Goal: Task Accomplishment & Management: Complete application form

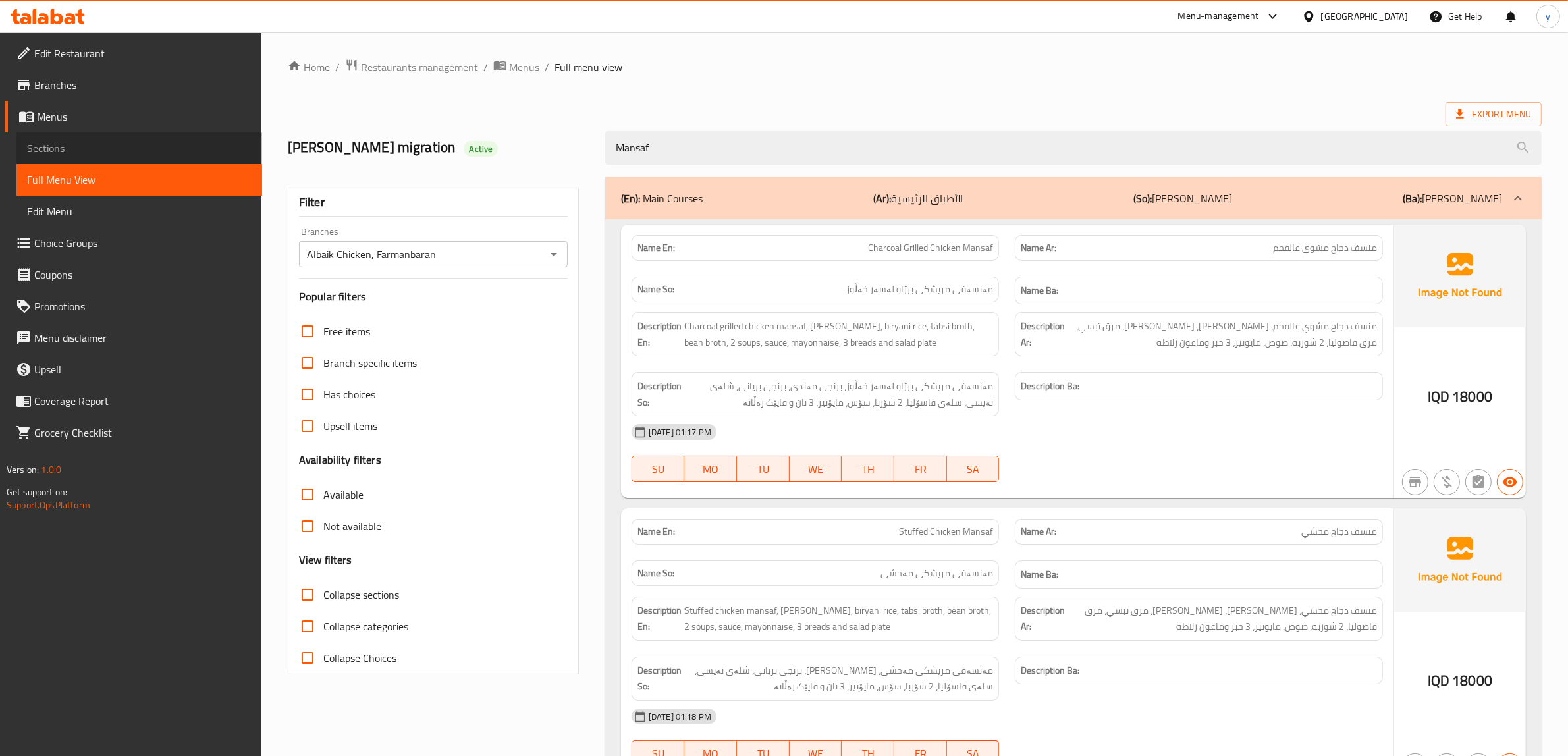
click at [57, 143] on span "Sections" at bounding box center [139, 148] width 224 height 16
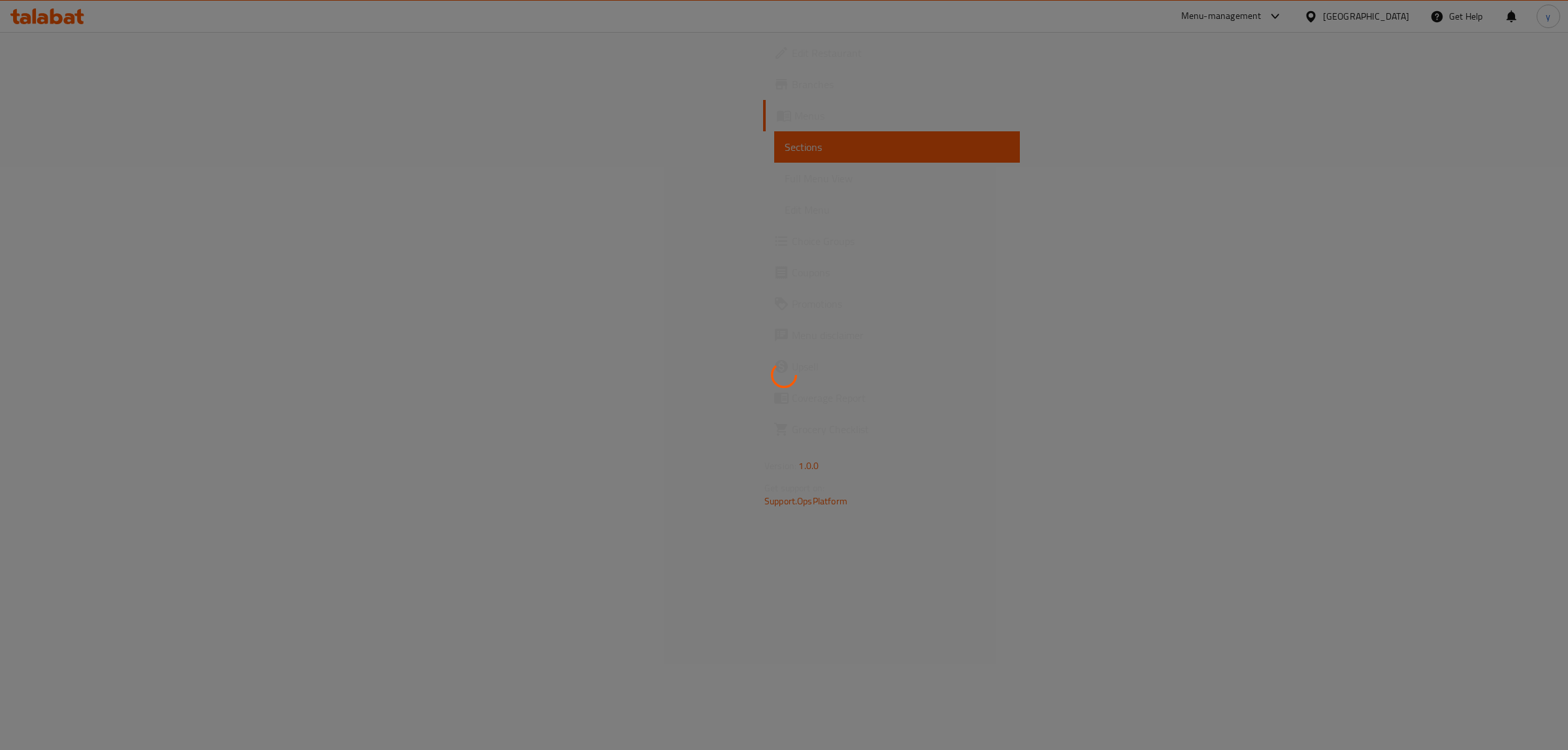
click at [43, 23] on icon at bounding box center [42, 18] width 11 height 11
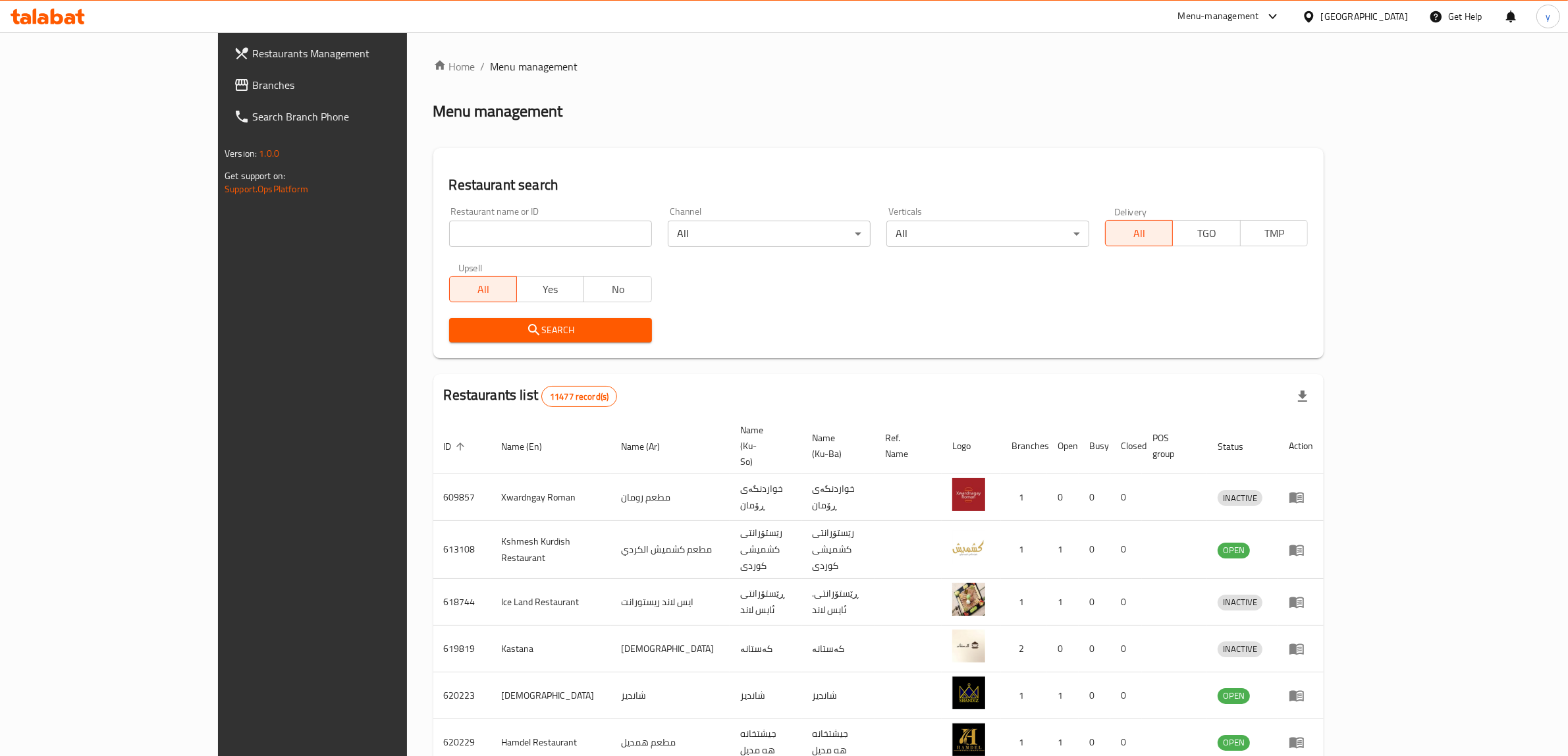
click at [224, 75] on link "Branches" at bounding box center [352, 85] width 257 height 32
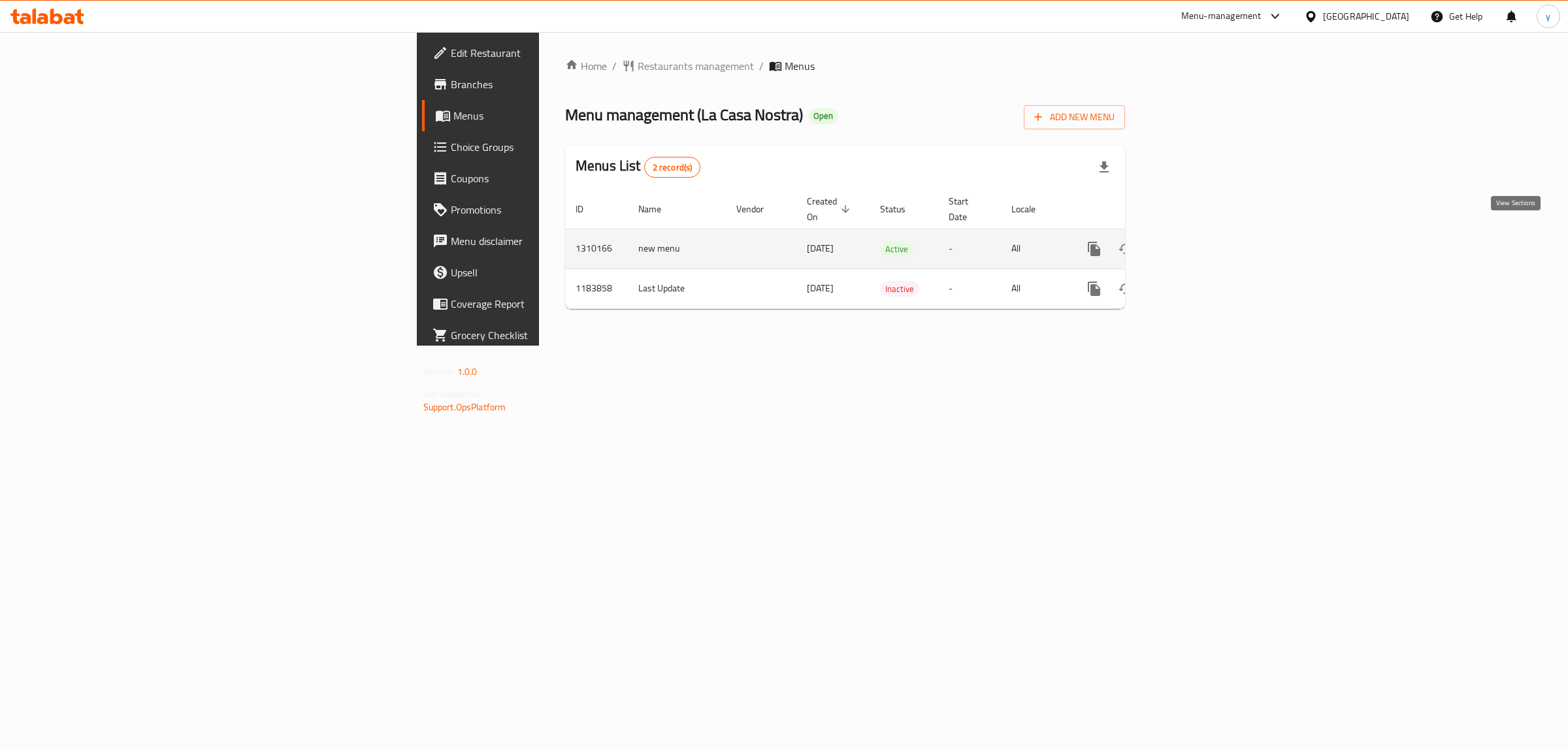
click at [1204, 246] on link "enhanced table" at bounding box center [1188, 249] width 31 height 31
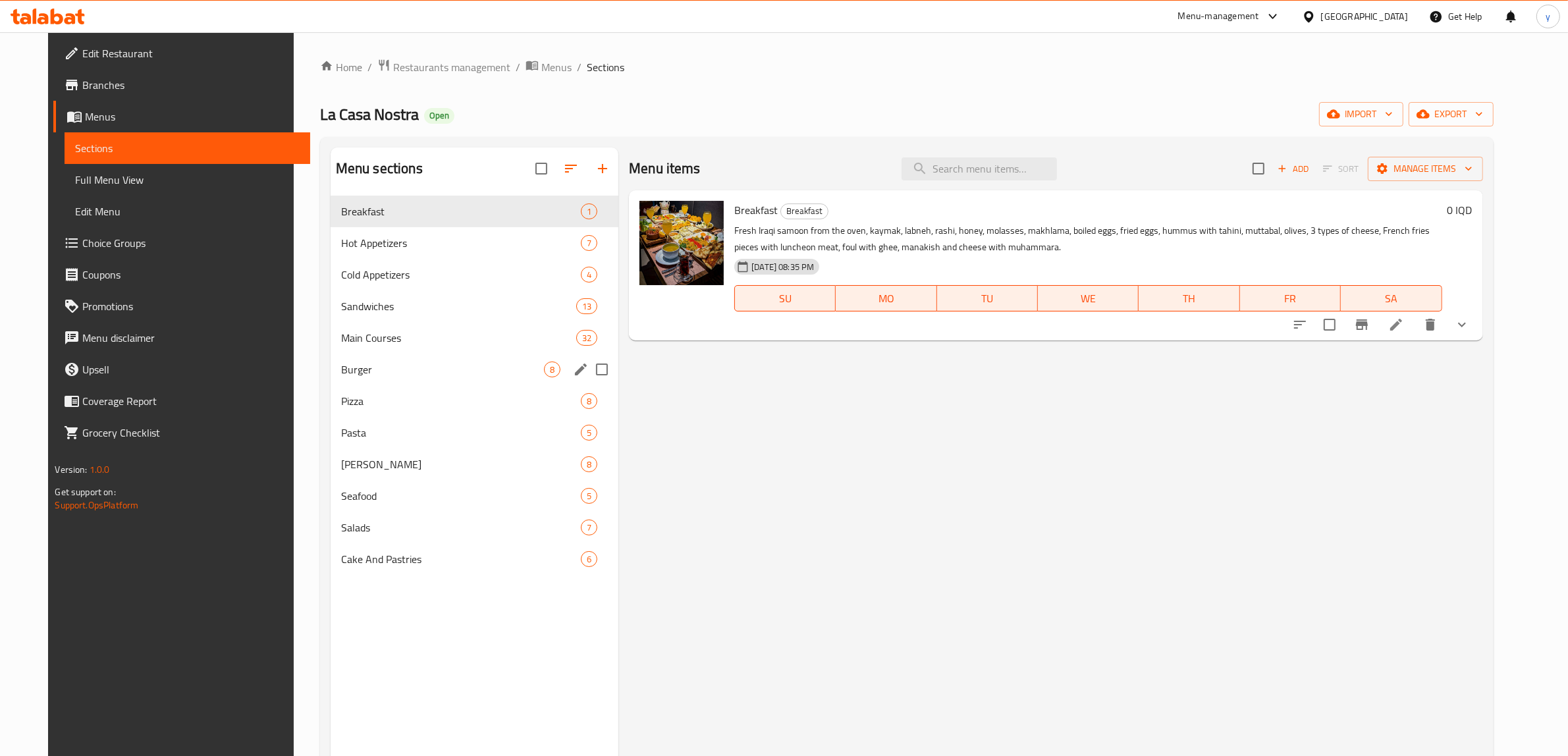
click at [429, 389] on div "Pizza 8" at bounding box center [474, 401] width 288 height 32
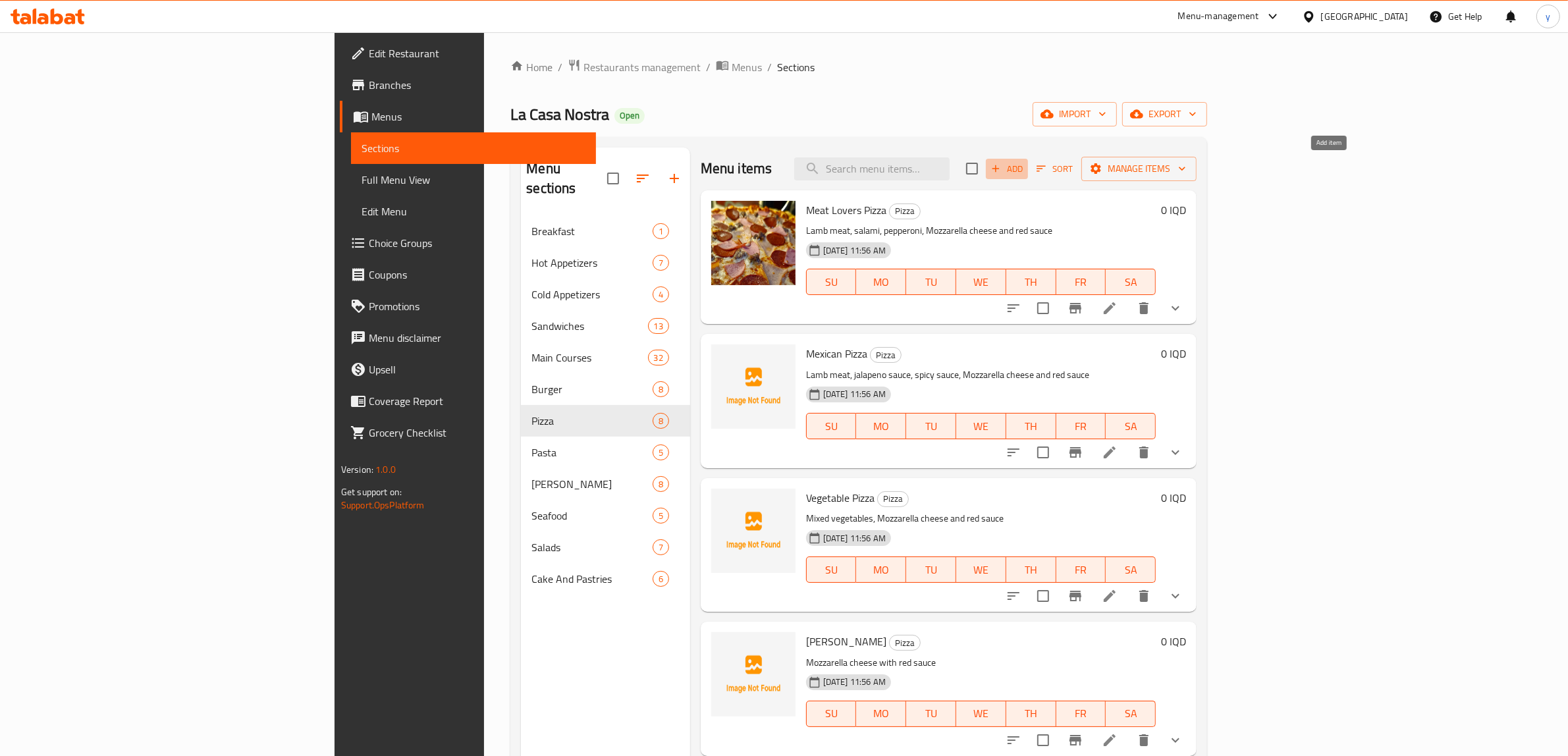
click at [1025, 176] on span "Add" at bounding box center [1006, 169] width 35 height 16
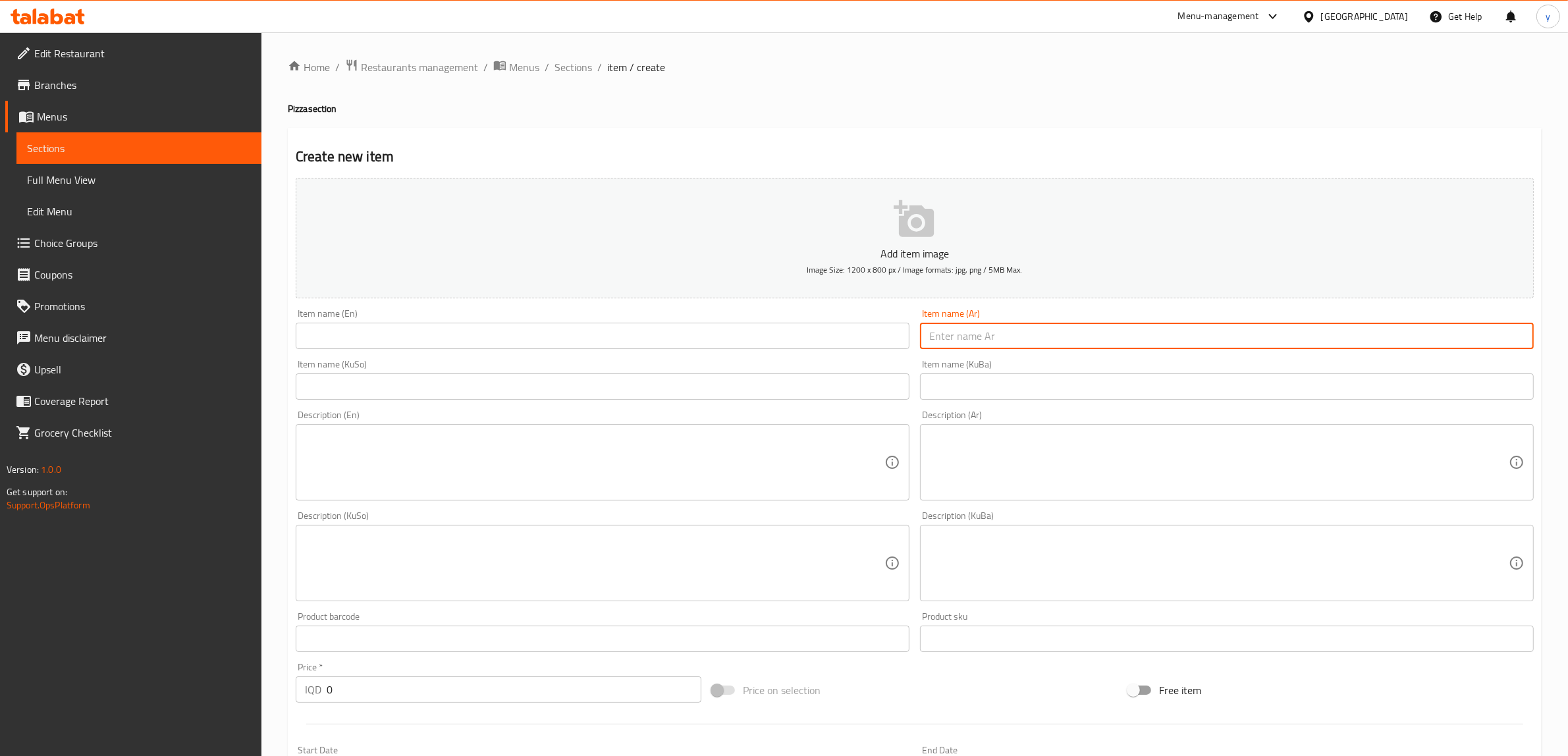
click at [986, 334] on input "text" at bounding box center [1227, 336] width 614 height 27
paste input "[PERSON_NAME]"
paste input "دجاج"
type input "بيتزا دجاج"
click at [1020, 484] on textarea at bounding box center [1218, 463] width 579 height 63
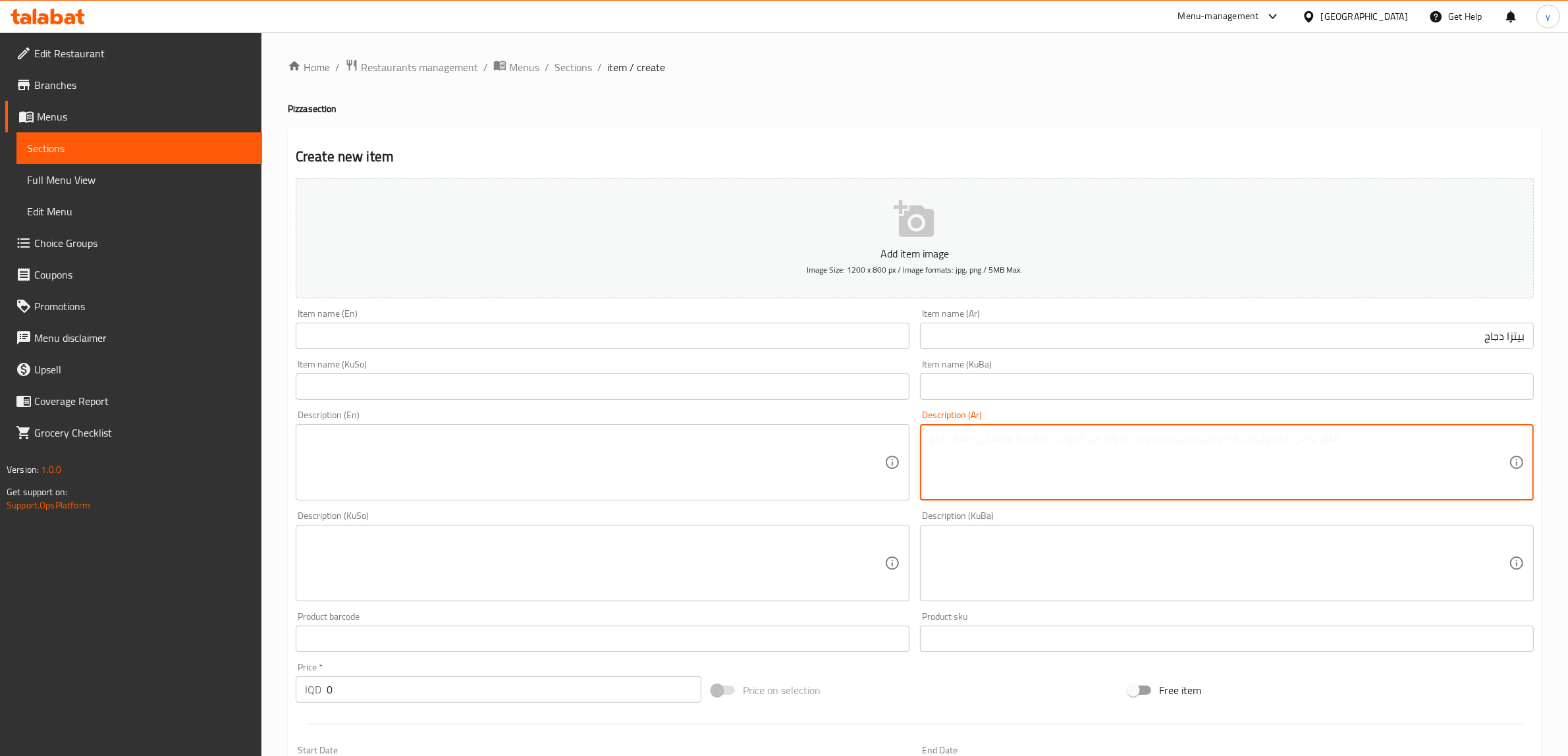
paste textarea "لحم دجاج مع شرائح فطر- بجبنة الموزريللا وصوص احمر."
type textarea "لحم دجاج مع شرائح فطر- بجبنة الموزريللا وصوص احمر."
drag, startPoint x: 750, startPoint y: 278, endPoint x: 748, endPoint y: 291, distance: 13.2
click at [748, 291] on button "Add item image Image Size: 1200 x 800 px / Image formats: jpg, png / 5MB Max." at bounding box center [915, 238] width 1238 height 120
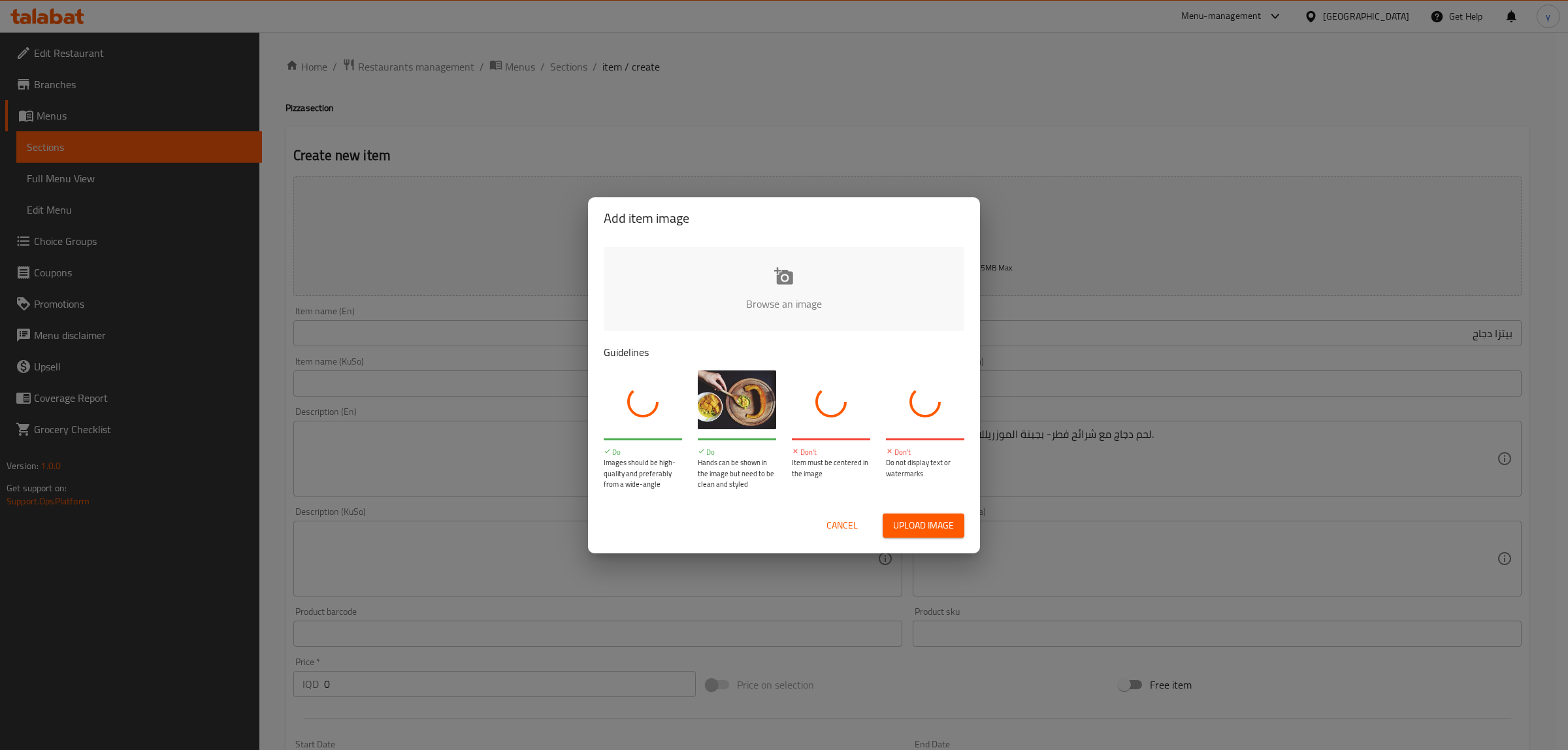
click at [742, 325] on input "file" at bounding box center [1225, 308] width 1244 height 122
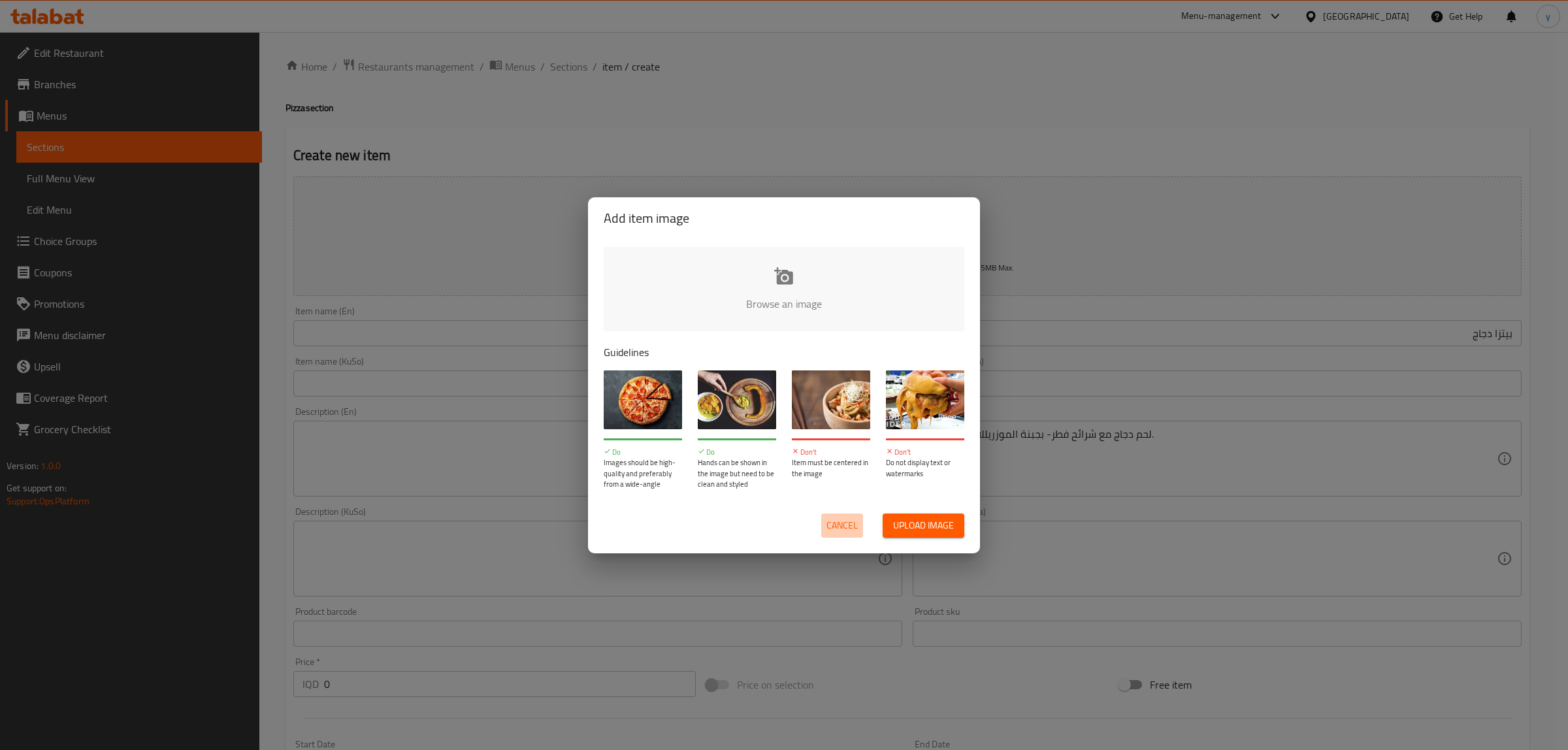
click at [847, 524] on span "Cancel" at bounding box center [842, 526] width 31 height 16
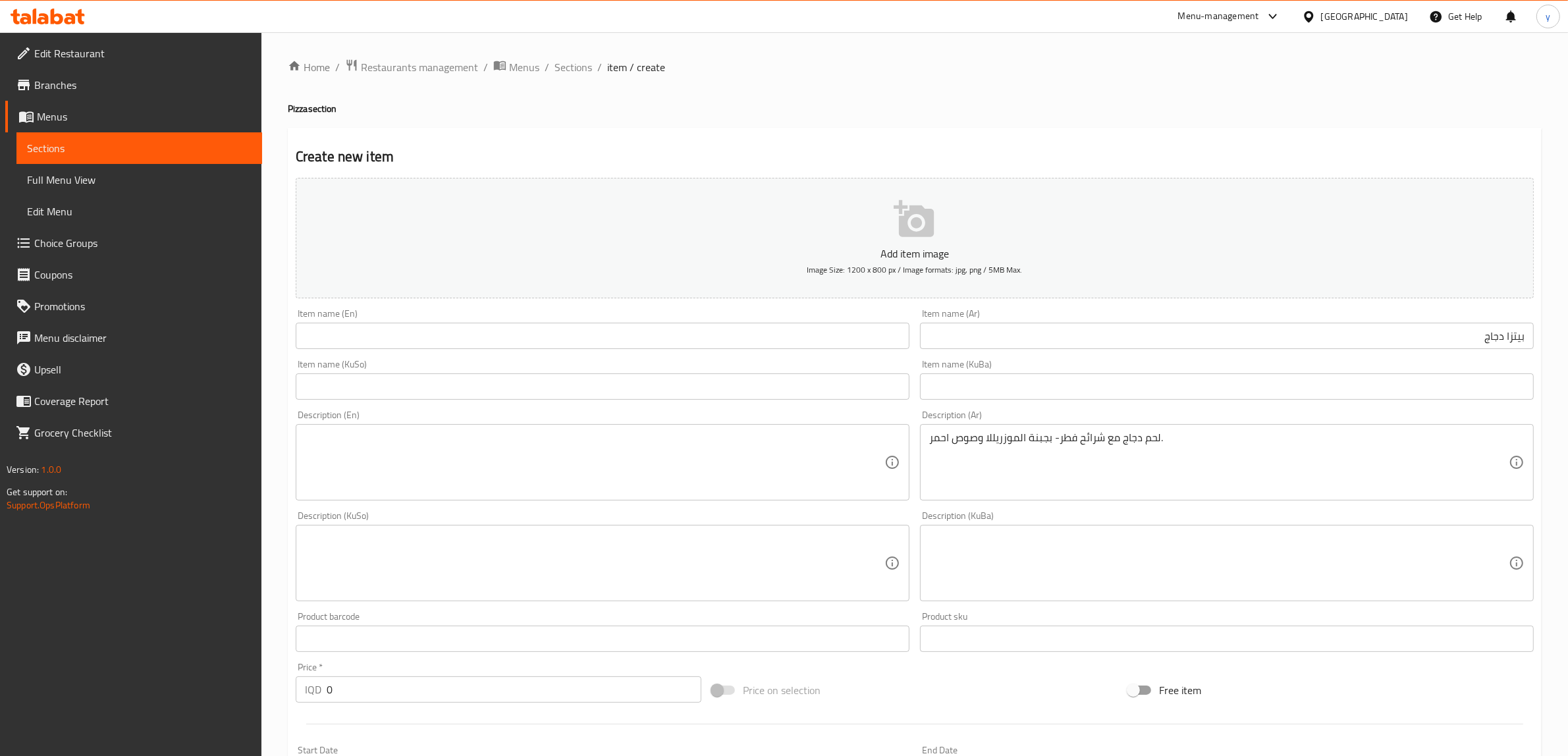
click at [722, 303] on div "Add item image Image Size: 1200 x 800 px / Image formats: jpg, png / 5MB Max." at bounding box center [915, 238] width 1248 height 131
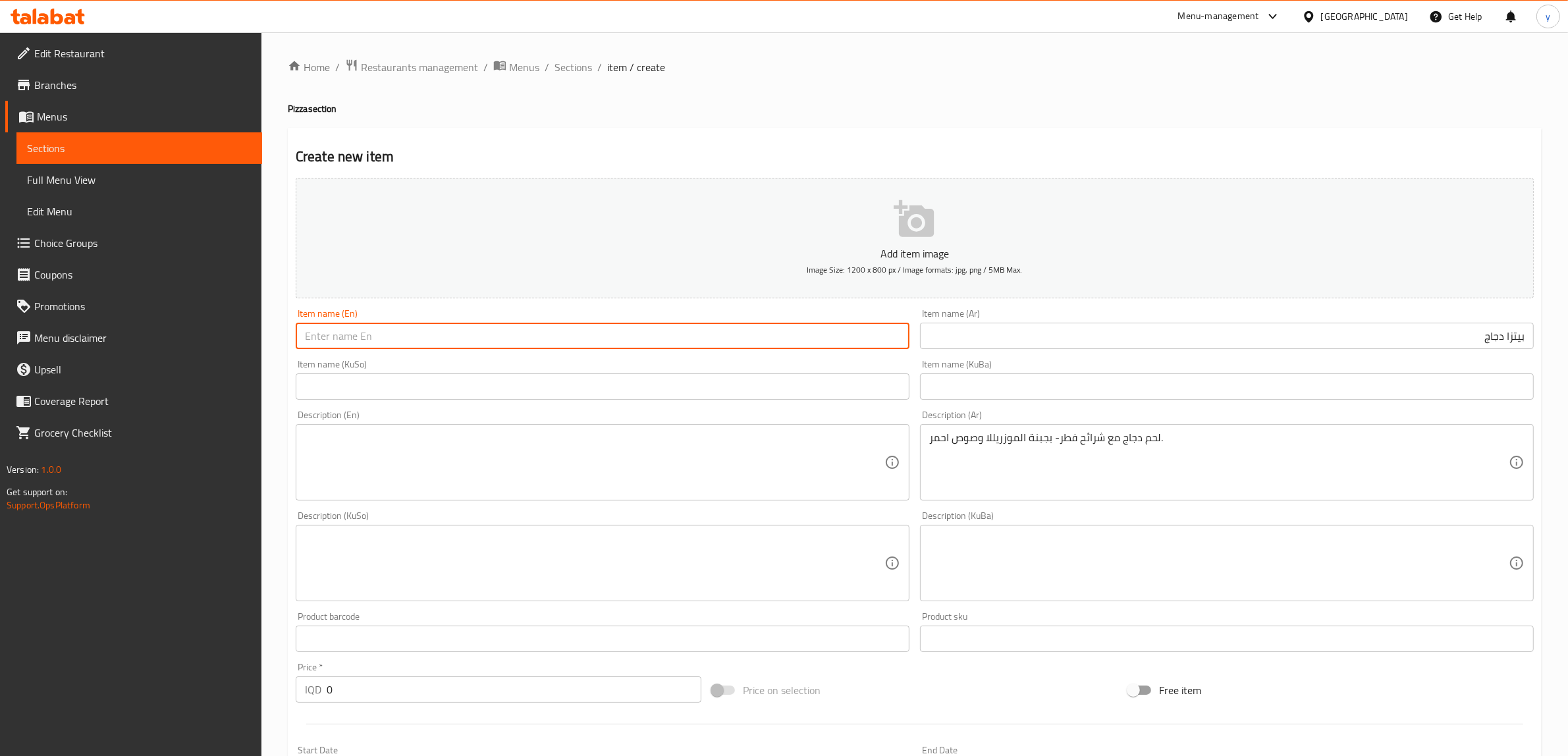
click at [729, 328] on input "text" at bounding box center [603, 336] width 614 height 27
type input "C"
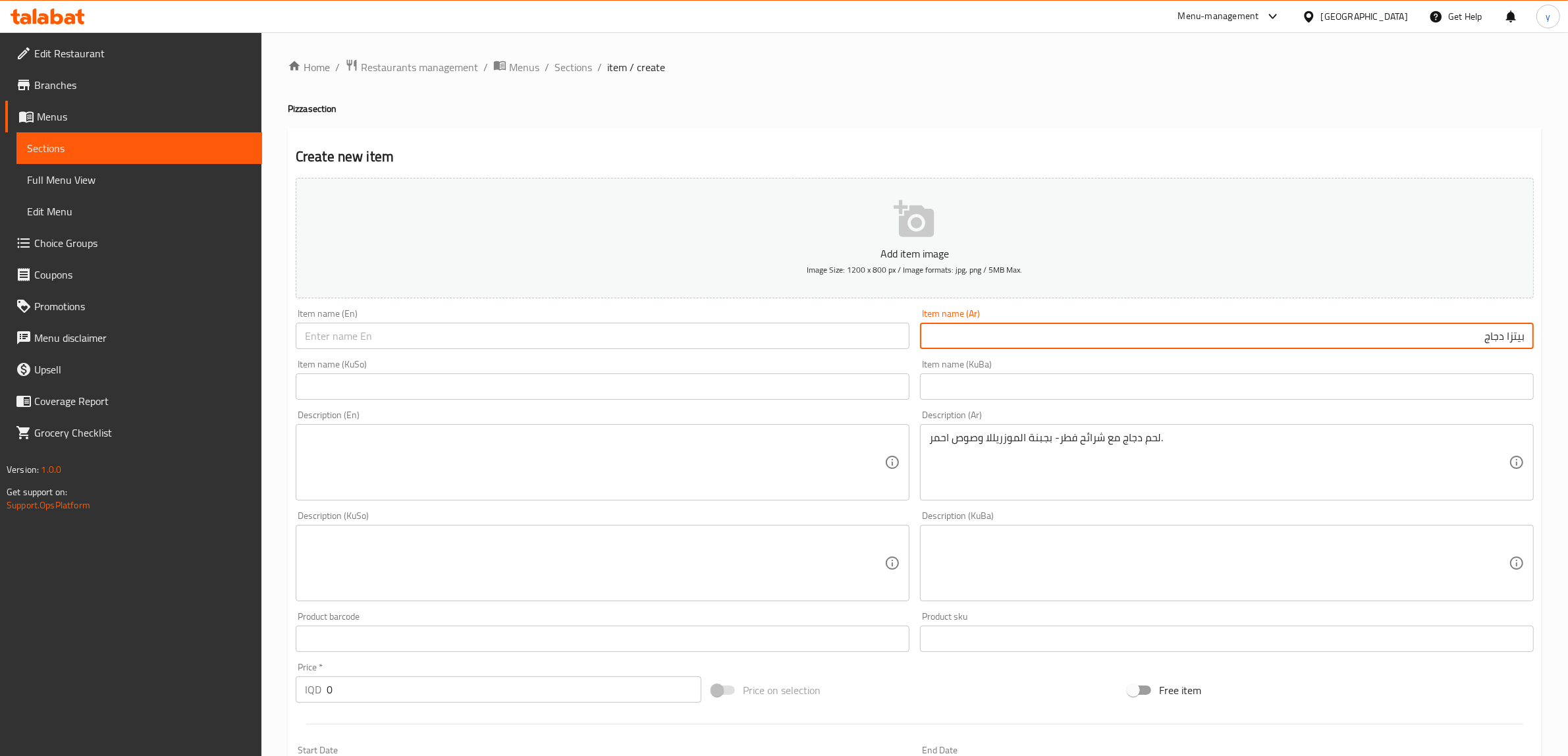
drag, startPoint x: 1482, startPoint y: 337, endPoint x: 1579, endPoint y: 331, distance: 97.2
click at [1568, 331] on html "​ Menu-management [GEOGRAPHIC_DATA] Get Help y Edit Restaurant Branches Menus S…" at bounding box center [784, 378] width 1568 height 756
drag, startPoint x: 714, startPoint y: 385, endPoint x: 719, endPoint y: 371, distance: 14.9
click at [714, 385] on input "text" at bounding box center [603, 387] width 614 height 27
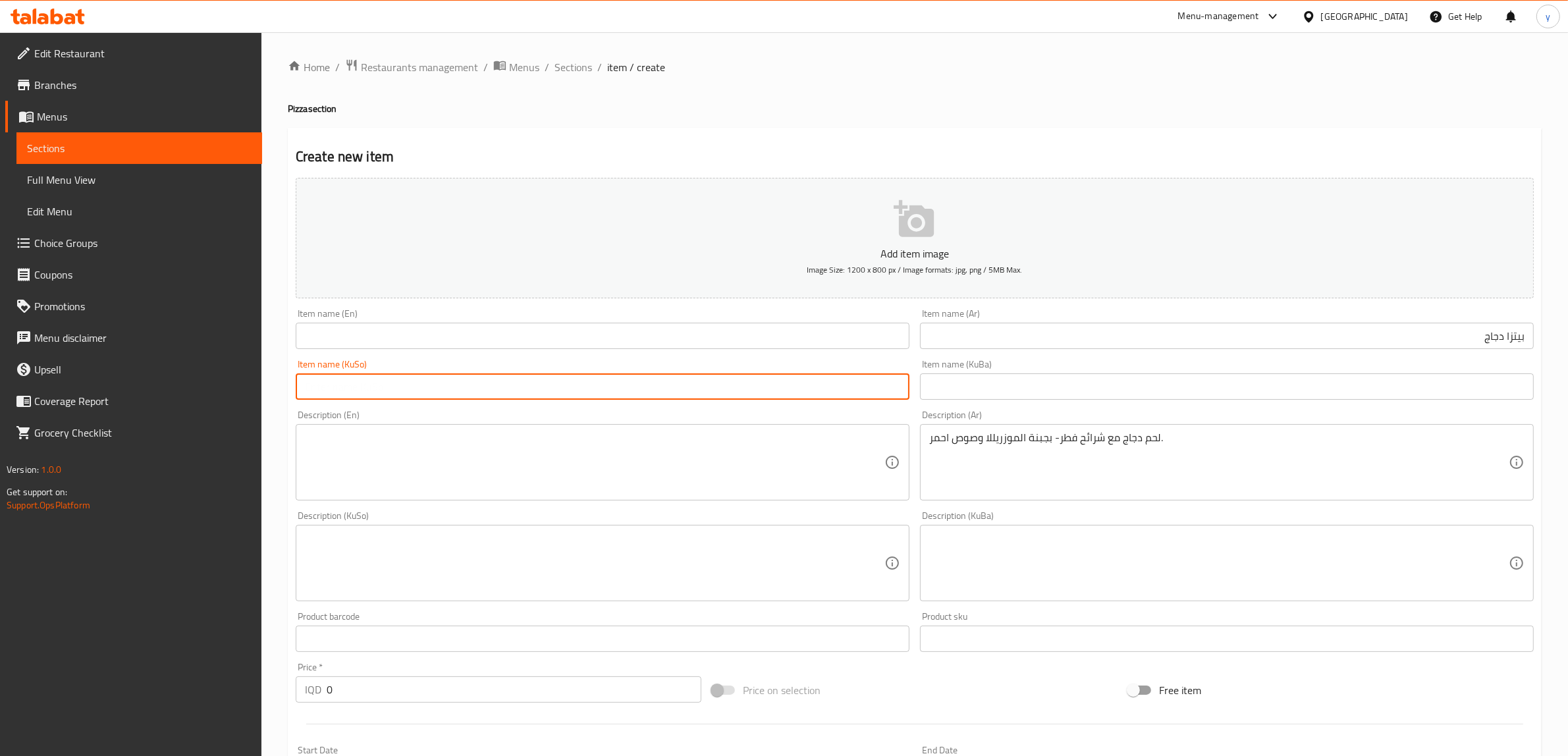
paste input "پیتزای مریشک"
type input "پیتزای مریشک"
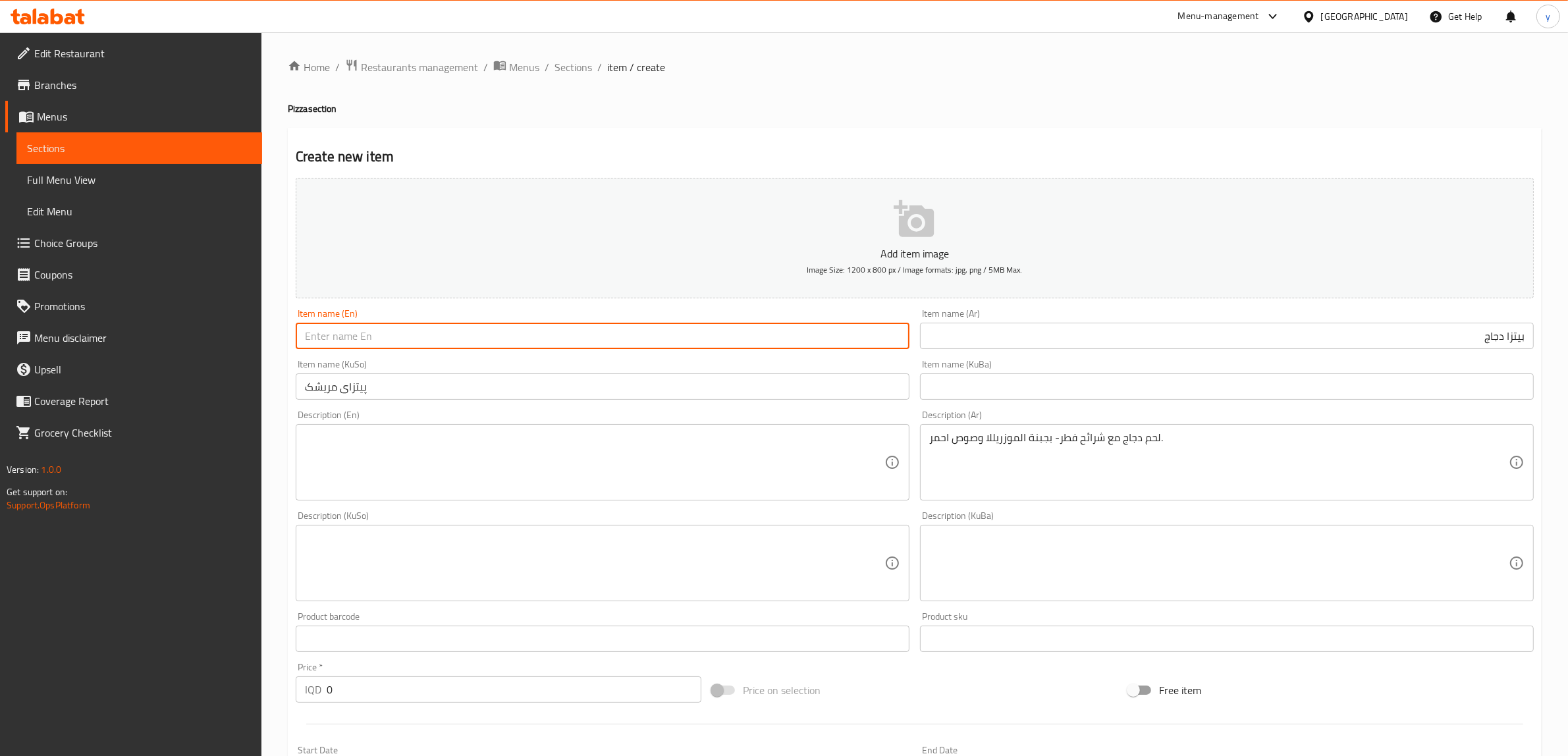
click at [716, 336] on input "text" at bounding box center [603, 336] width 614 height 27
paste input "Chicken Pizza"
type input "Chicken Pizza"
click at [831, 502] on div "Description (En) Description (En)" at bounding box center [603, 456] width 624 height 101
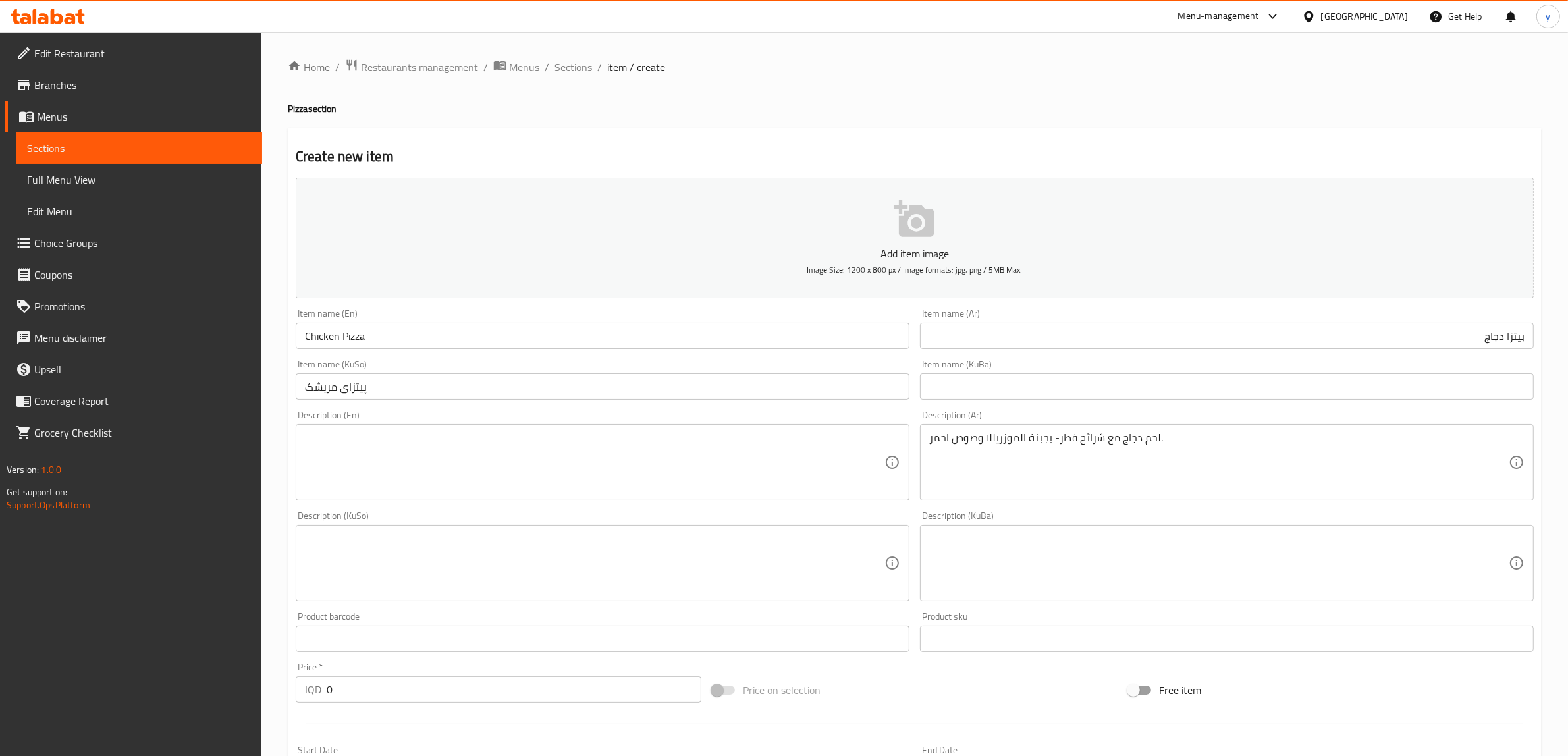
click at [835, 463] on textarea at bounding box center [594, 463] width 579 height 63
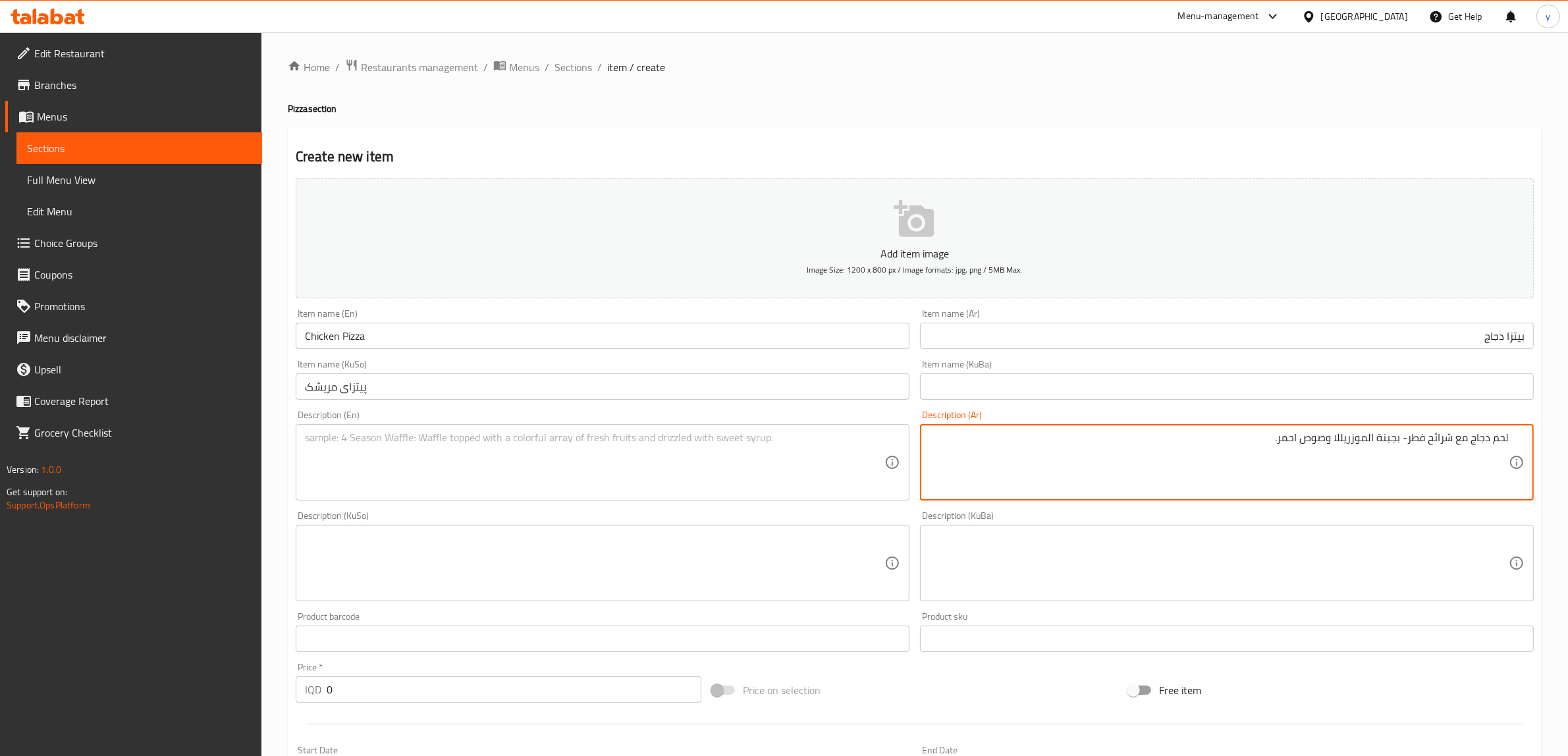
click at [1243, 437] on textarea "لحم دجاج مع شرائح فطر- بجبنة الموزريللا وصوص احمر." at bounding box center [1218, 463] width 579 height 63
type textarea "لحم دجاج مع شرائح فطر- بجبنة الموزريللا وصوص احمر."
click at [801, 430] on div "Description (En)" at bounding box center [603, 463] width 614 height 77
click at [1229, 445] on textarea "لحم دجاج مع شرائح فطر- بجبنة الموزريللا وصوص احمر." at bounding box center [1218, 463] width 579 height 63
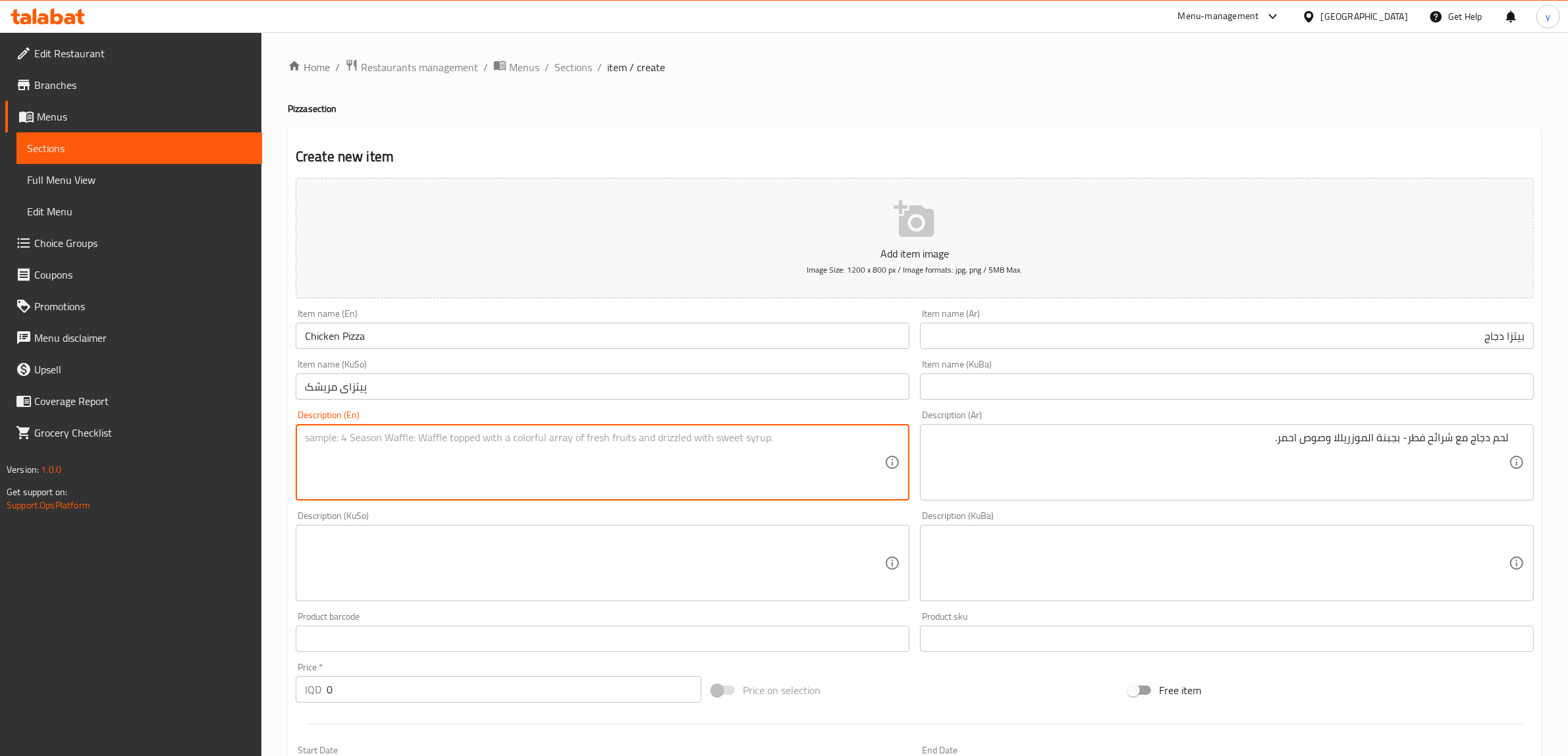
click at [781, 469] on textarea at bounding box center [594, 463] width 579 height 63
paste textarea "دجاج مع شرائح فطر، جبنة موزاريلا وصوص احمر"
type textarea "دجاج مع شرائح فطر، جبنة موزاريلا وصوص احمر"
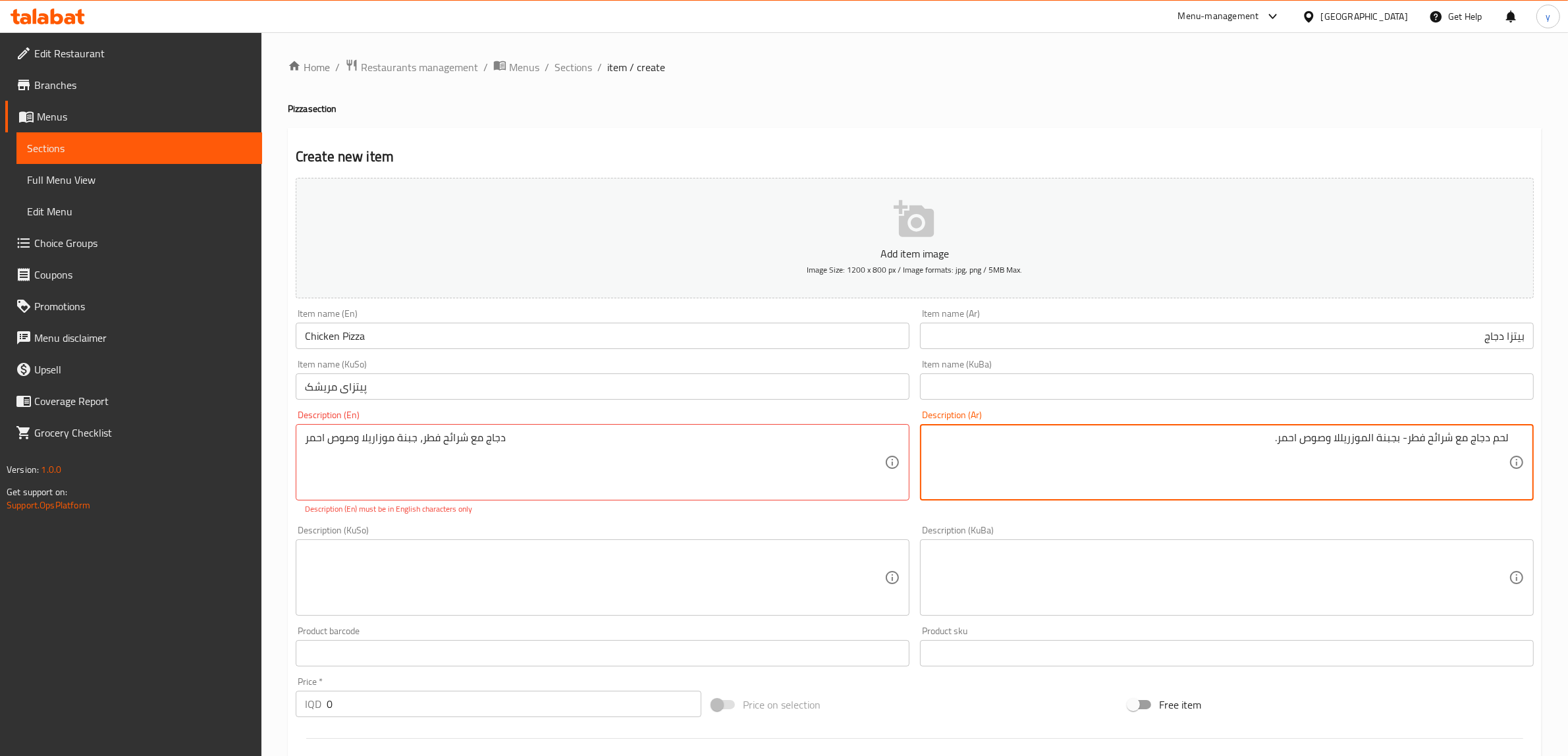
paste textarea "دجاج مع شرائح فطر، جبنة موزاريلا وصوص احمر"
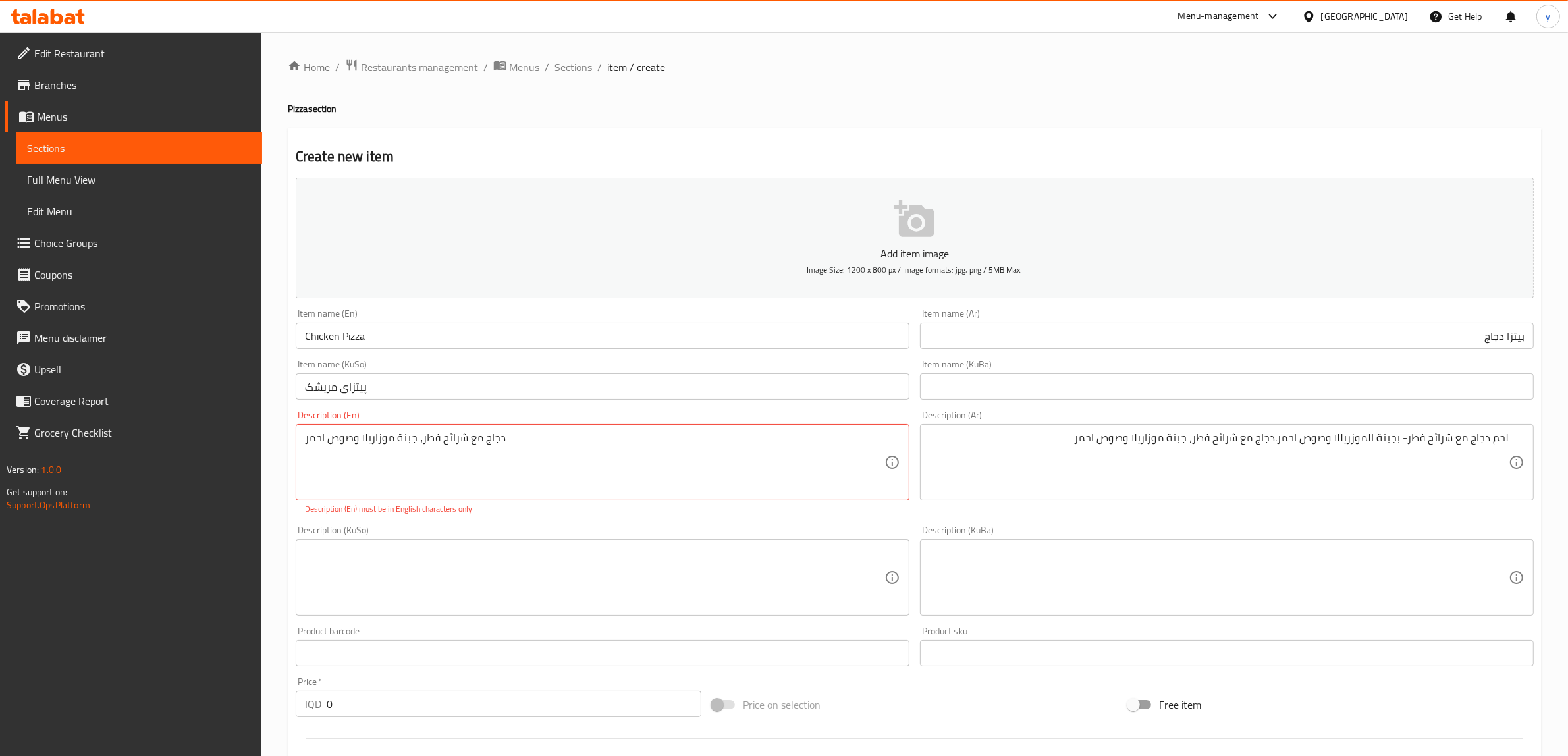
click at [1041, 430] on div "لحم دجاج مع شرائح فطر- بجبنة الموزريللا وصوص احمر.دجاج مع شرائح فطر، جبنة موزار…" at bounding box center [1227, 463] width 614 height 77
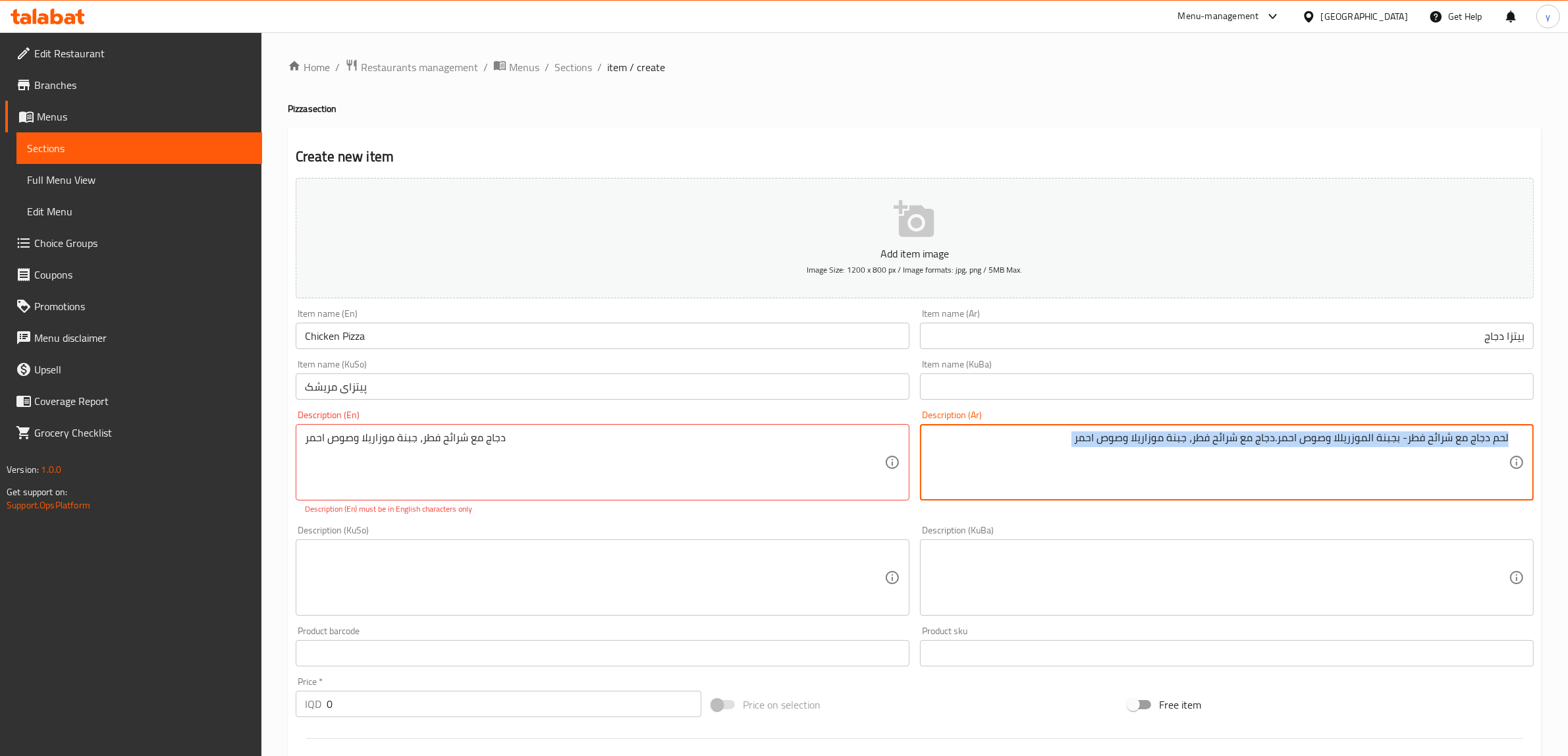
click at [1041, 430] on div "لحم دجاج مع شرائح فطر- بجبنة الموزريللا وصوص احمر.دجاج مع شرائح فطر، جبنة موزار…" at bounding box center [1227, 463] width 614 height 77
paste textarea "دجاج مع شرائح فطر، جبنة موزاريلا وصوص احمر"
click at [1111, 442] on textarea "لحم دجاج مع شرائح فطر- بجبنة الموزريللا وصوص احمر.دجاج مع شرائح فطر، جبنة موزار…" at bounding box center [1218, 463] width 579 height 63
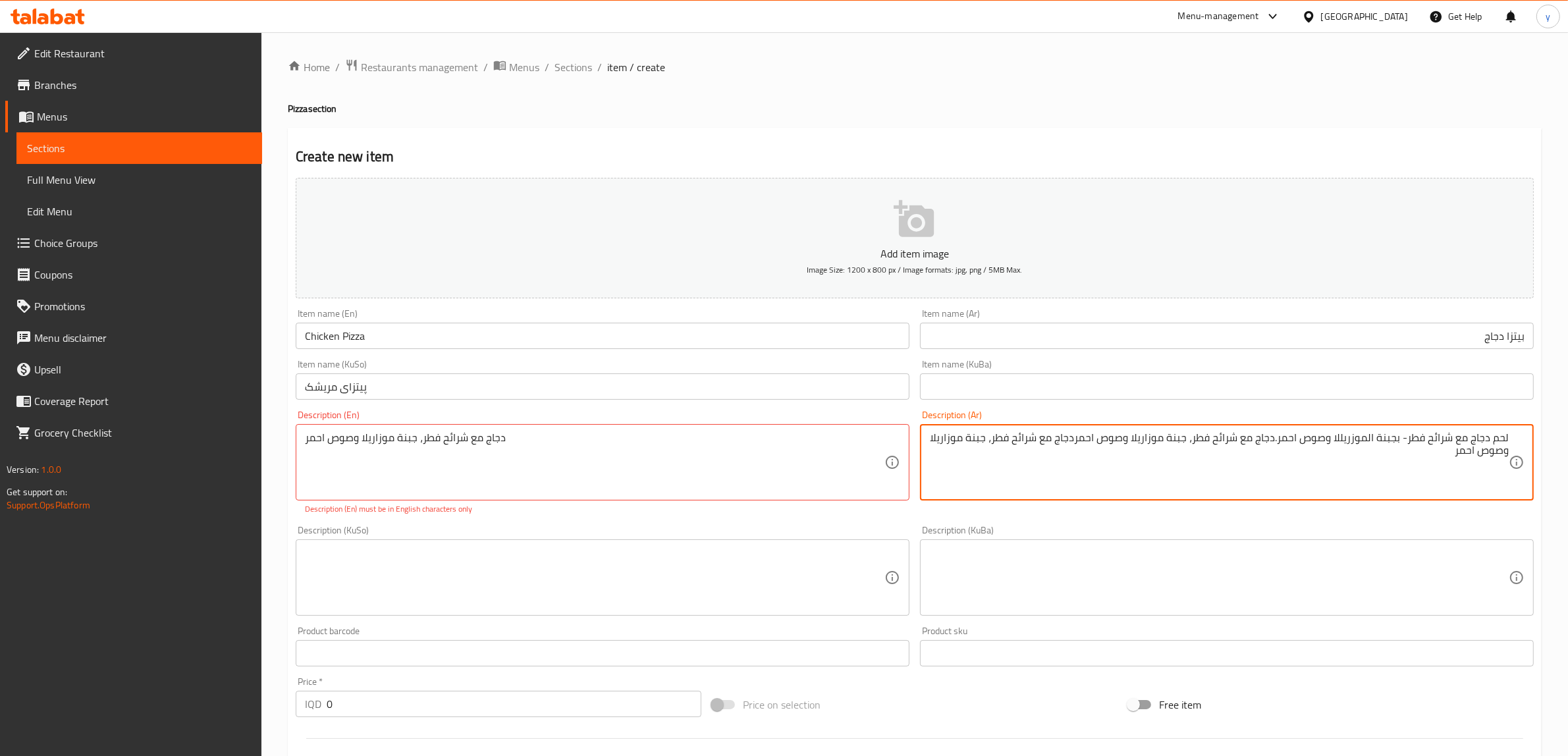
paste textarea
type textarea "دجاج مع شرائح فطر، جبنة موزاريلا وصوص احمر"
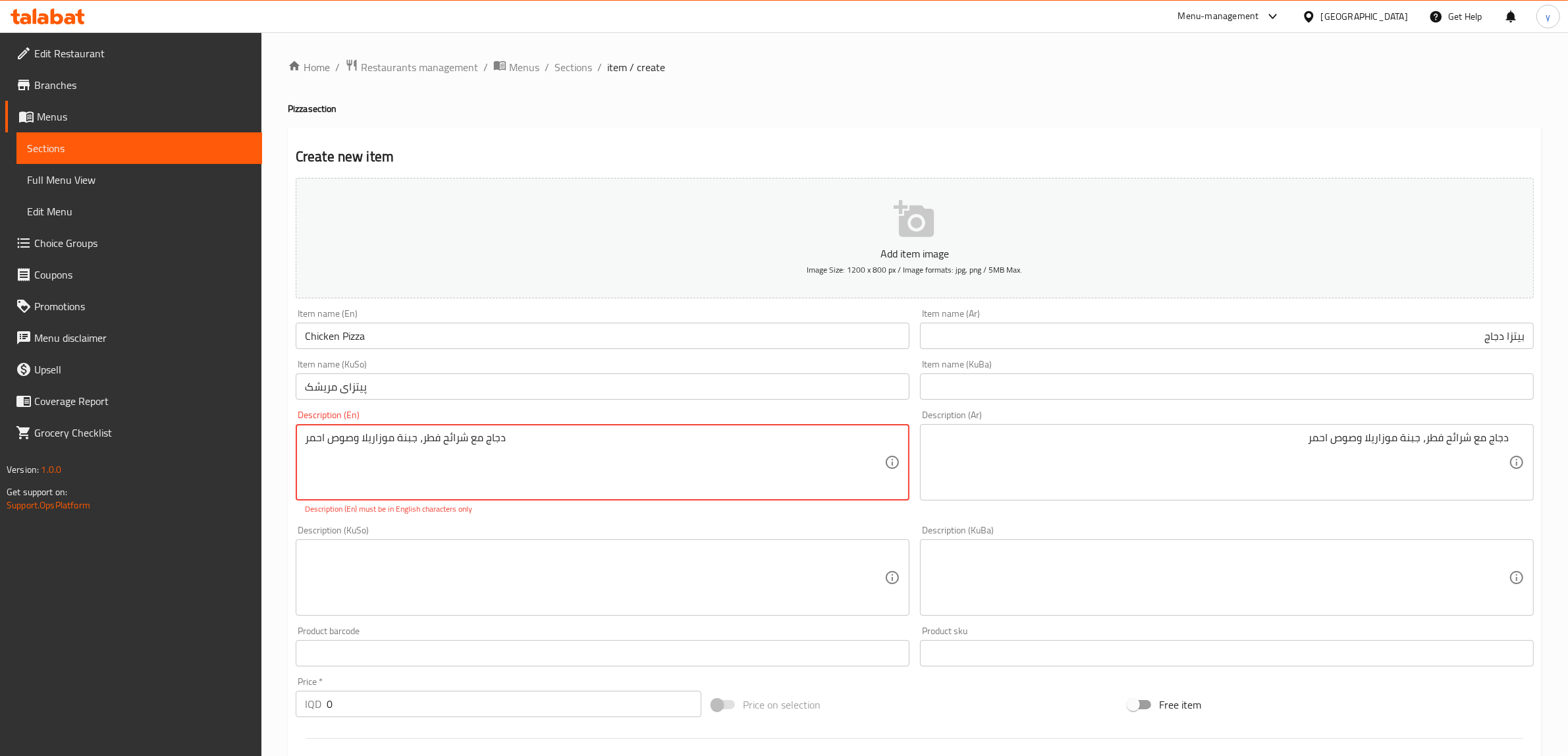
click at [739, 456] on textarea "دجاج مع شرائح فطر، جبنة موزاريلا وصوص احمر" at bounding box center [594, 463] width 579 height 63
paste textarea "Chicken with mushroom slices, mozzarella cheese and red sauce"
type textarea "Chicken with mushroom slices, mozzarella cheese and red sauce"
click at [713, 560] on textarea at bounding box center [594, 578] width 579 height 63
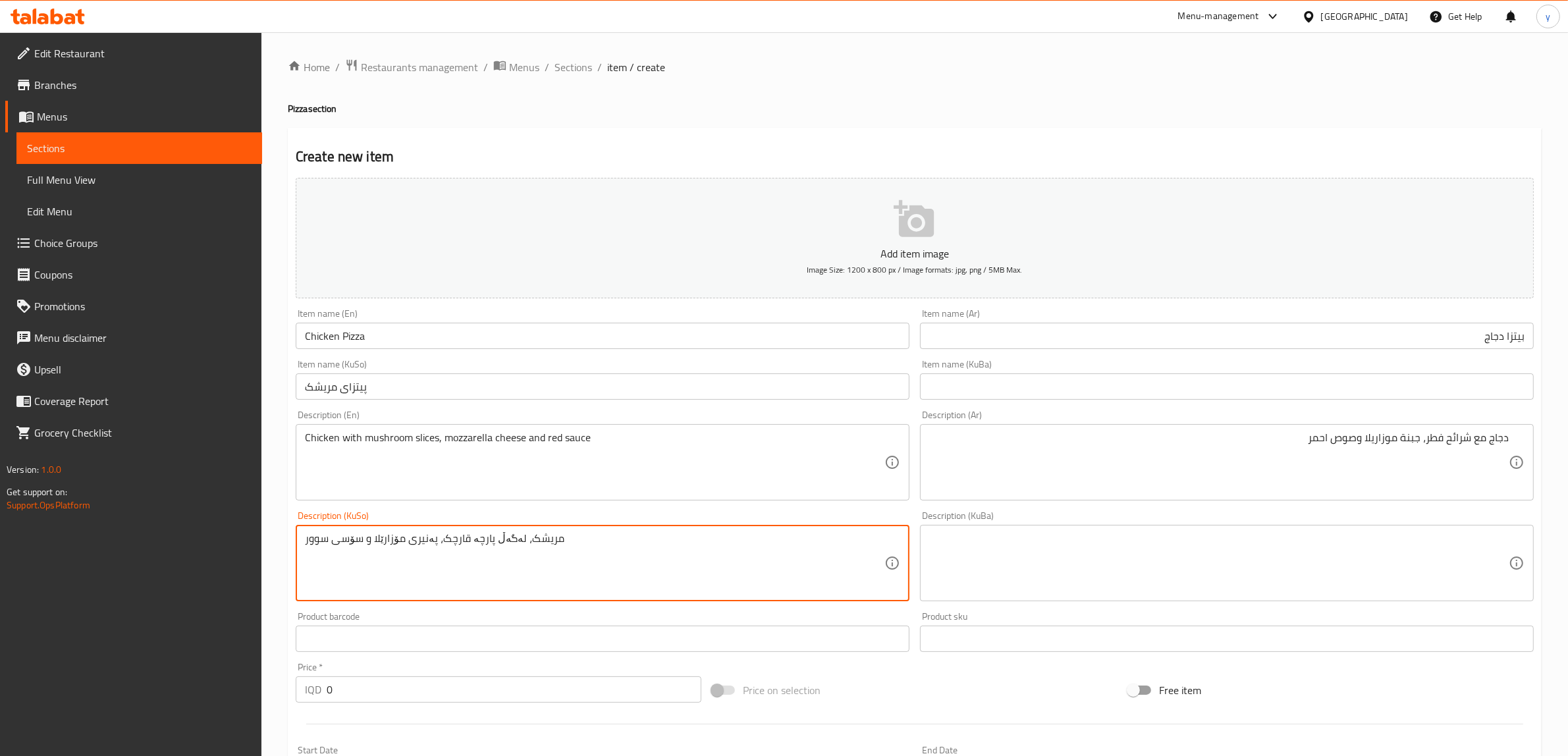
click at [514, 542] on textarea "مریشک، لەگەڵ پارچە قارچک، پەنیری مۆزارێلا و سۆسی سوور" at bounding box center [594, 563] width 579 height 63
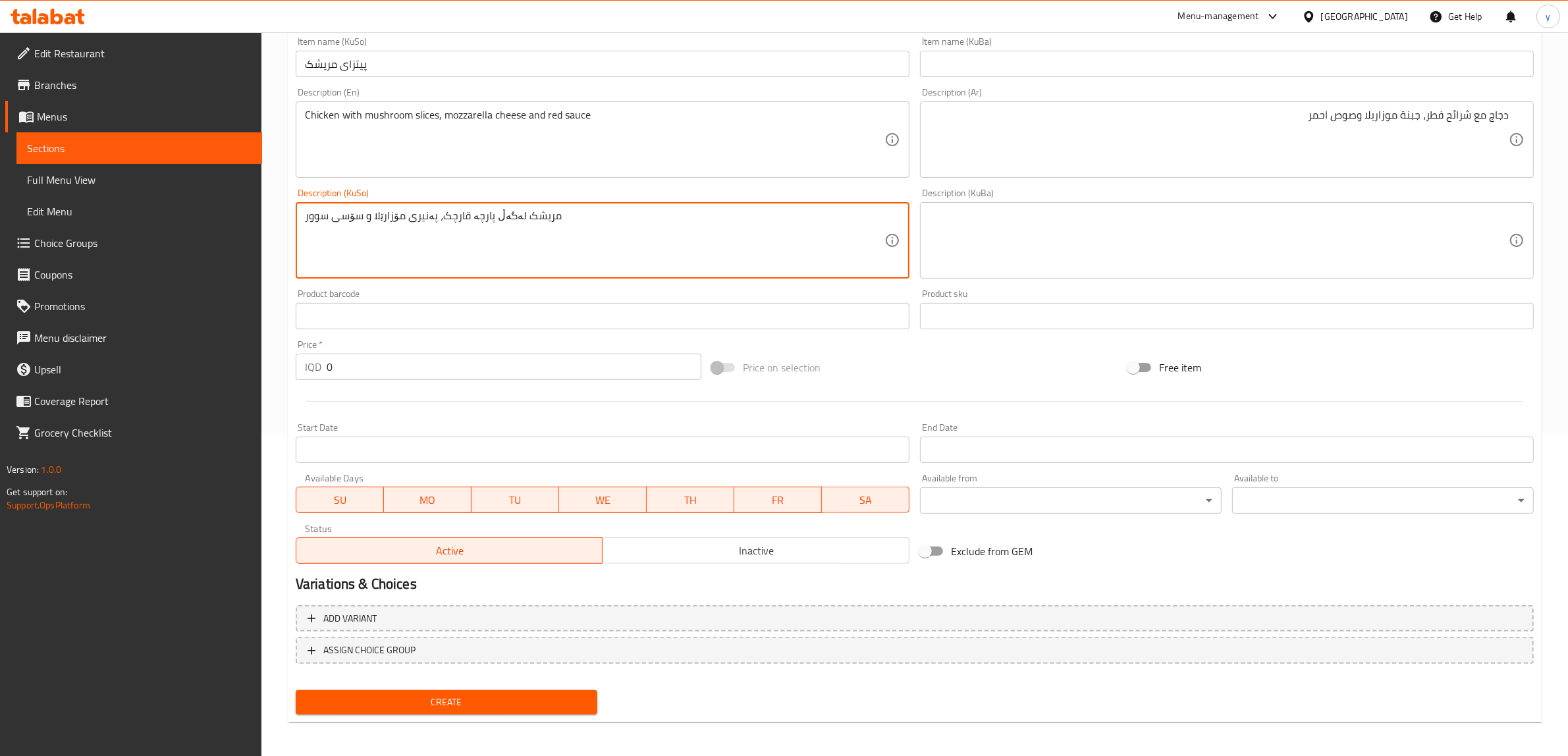
scroll to position [323, 0]
type textarea "مریشک لەگەڵ پارچە قارچک، پەنیری مۆزارێلا و سۆسی سوور"
click at [462, 698] on span "Create" at bounding box center [446, 702] width 280 height 16
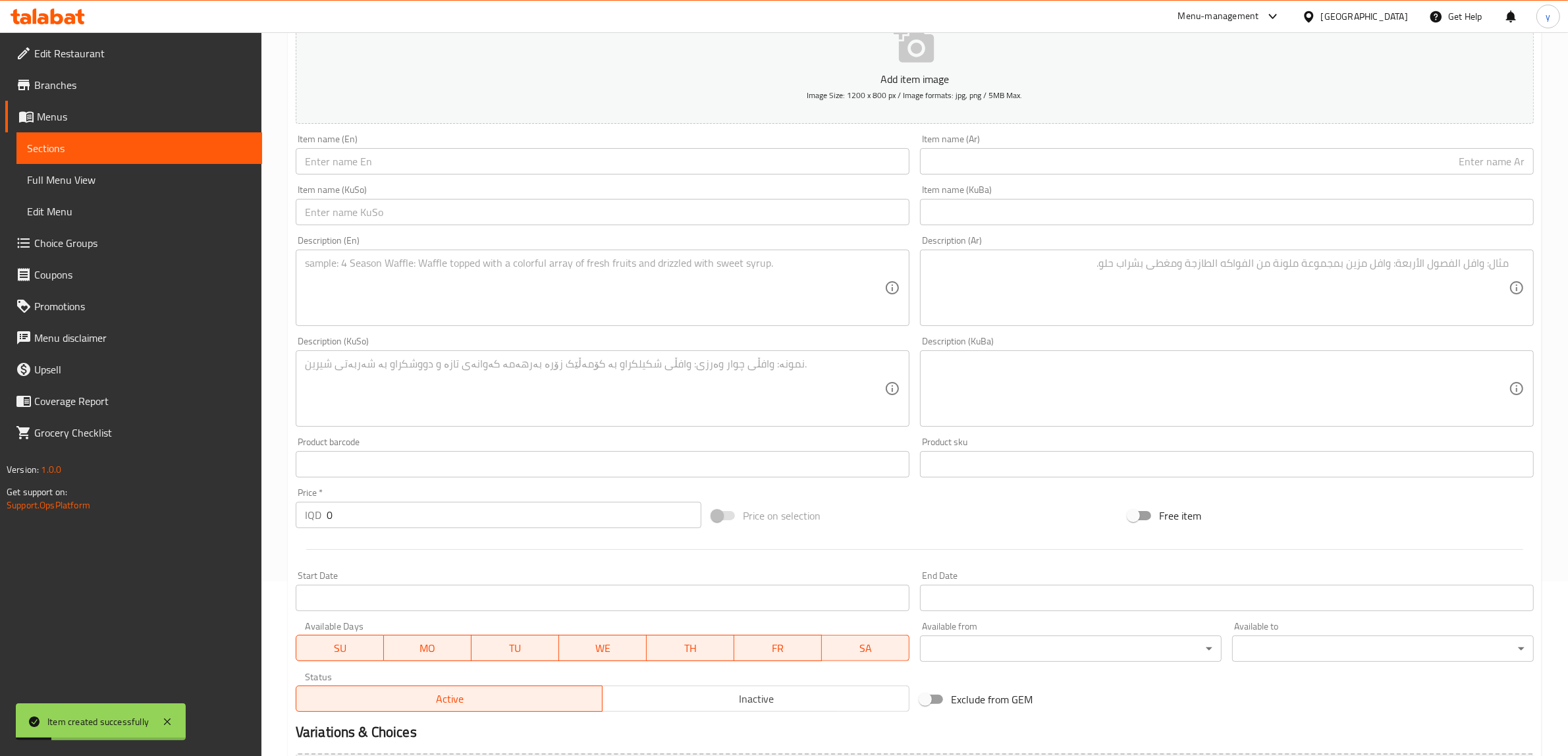
scroll to position [49, 0]
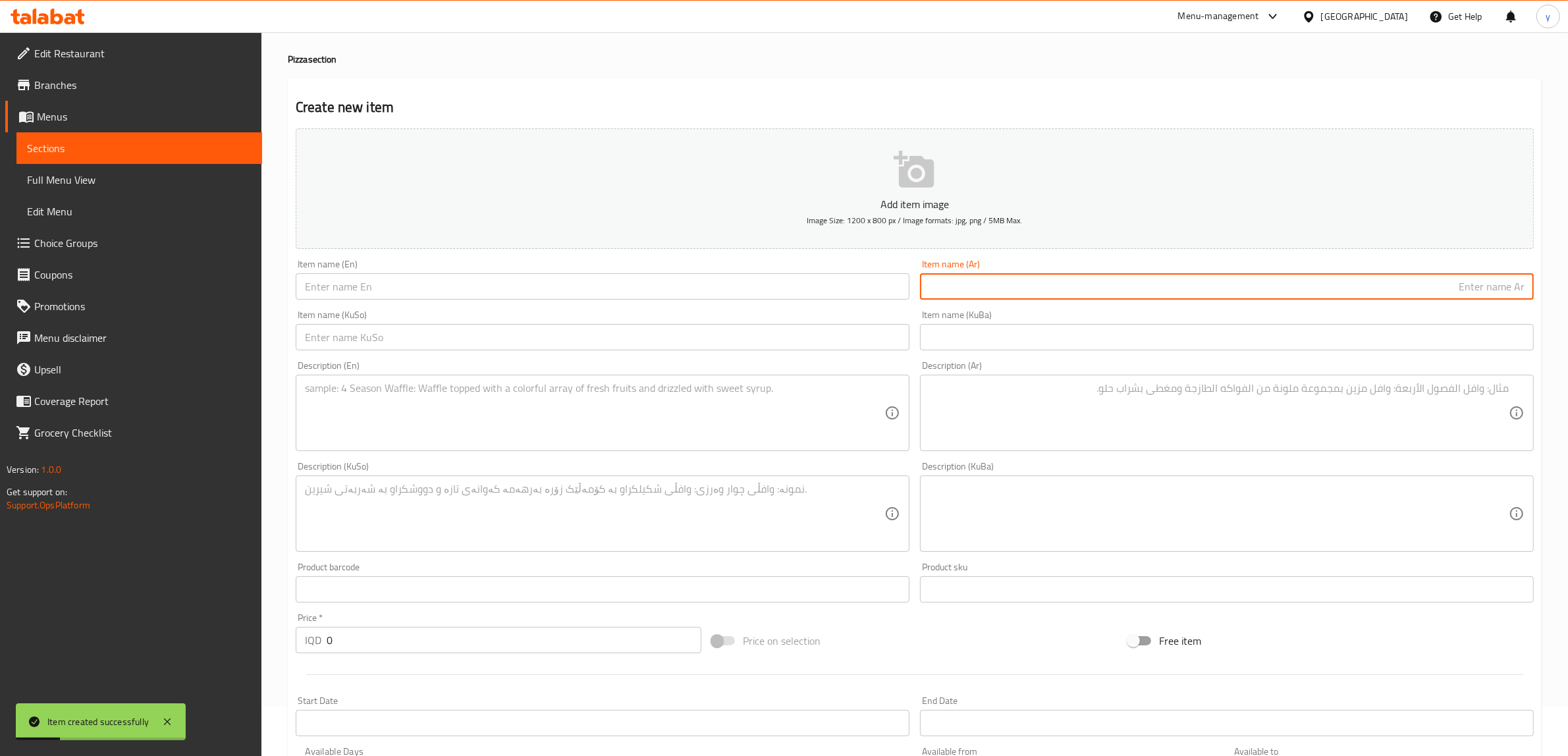
click at [1058, 291] on input "text" at bounding box center [1227, 286] width 614 height 27
paste input "دجاج كاري"
click at [1526, 291] on input "دجاج كاري" at bounding box center [1227, 286] width 614 height 27
paste input "[PERSON_NAME]"
type input "بيتزا دجاج كاري"
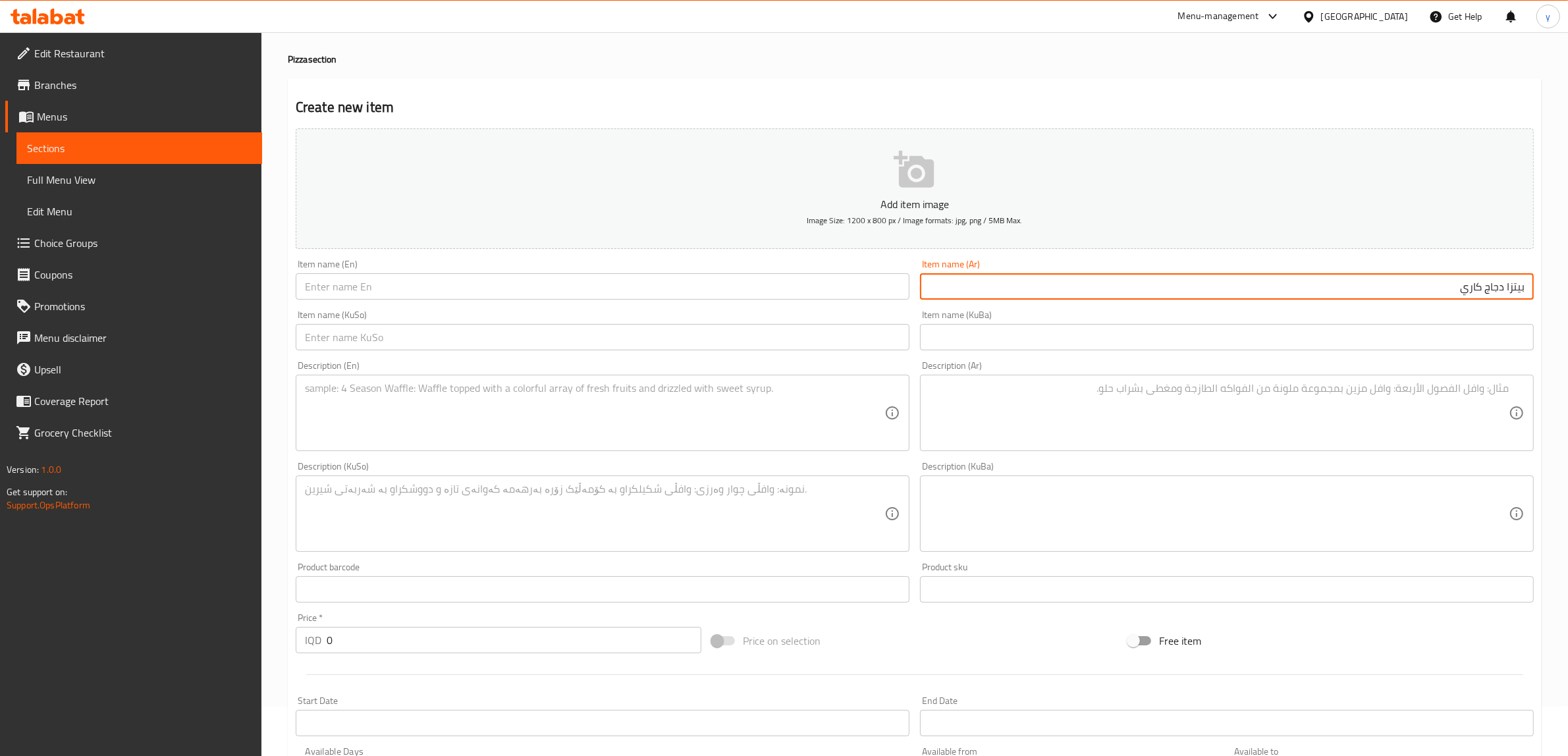
click at [765, 264] on div "Item name (En) Item name (En)" at bounding box center [603, 280] width 614 height 40
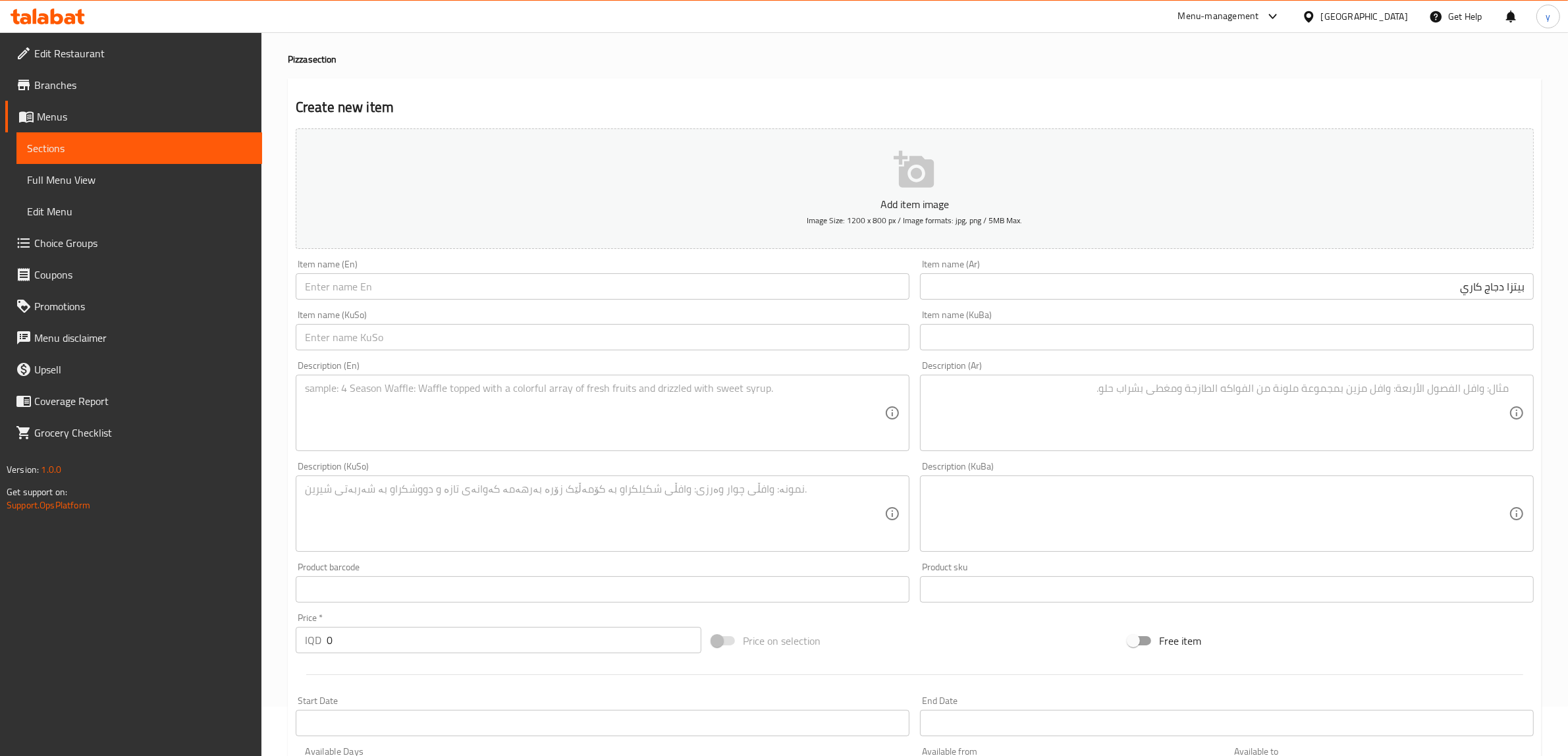
drag, startPoint x: 761, startPoint y: 284, endPoint x: 706, endPoint y: 300, distance: 57.3
click at [761, 284] on input "text" at bounding box center [603, 286] width 614 height 27
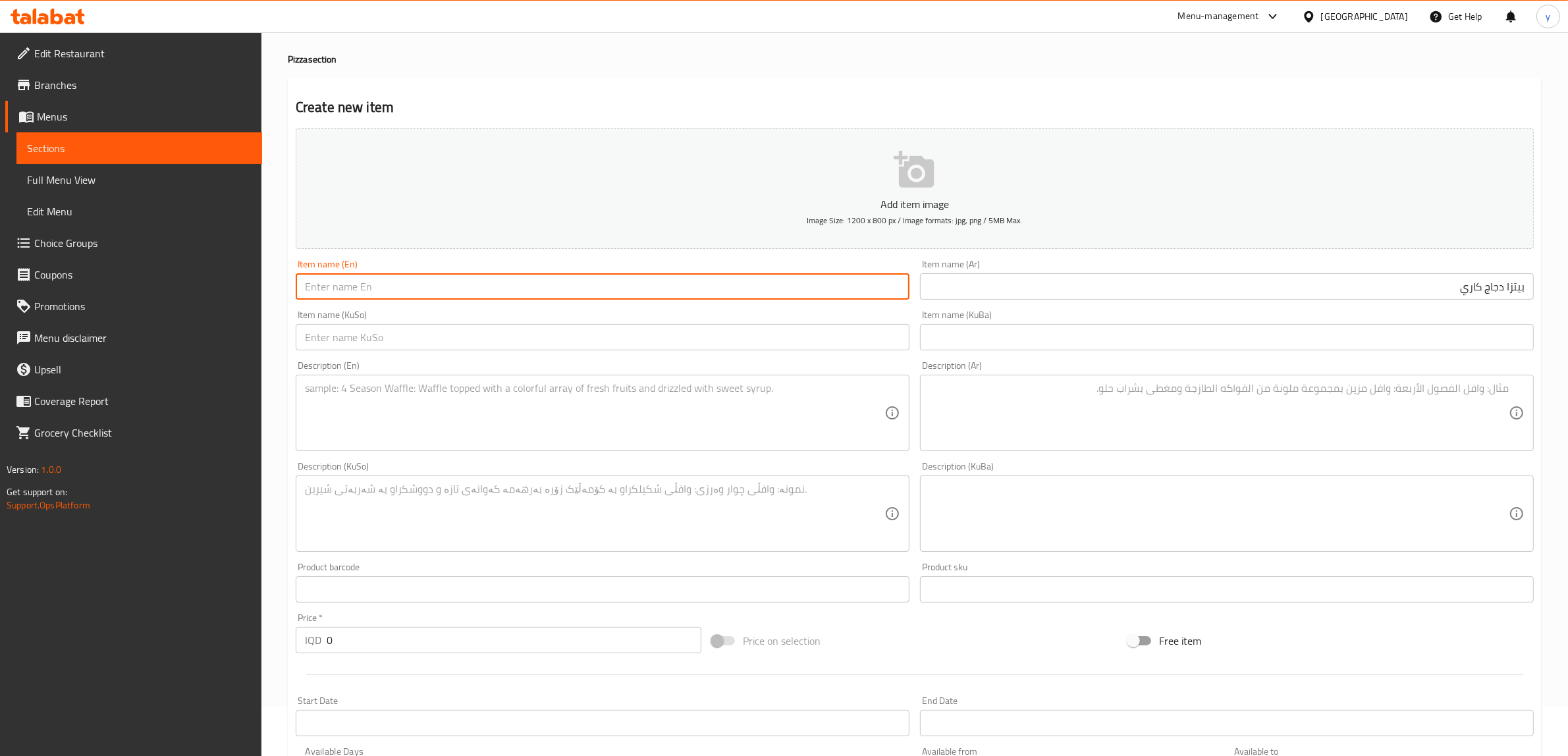
click at [1400, 288] on input "بيتزا دجاج كاري" at bounding box center [1227, 286] width 614 height 27
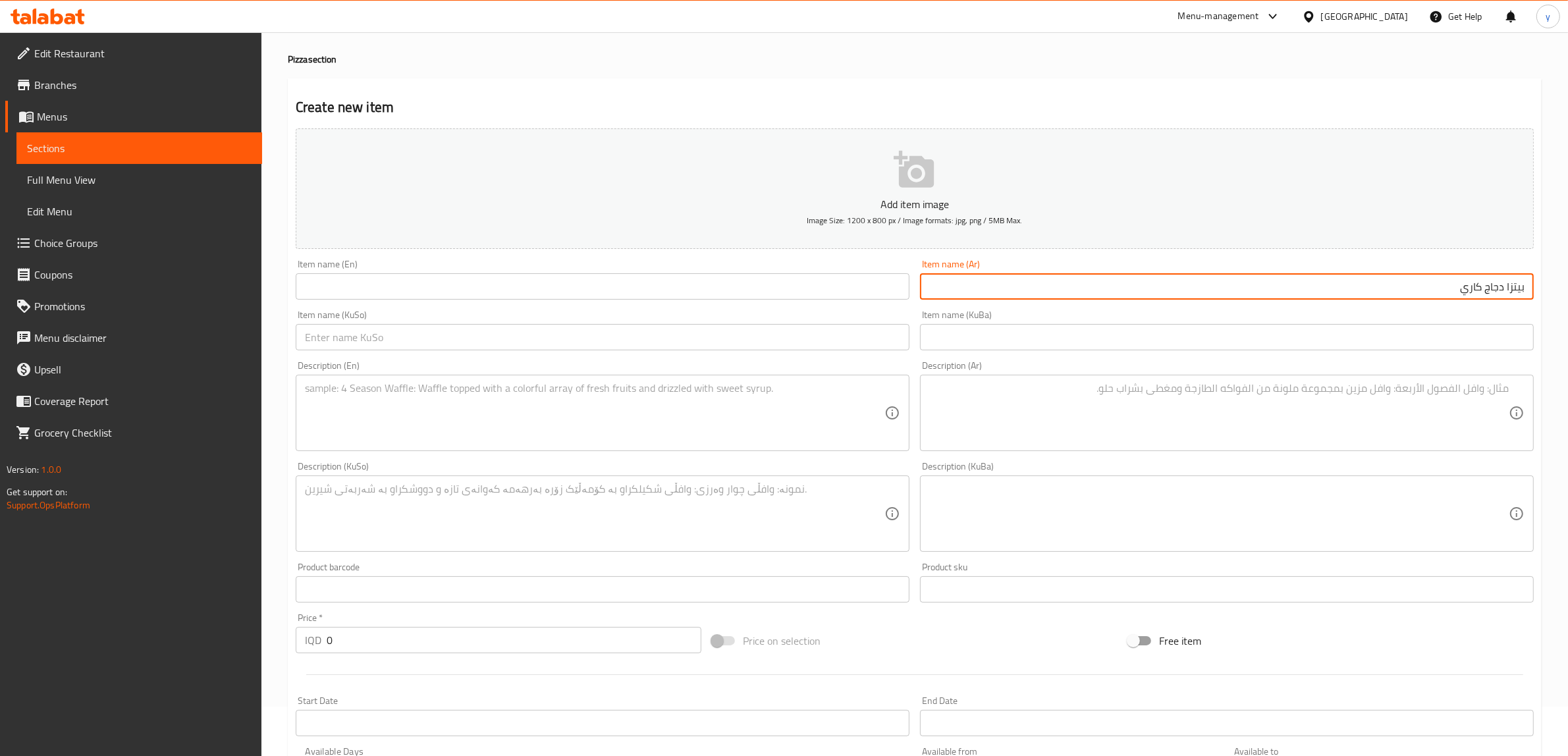
click at [1400, 288] on input "بيتزا دجاج كاري" at bounding box center [1227, 286] width 614 height 27
click at [356, 284] on input "text" at bounding box center [603, 286] width 614 height 27
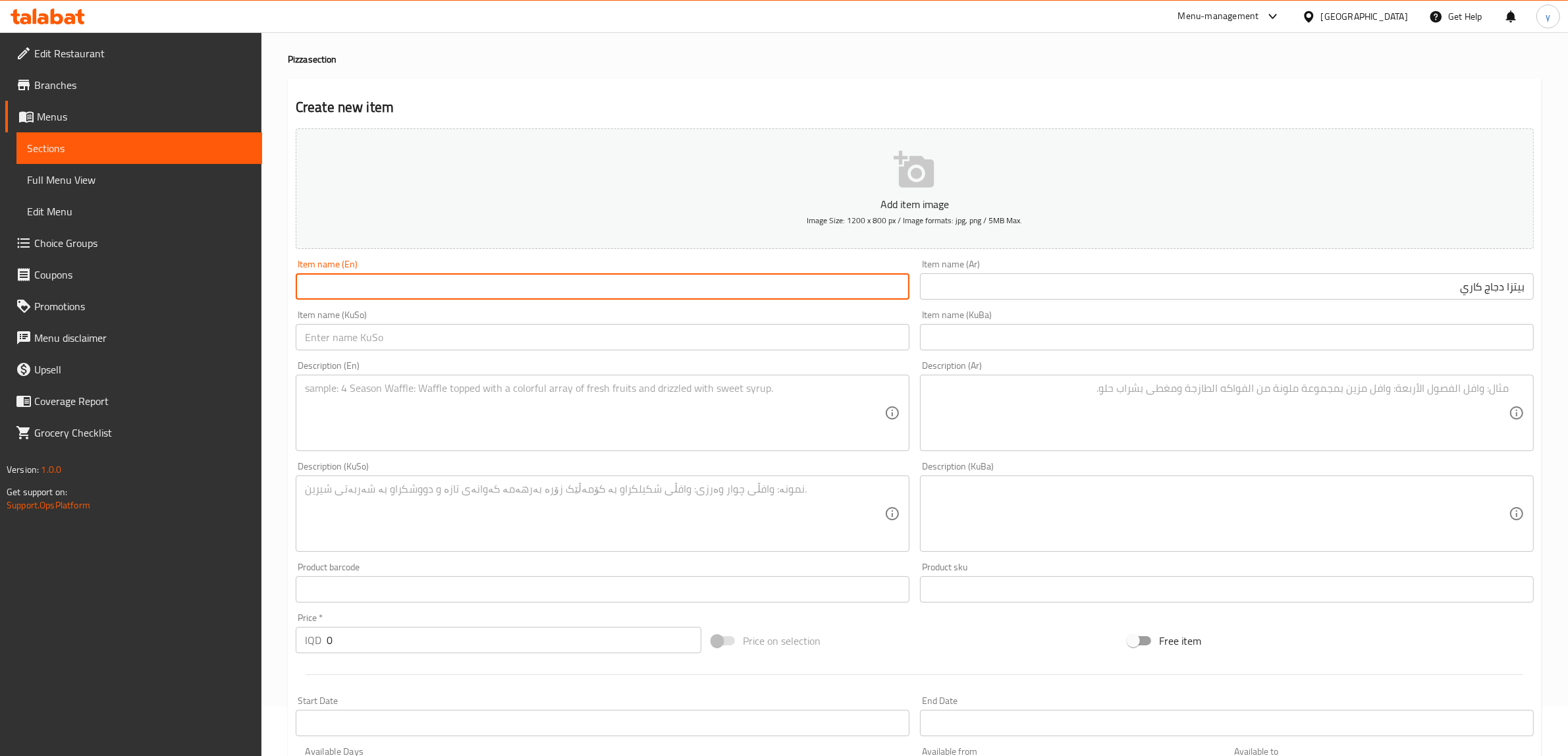
paste input "Chicken Curry Pizza"
type input "Chicken Curry Pizza"
click at [629, 353] on div "Item name (KuSo) Item name (KuSo)" at bounding box center [603, 330] width 624 height 51
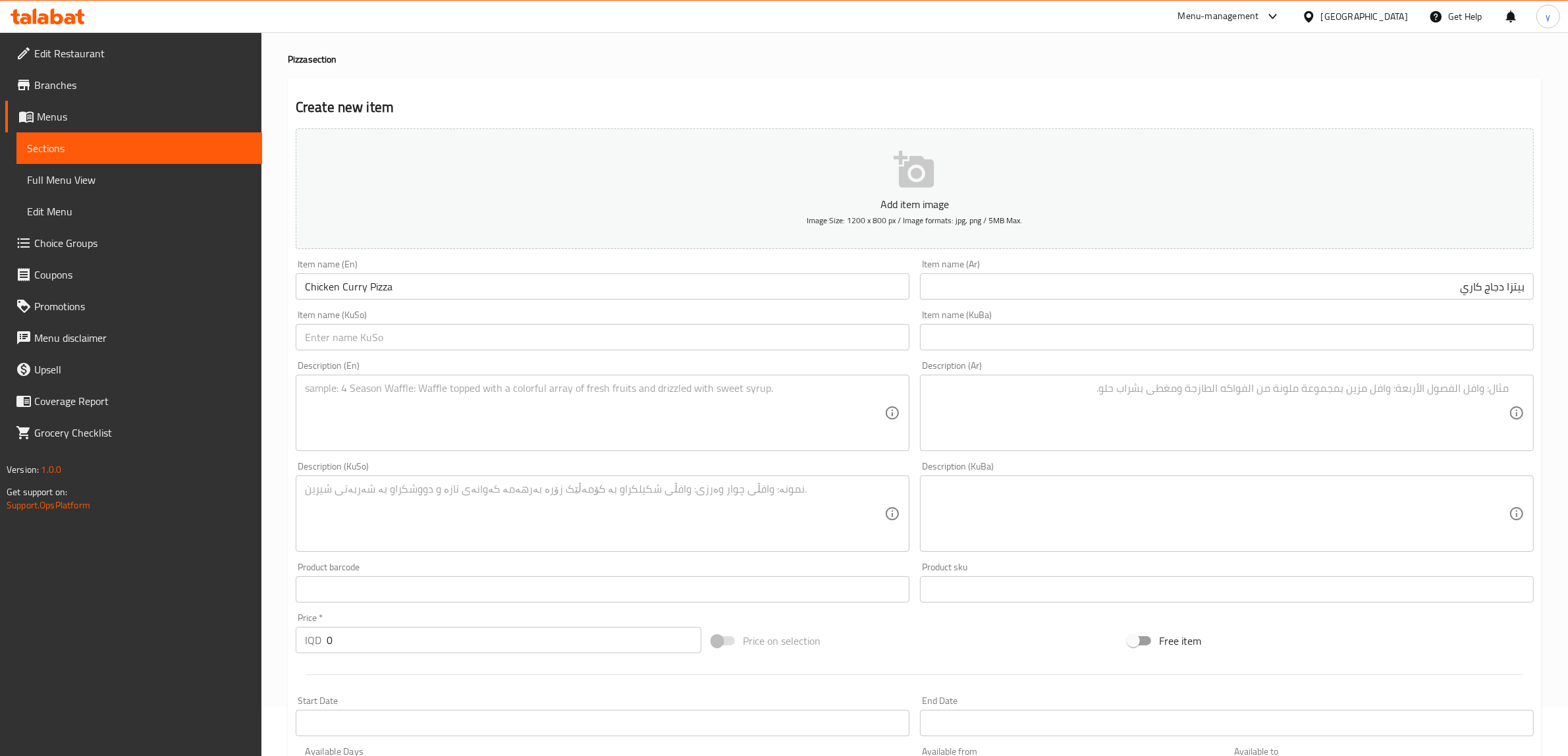
click at [683, 323] on div "Item name (KuSo) Item name (KuSo)" at bounding box center [603, 330] width 614 height 40
click at [770, 354] on div "Item name (KuSo) Item name (KuSo)" at bounding box center [603, 330] width 624 height 51
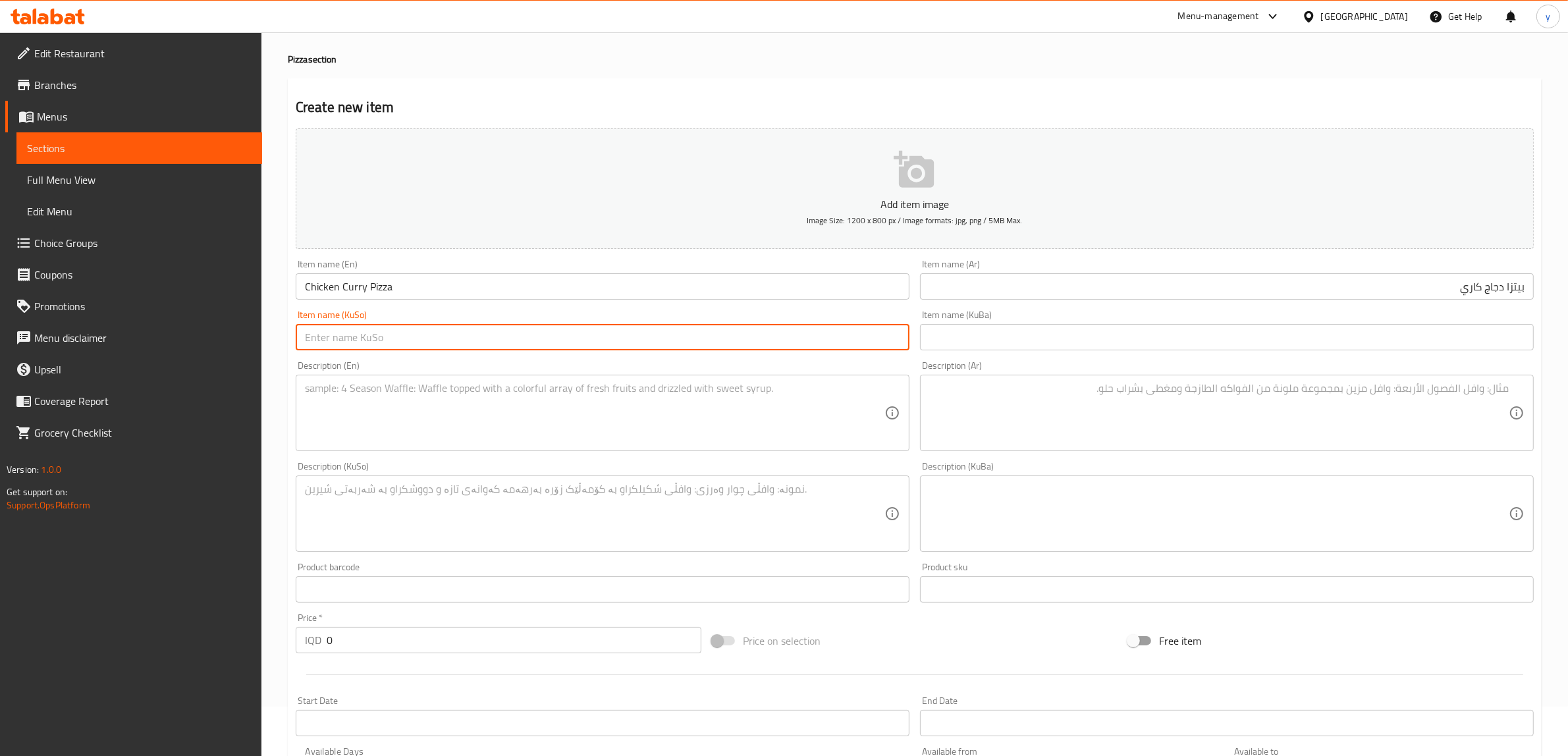
click at [800, 345] on input "text" at bounding box center [603, 337] width 614 height 27
type input "پیتزای مریشکی کاری"
click at [991, 402] on textarea at bounding box center [1218, 413] width 579 height 63
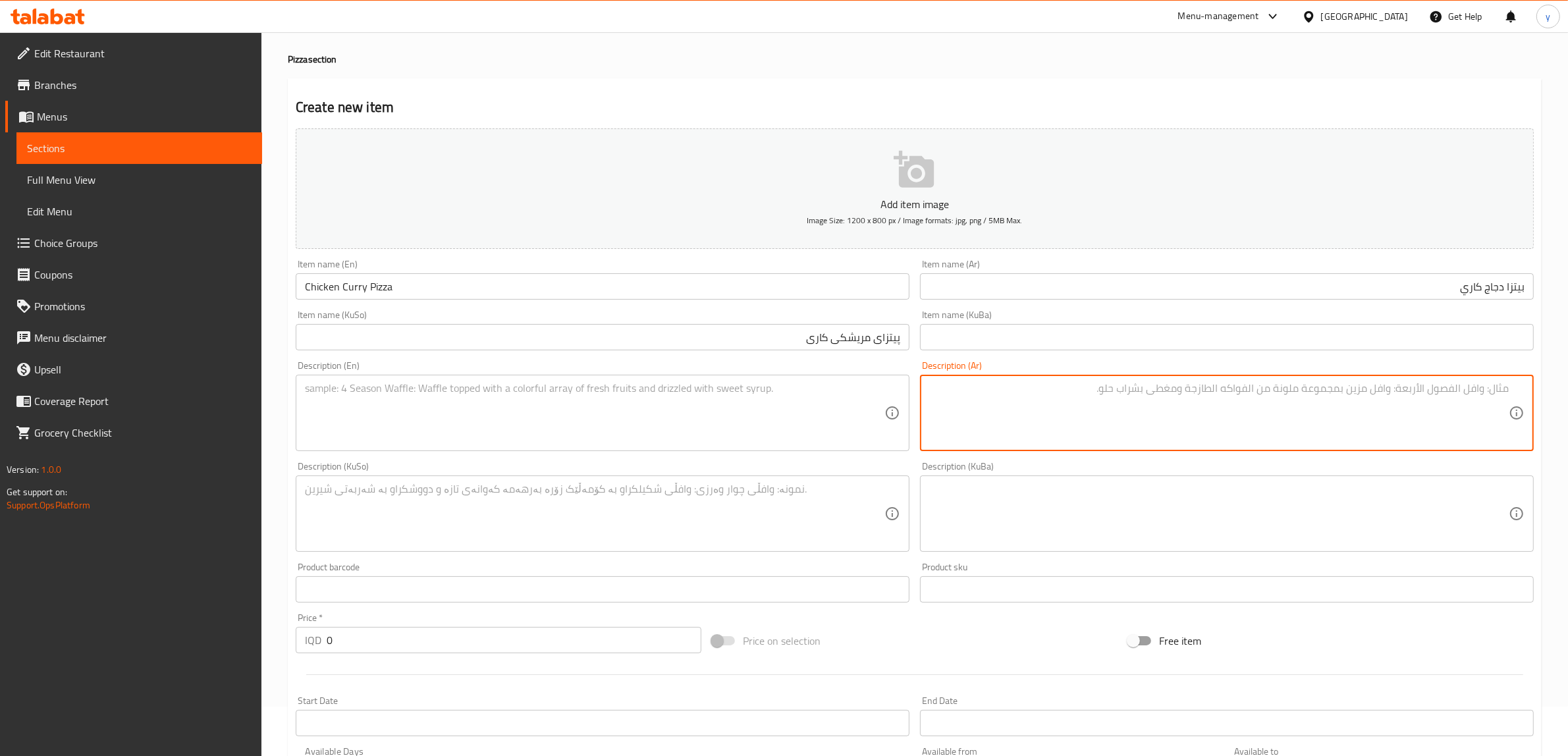
paste textarea "دجاج مع بهارات كاري، جبنة موزاريلا وصوص احمر"
type textarea "دجاج مع بهارات كاري، جبنة موزاريلا وصوص احمر"
click at [792, 428] on textarea at bounding box center [594, 413] width 579 height 63
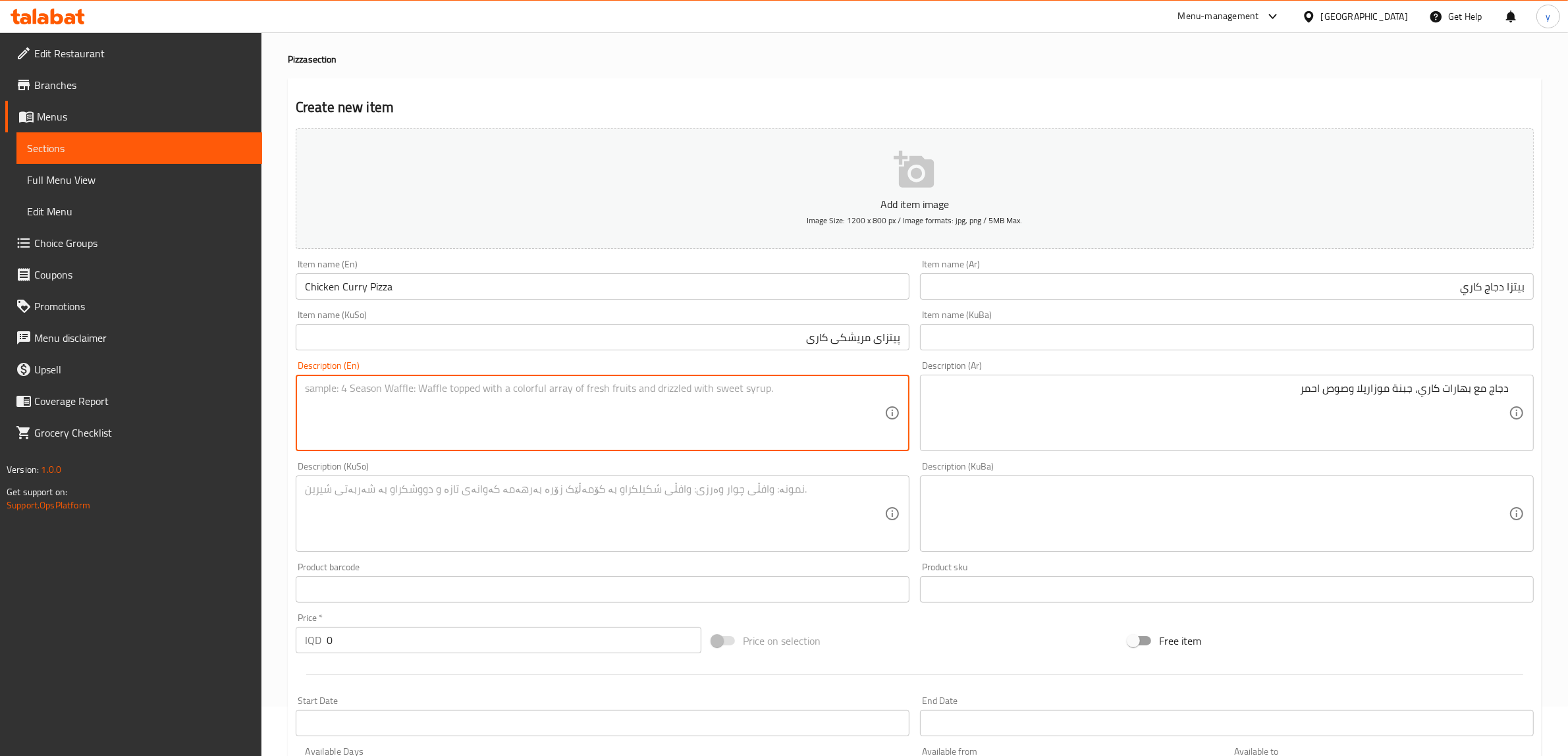
paste textarea "Chicken with curry spices, mozzarella cheese and red sauce"
type textarea "Chicken with curry spices, mozzarella cheese and red sauce"
click at [670, 545] on textarea at bounding box center [594, 514] width 579 height 63
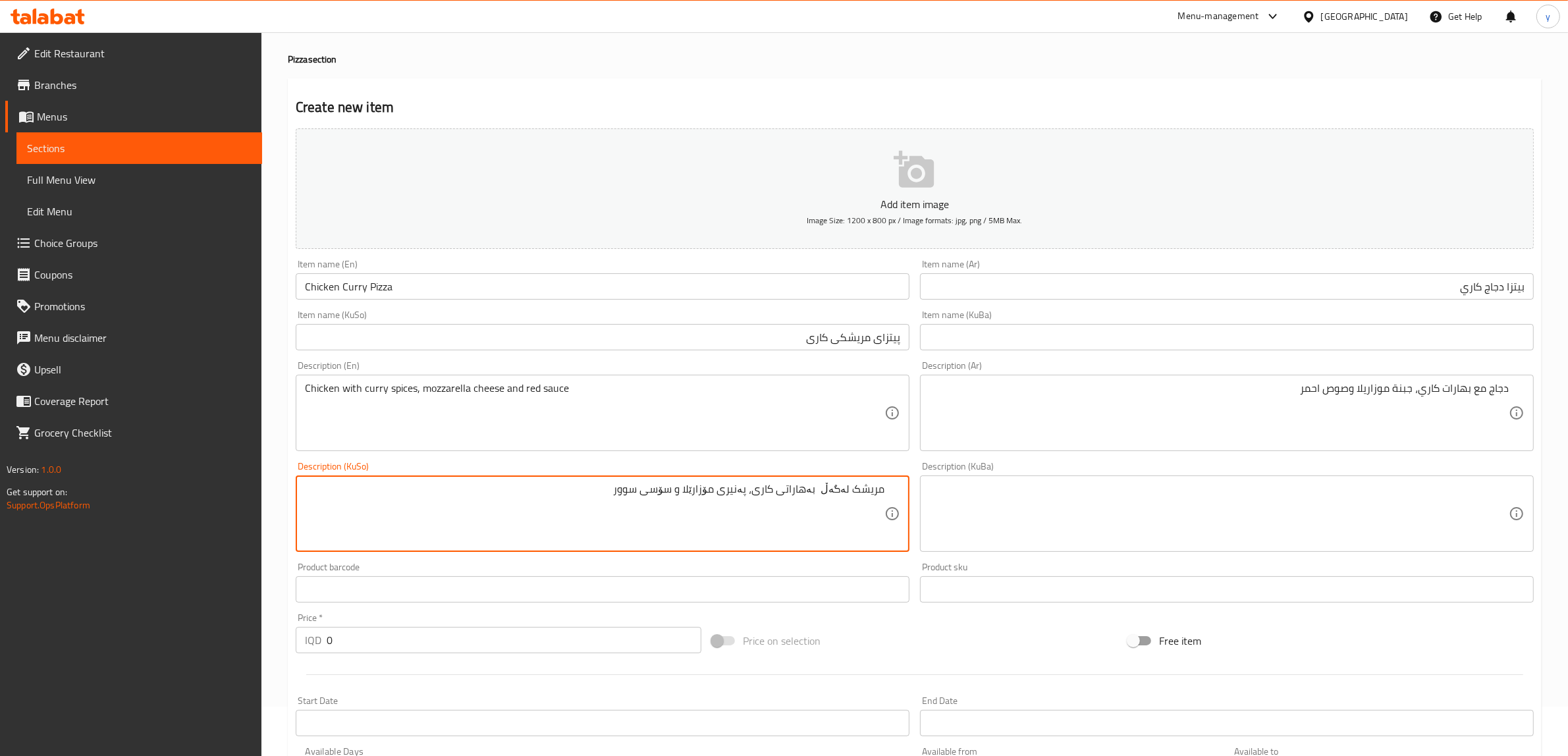
scroll to position [323, 0]
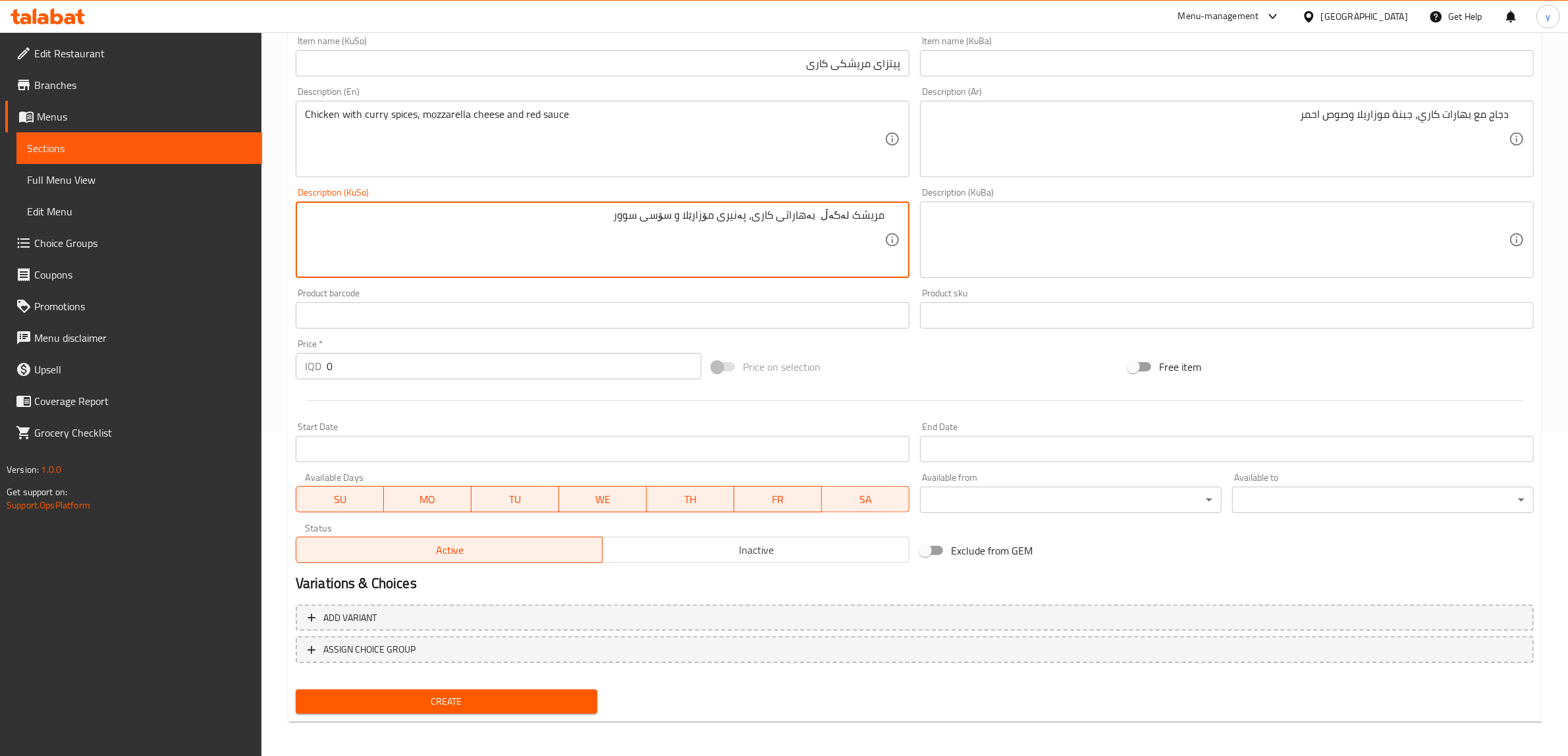
type textarea "مریشک لەگەڵ بەهاراتی کاری، پەنیری مۆزارێلا و سۆسی سوور"
click at [468, 694] on span "Create" at bounding box center [446, 702] width 280 height 16
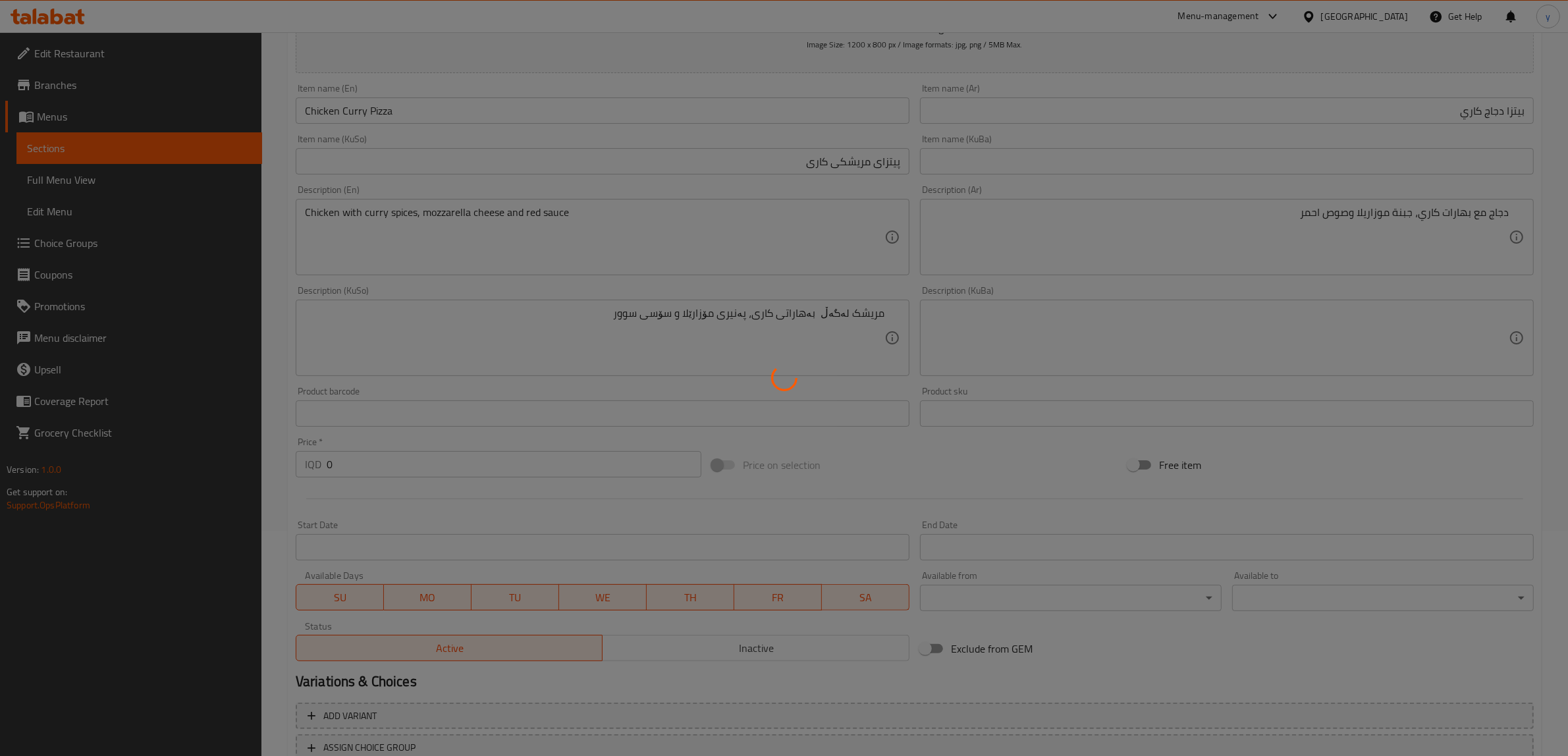
scroll to position [186, 0]
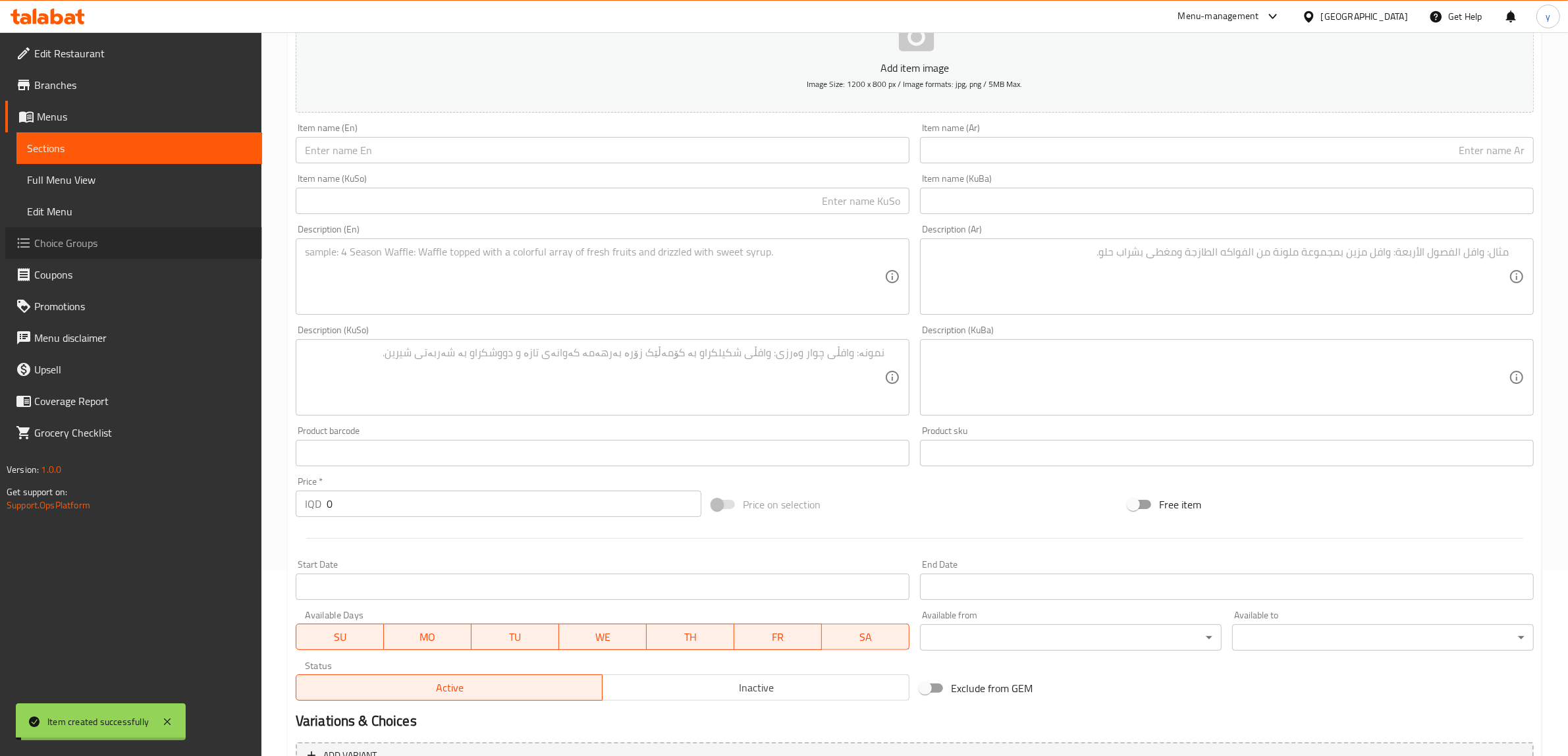
click at [130, 231] on link "Choice Groups" at bounding box center [134, 243] width 257 height 32
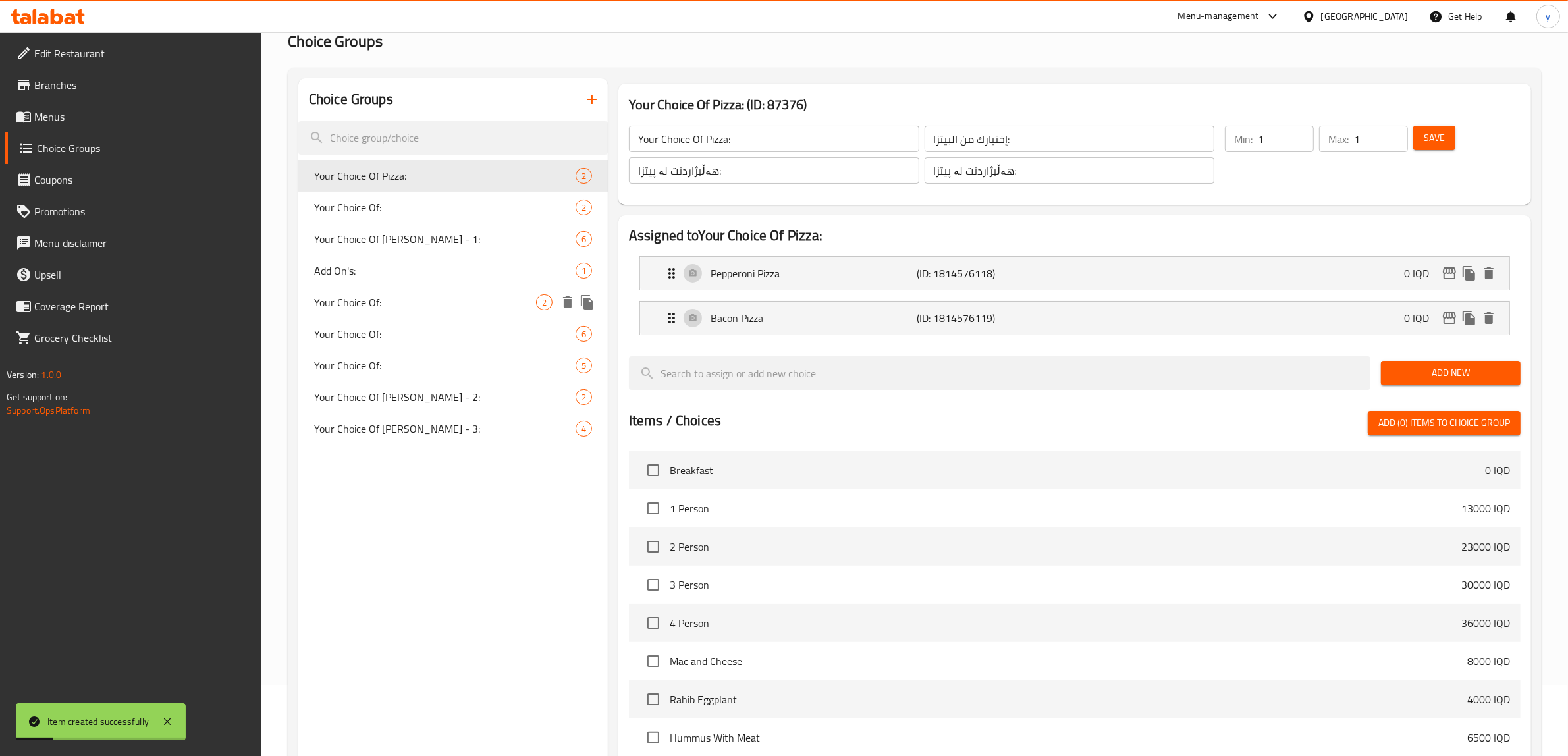
scroll to position [49, 0]
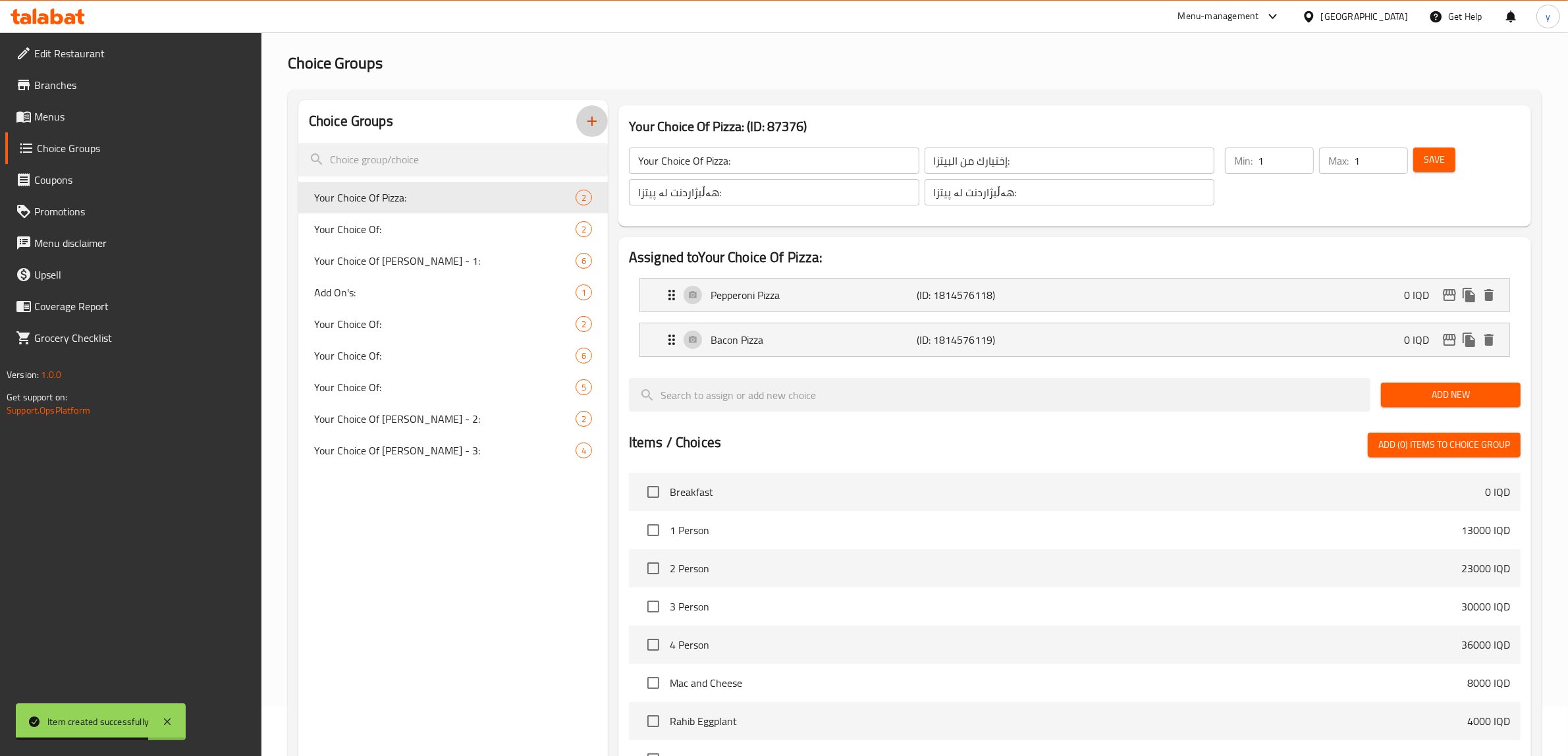
click at [603, 117] on button "button" at bounding box center [592, 121] width 32 height 32
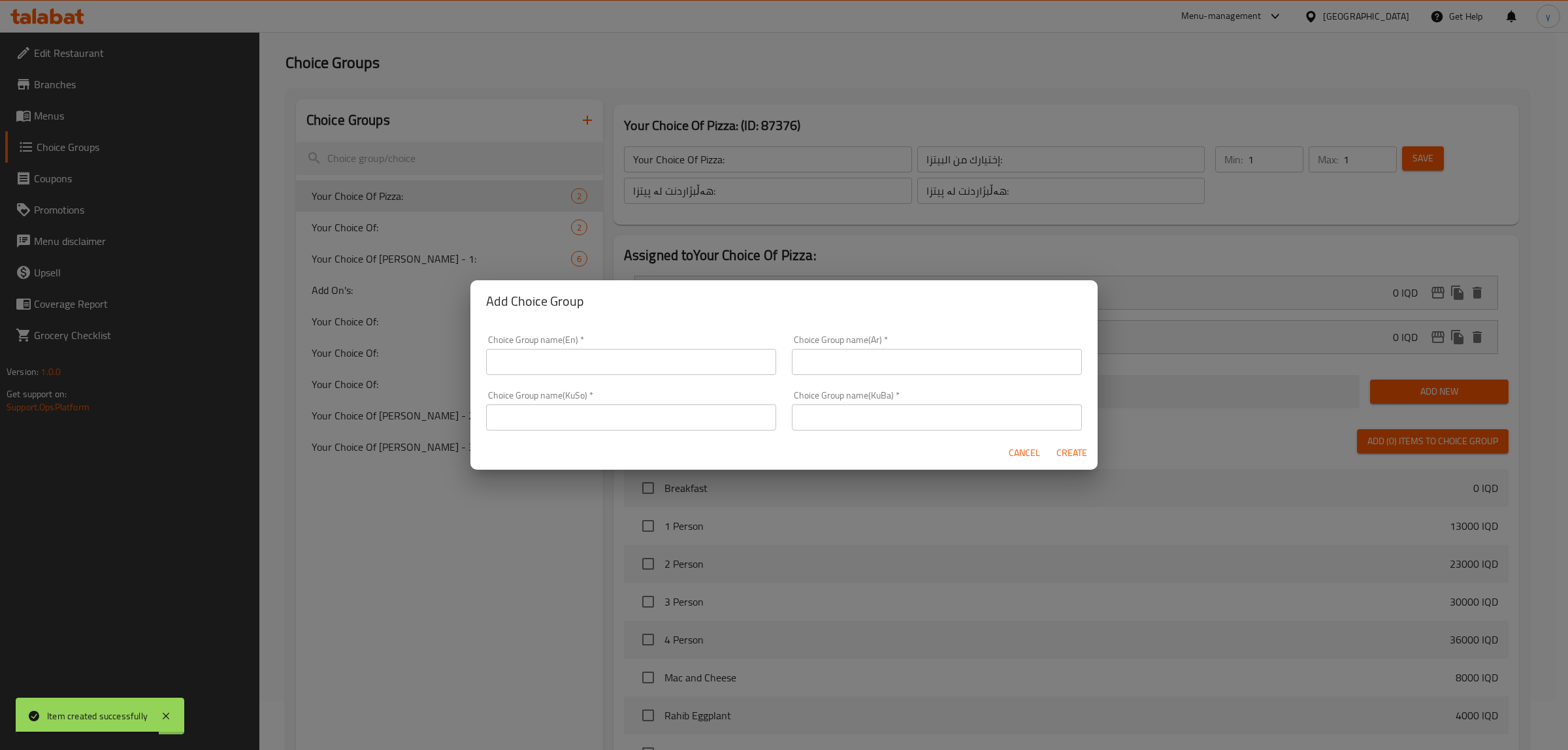
click at [826, 416] on input "text" at bounding box center [937, 417] width 290 height 26
paste input "هەڵبژاردنت لە قەبارە:"
type input "هەڵبژاردنت لە قەبارە:"
click at [707, 423] on input "text" at bounding box center [631, 417] width 290 height 26
paste input "هەڵبژاردنت لە قەبارە:"
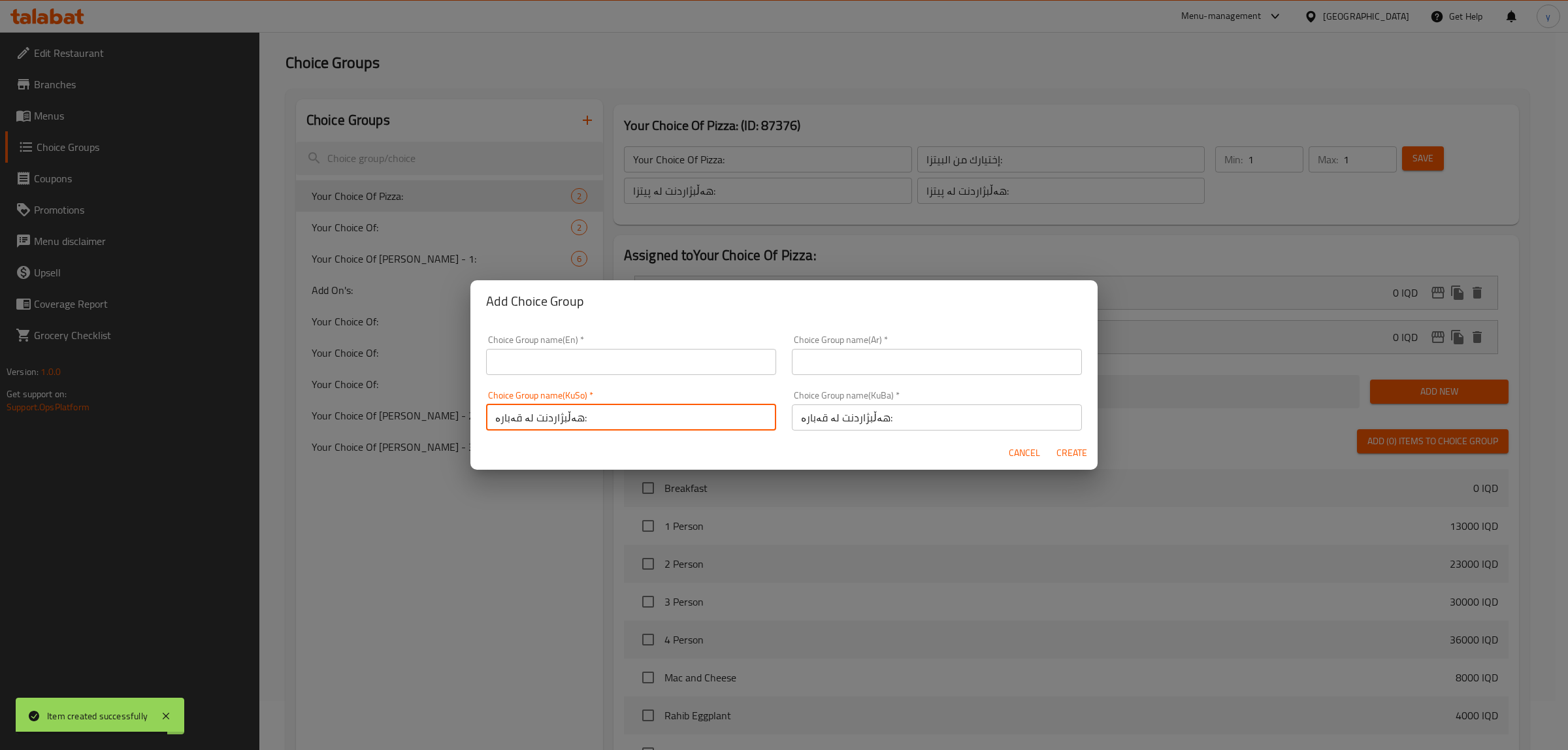
type input "هەڵبژاردنت لە قەبارە:"
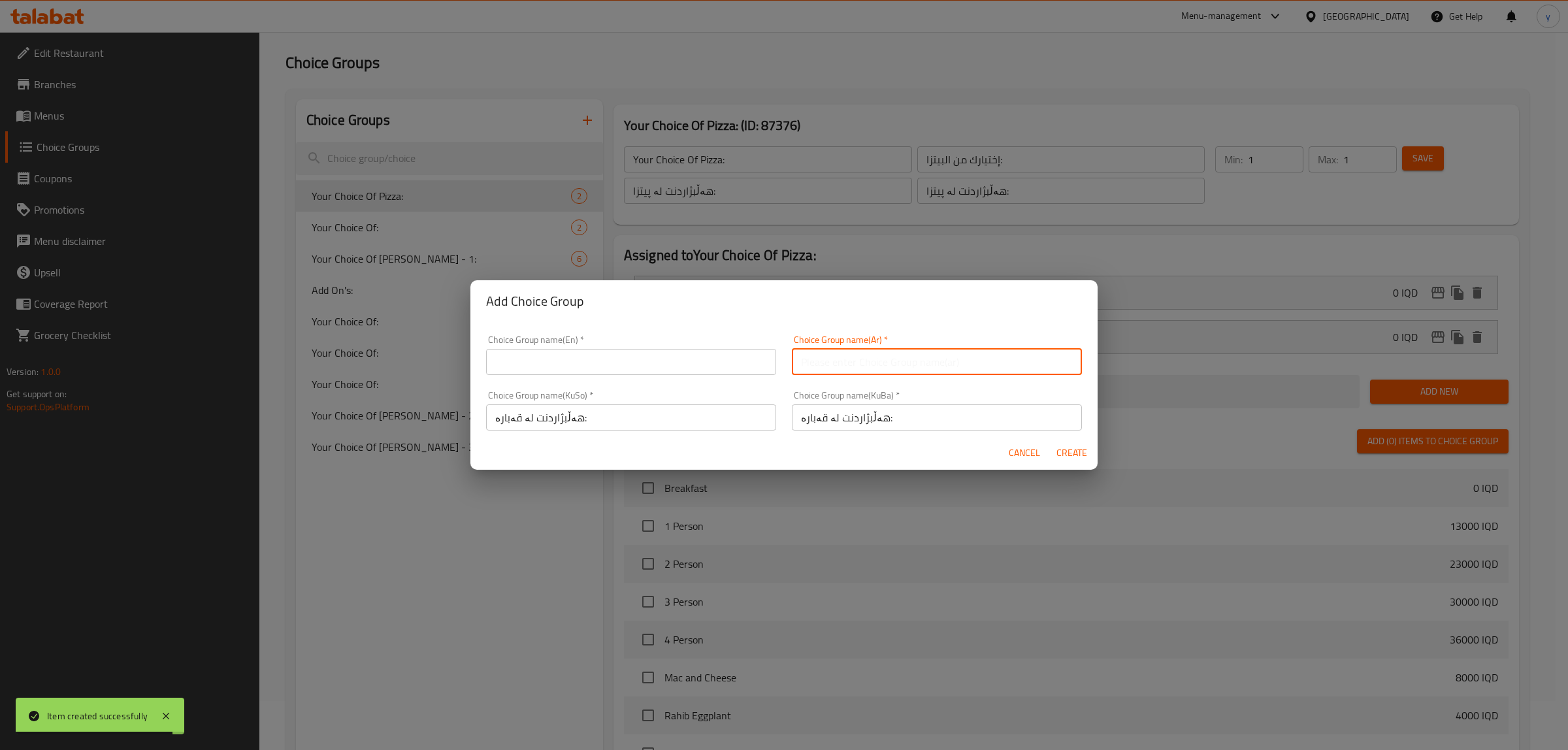
drag, startPoint x: 864, startPoint y: 349, endPoint x: 876, endPoint y: 373, distance: 26.8
click at [864, 349] on input "text" at bounding box center [937, 363] width 290 height 26
paste input "إختيارك من الحجم:"
type input "إختيارك من الحجم:"
click at [715, 344] on div "Choice Group name(En)   * Choice Group name(En) *" at bounding box center [631, 355] width 290 height 40
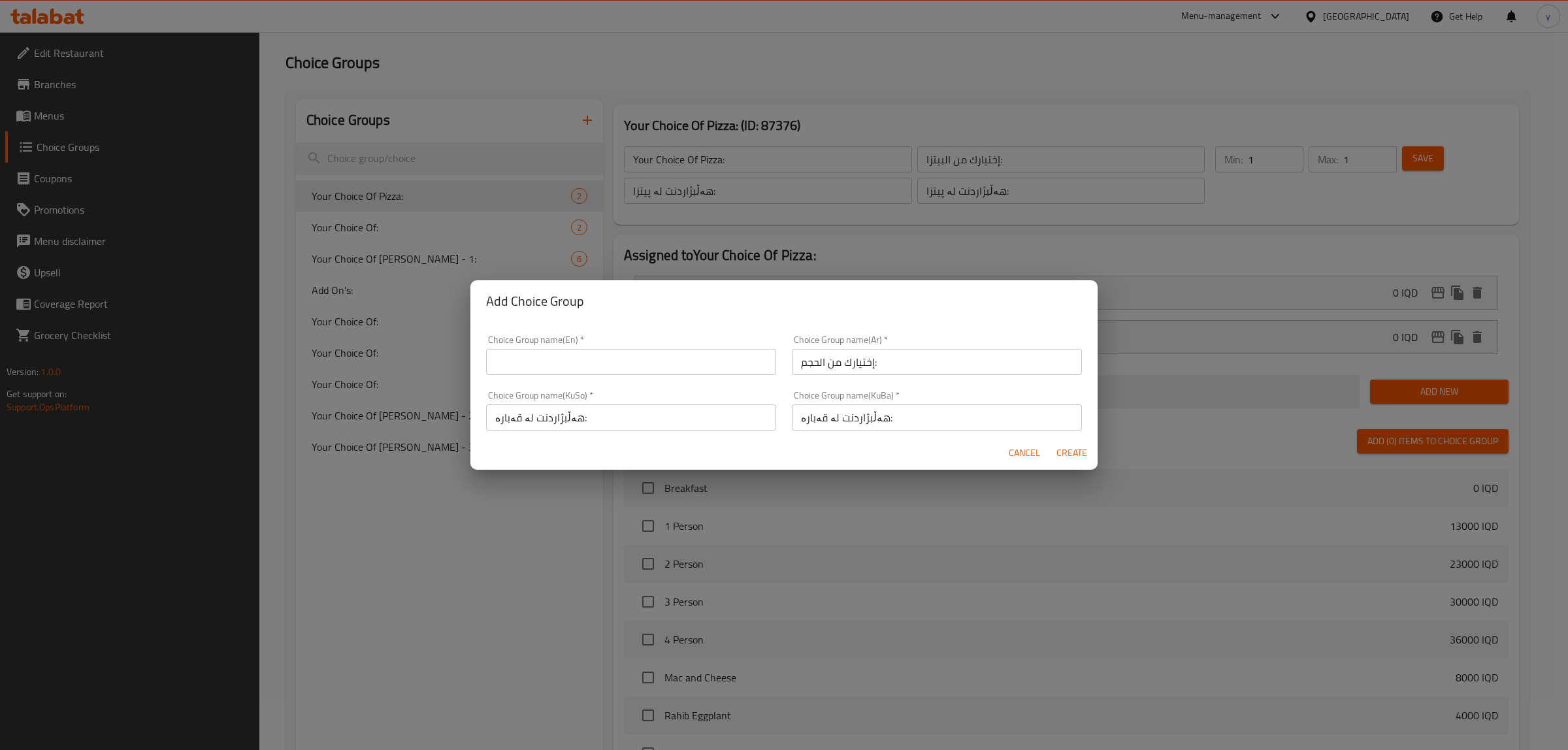
drag, startPoint x: 702, startPoint y: 364, endPoint x: 671, endPoint y: 374, distance: 32.6
click at [702, 364] on input "text" at bounding box center [631, 363] width 290 height 26
paste input "Your Choice Of Size:"
type input "Your Choice Of Size:"
click at [1077, 447] on span "Create" at bounding box center [1071, 453] width 31 height 16
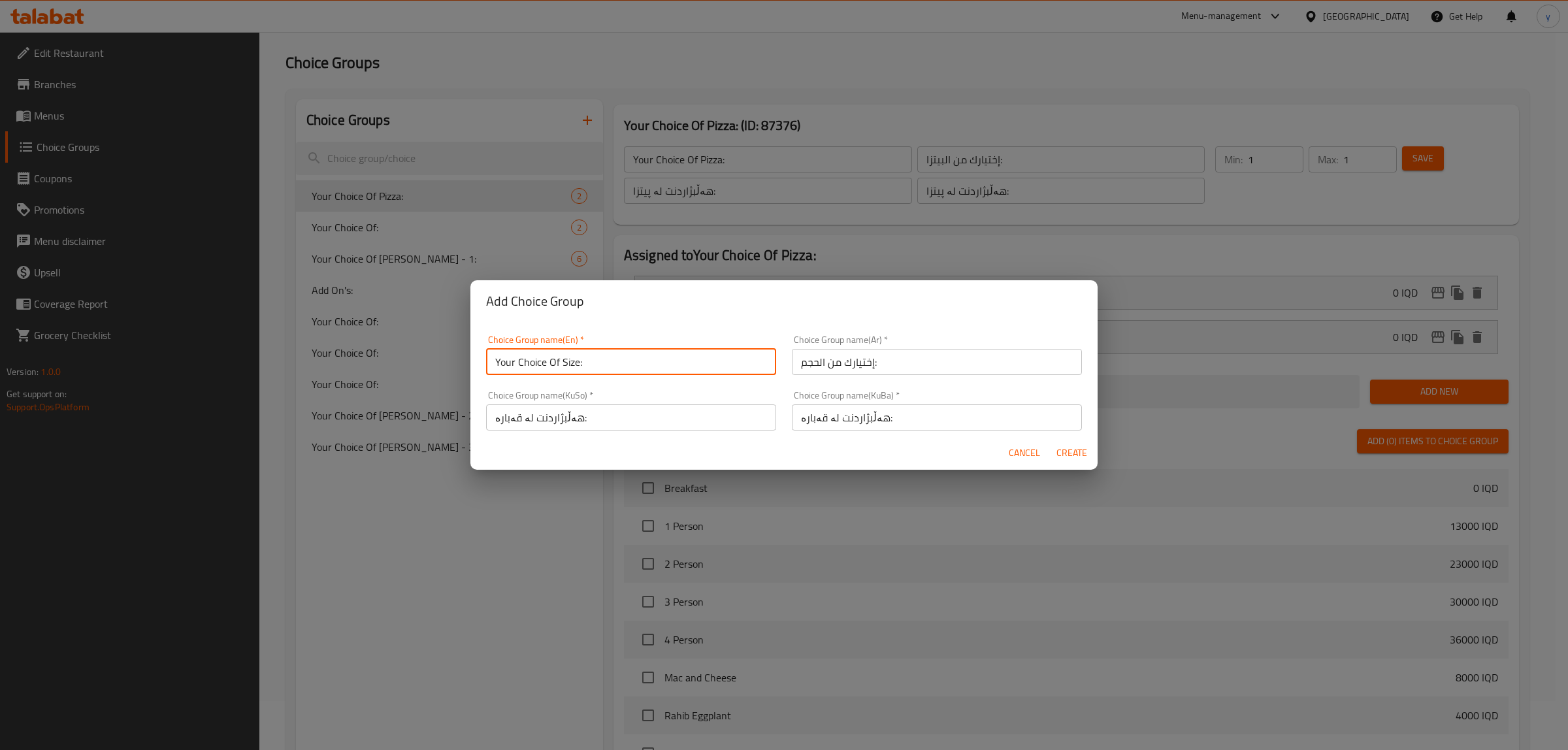
type input "Your Choice Of Size:"
type input "إختيارك من الحجم:"
type input "هەڵبژاردنت لە قەبارە:"
type input "0"
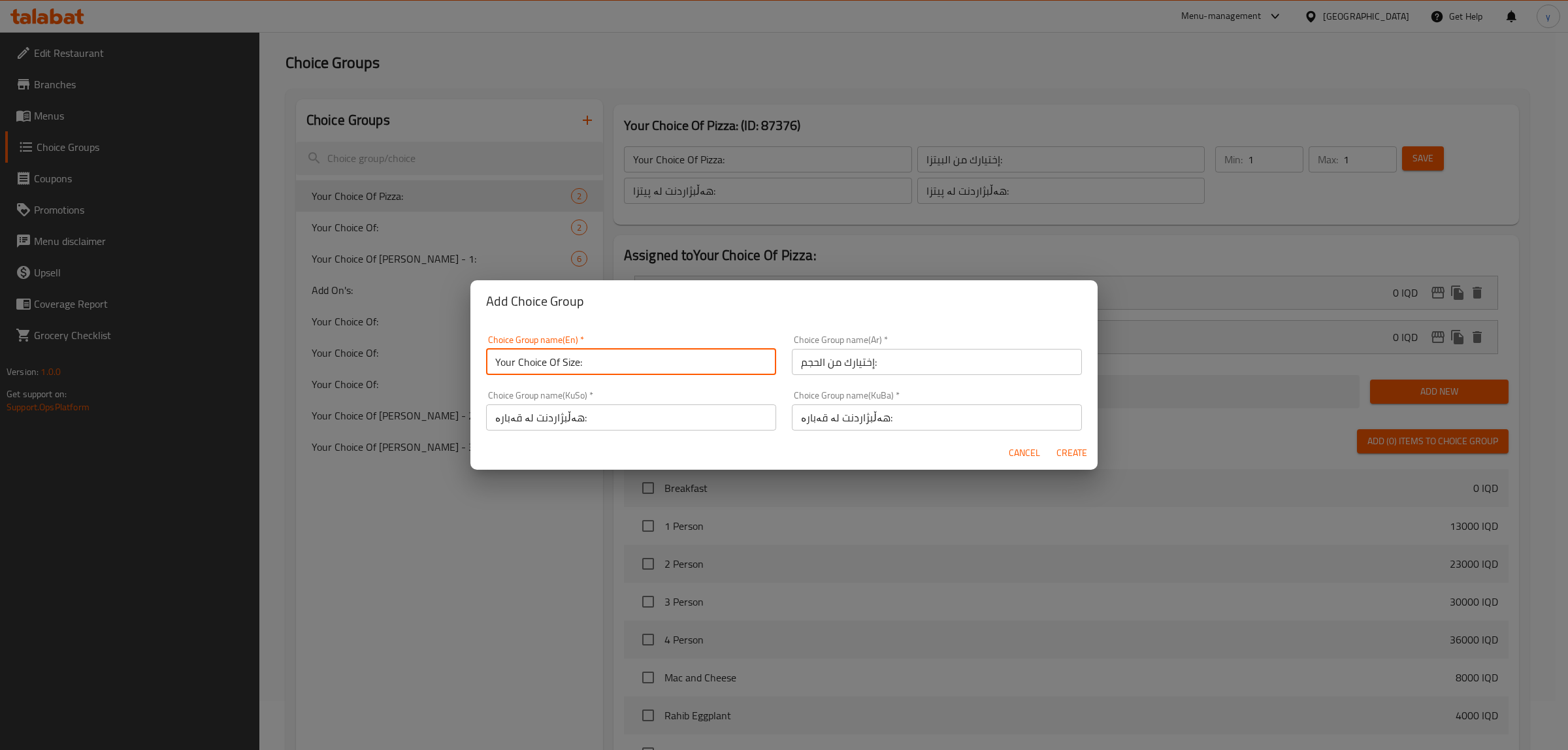
type input "0"
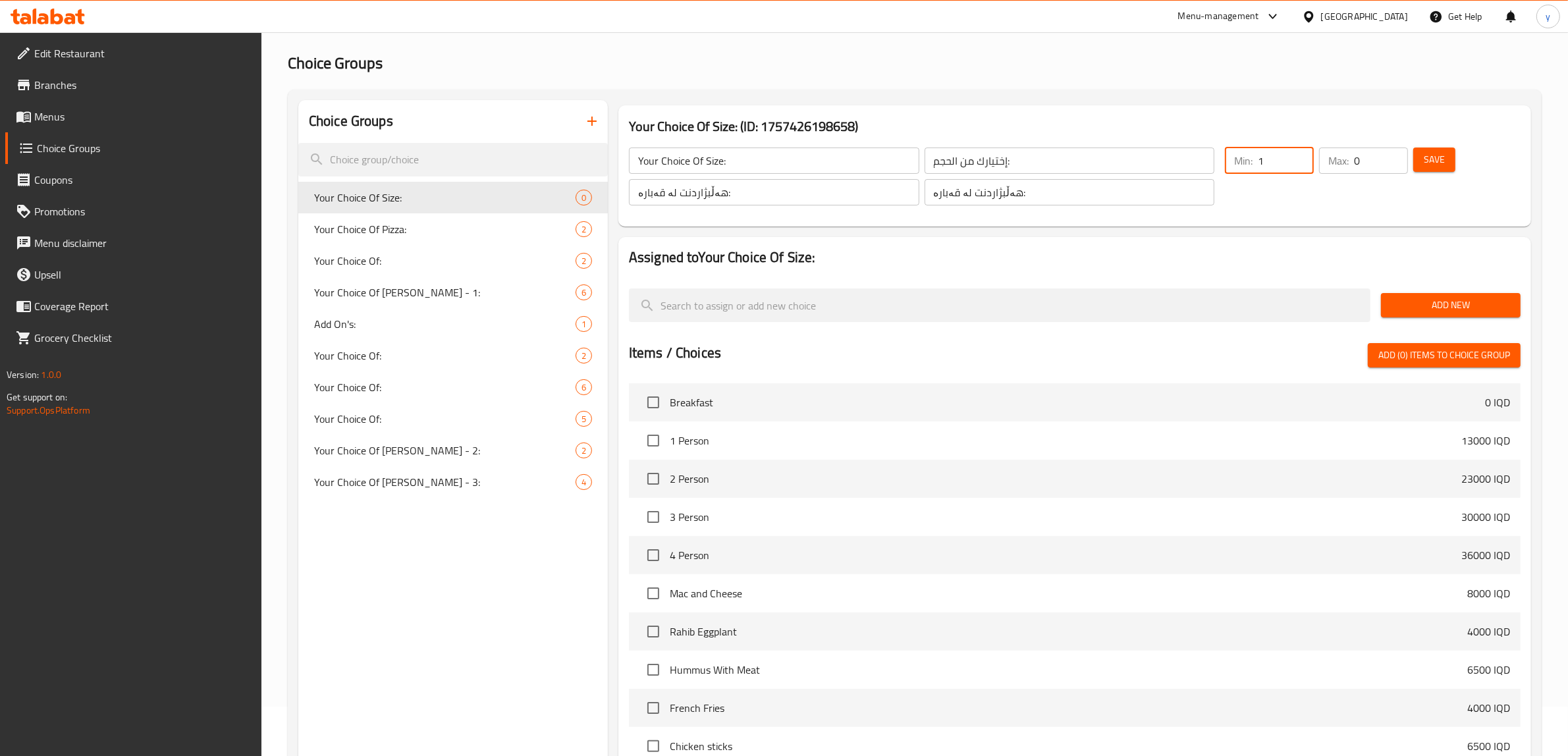
type input "1"
click at [1299, 157] on input "1" at bounding box center [1286, 161] width 56 height 27
type input "1"
click at [1398, 156] on input "1" at bounding box center [1381, 161] width 54 height 27
click at [1430, 157] on span "Save" at bounding box center [1434, 159] width 21 height 16
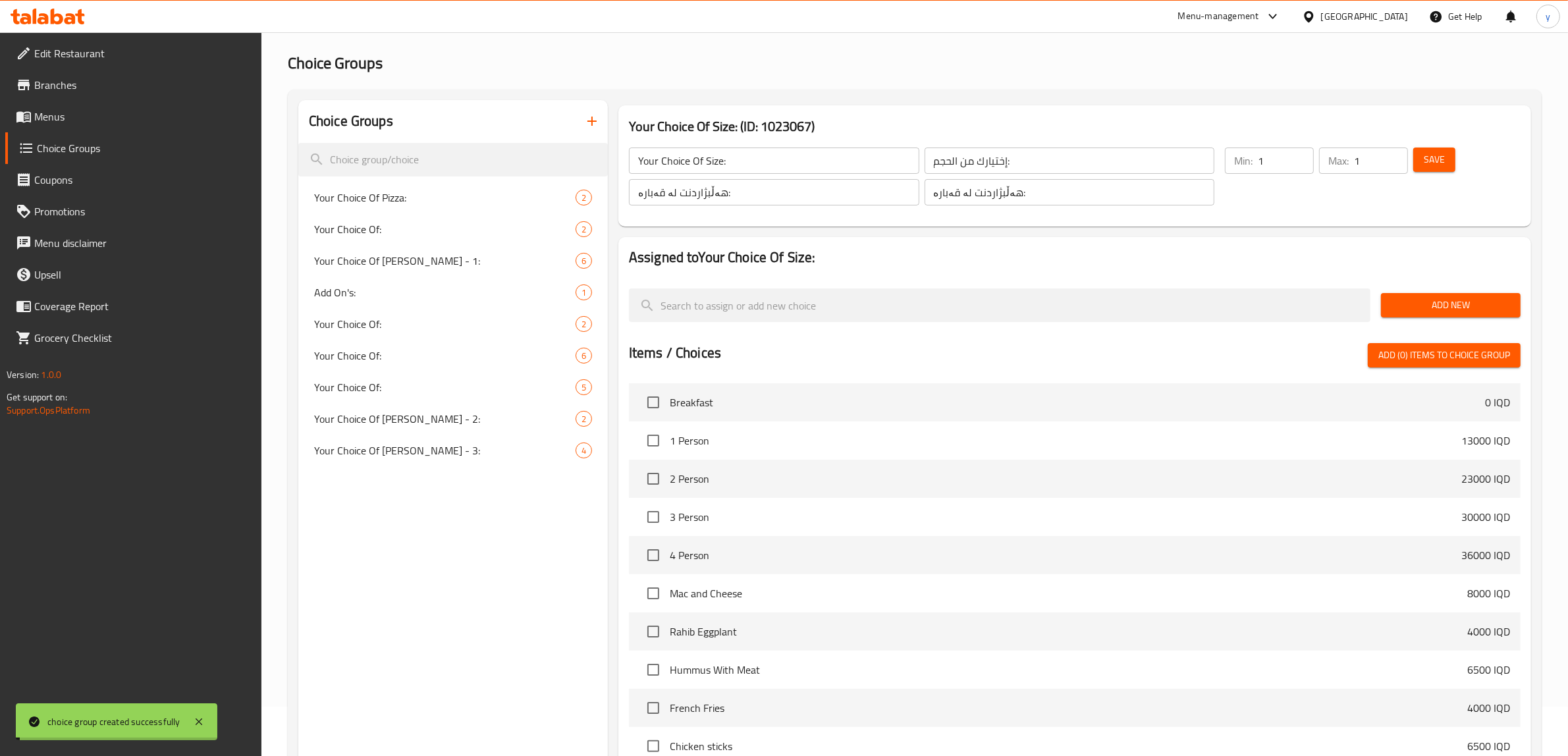
click at [1456, 292] on div "Add New" at bounding box center [1450, 306] width 150 height 44
click at [1453, 305] on span "Add New" at bounding box center [1451, 305] width 119 height 16
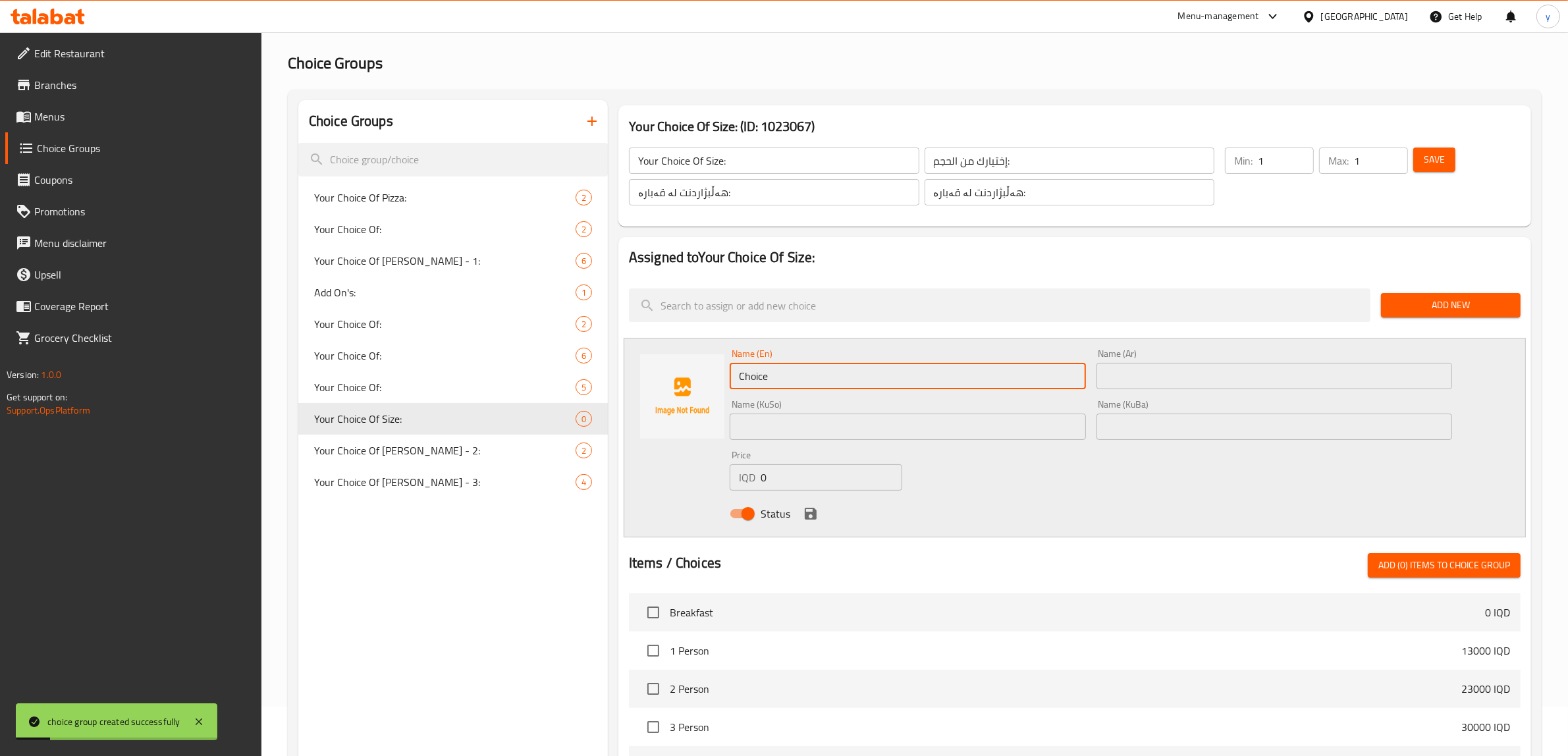
click at [930, 388] on input "Choice" at bounding box center [908, 377] width 356 height 27
click at [990, 396] on div "Name (KuSo) Name ([PERSON_NAME])" at bounding box center [908, 420] width 367 height 51
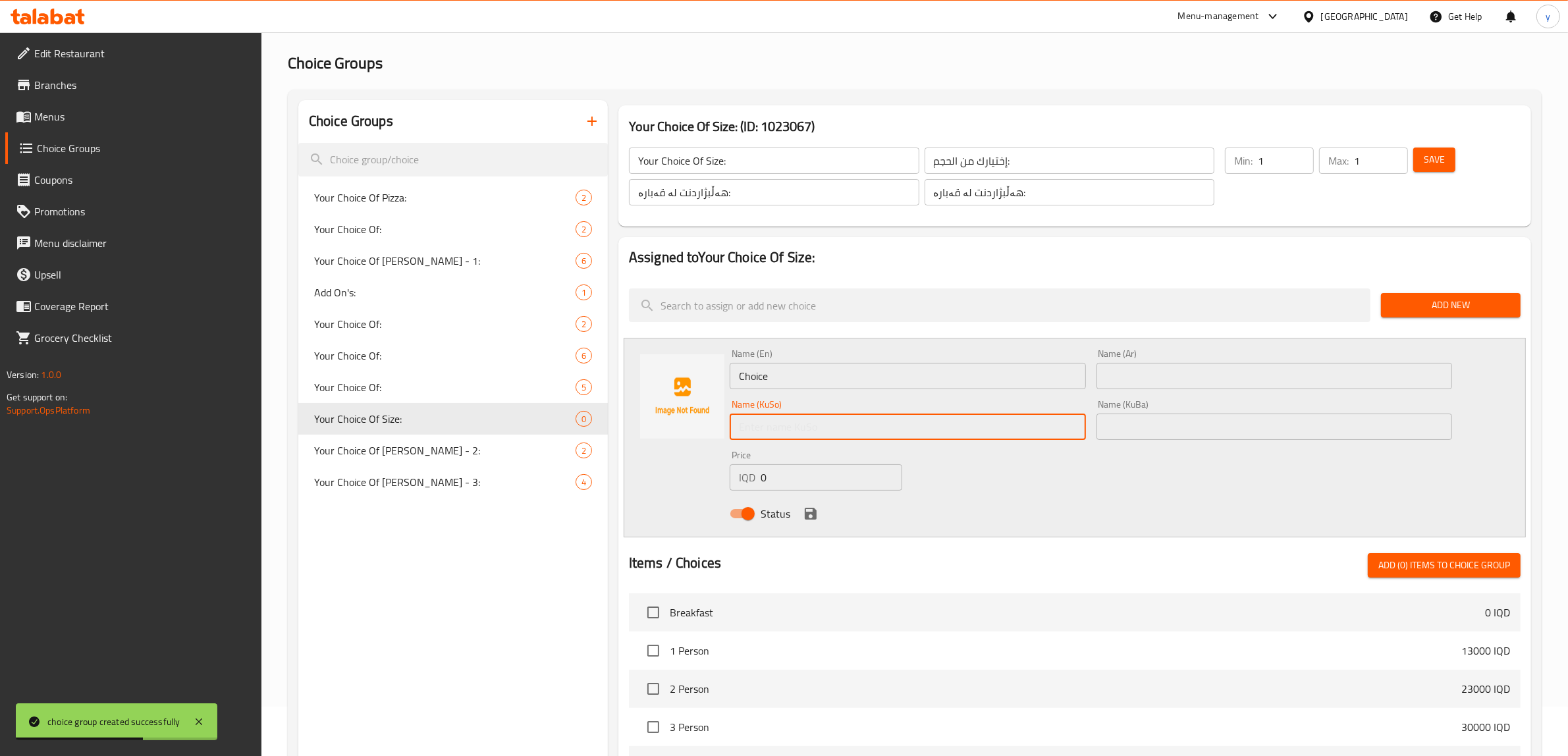
click at [1012, 425] on input "text" at bounding box center [908, 427] width 356 height 27
paste input "ناوەند"
type input "ناوەند"
click at [1150, 368] on input "text" at bounding box center [1274, 377] width 356 height 27
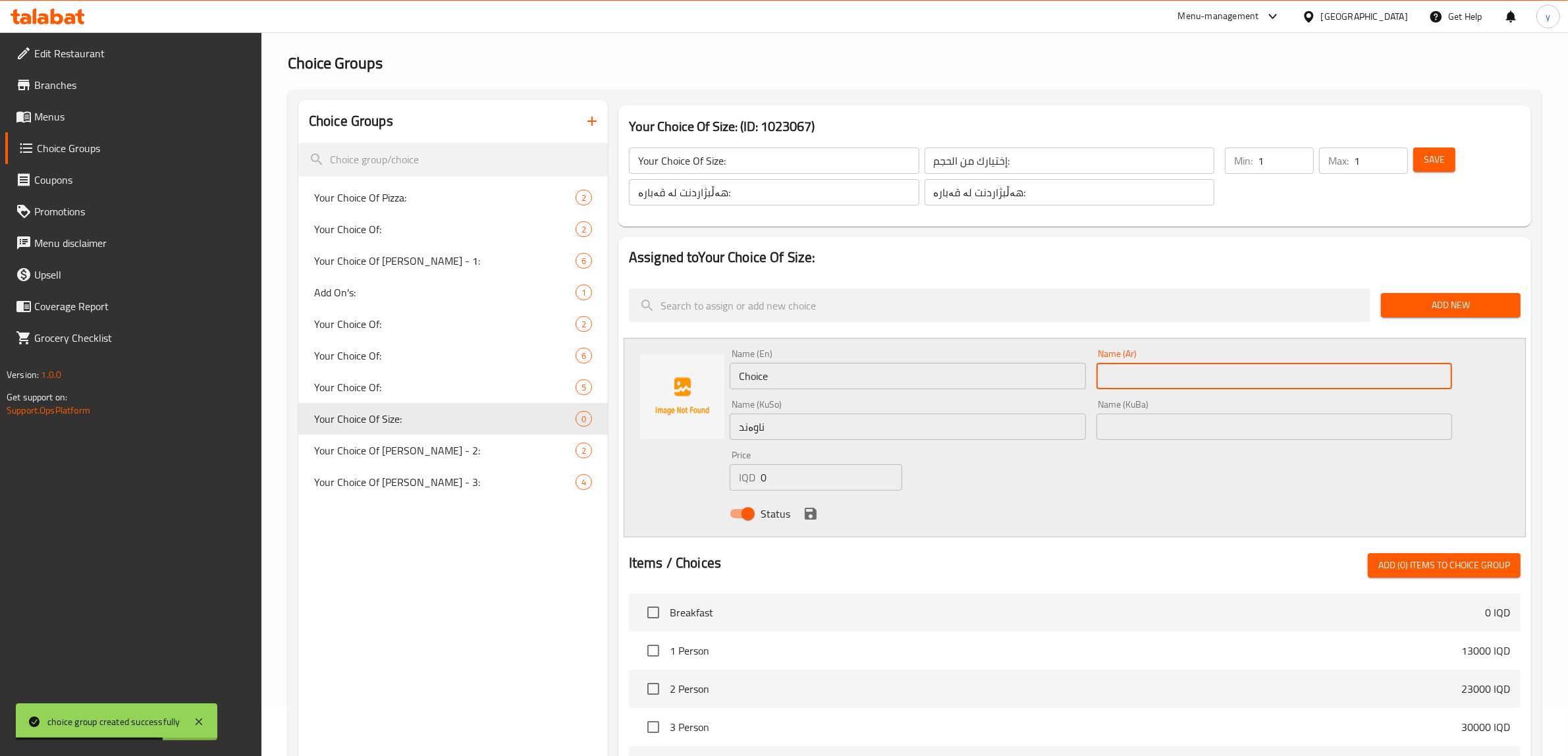
paste input "وسط"
type input "وسط"
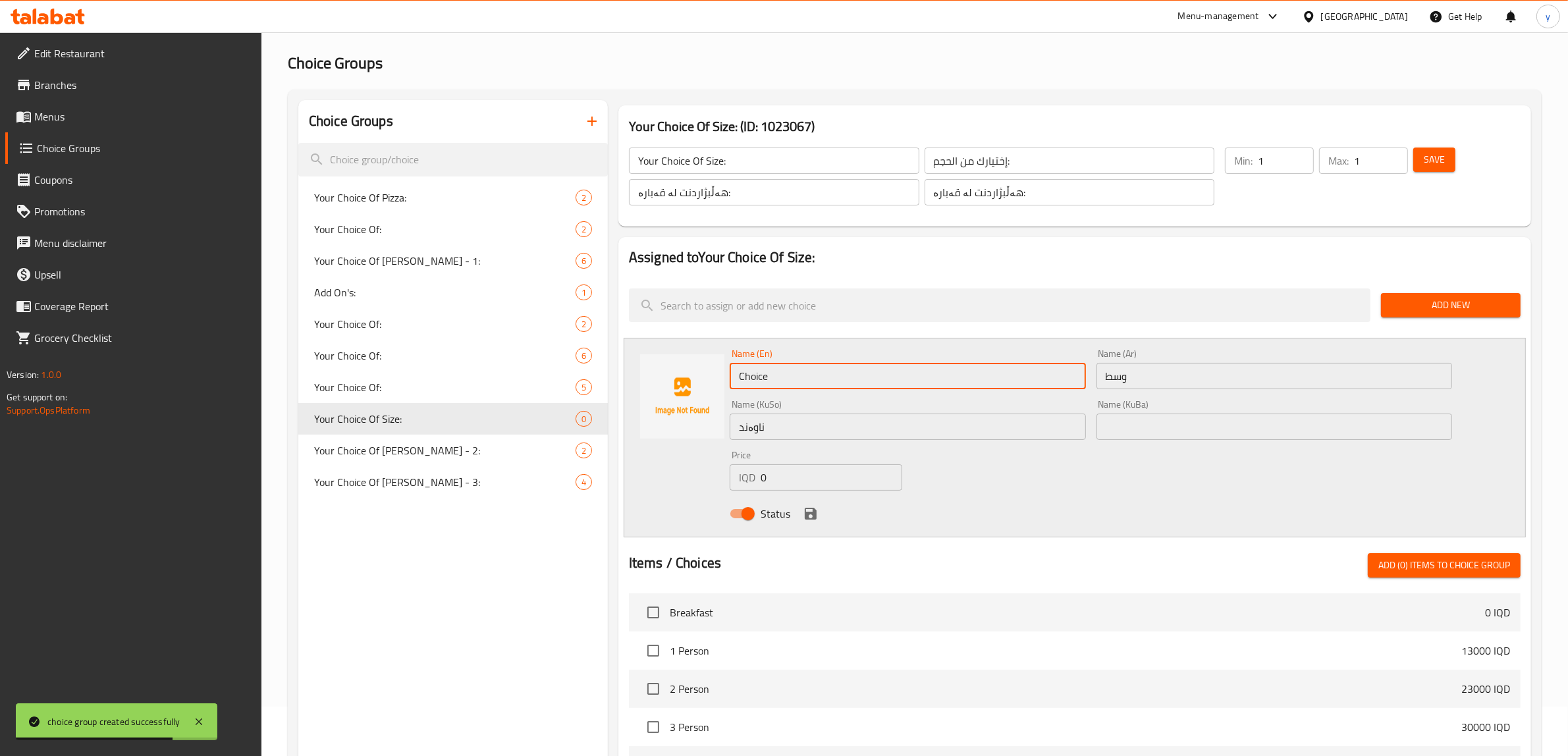
click at [897, 371] on input "Choice" at bounding box center [908, 377] width 356 height 27
paste input "Medium"
type input "Medium"
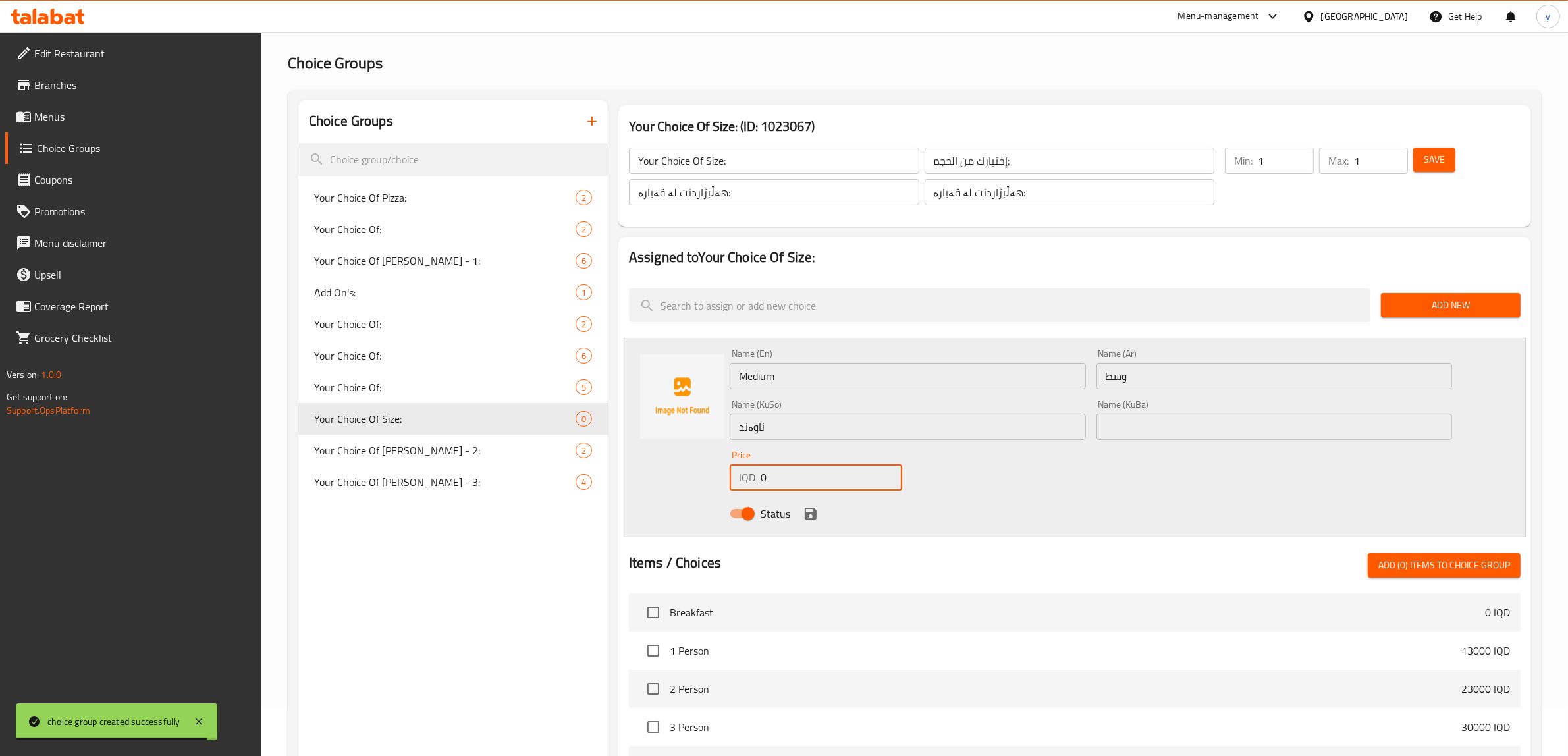
drag, startPoint x: 781, startPoint y: 484, endPoint x: 766, endPoint y: 486, distance: 15.1
click at [766, 486] on input "0" at bounding box center [832, 478] width 142 height 27
drag, startPoint x: 776, startPoint y: 469, endPoint x: 753, endPoint y: 478, distance: 24.7
click at [754, 478] on div "IQD 0 Price" at bounding box center [816, 478] width 173 height 27
type input "8500"
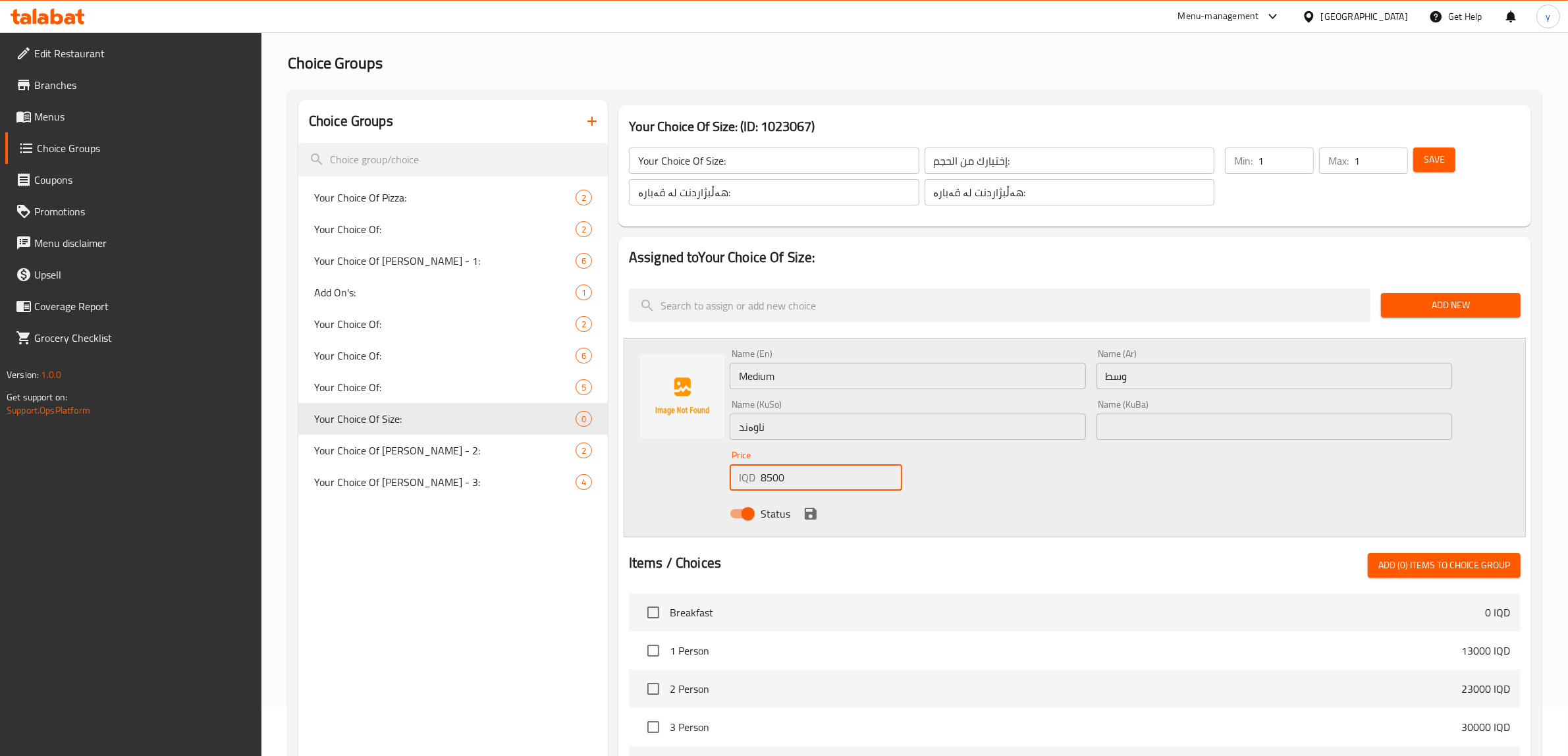
click at [805, 516] on icon "save" at bounding box center [811, 514] width 12 height 12
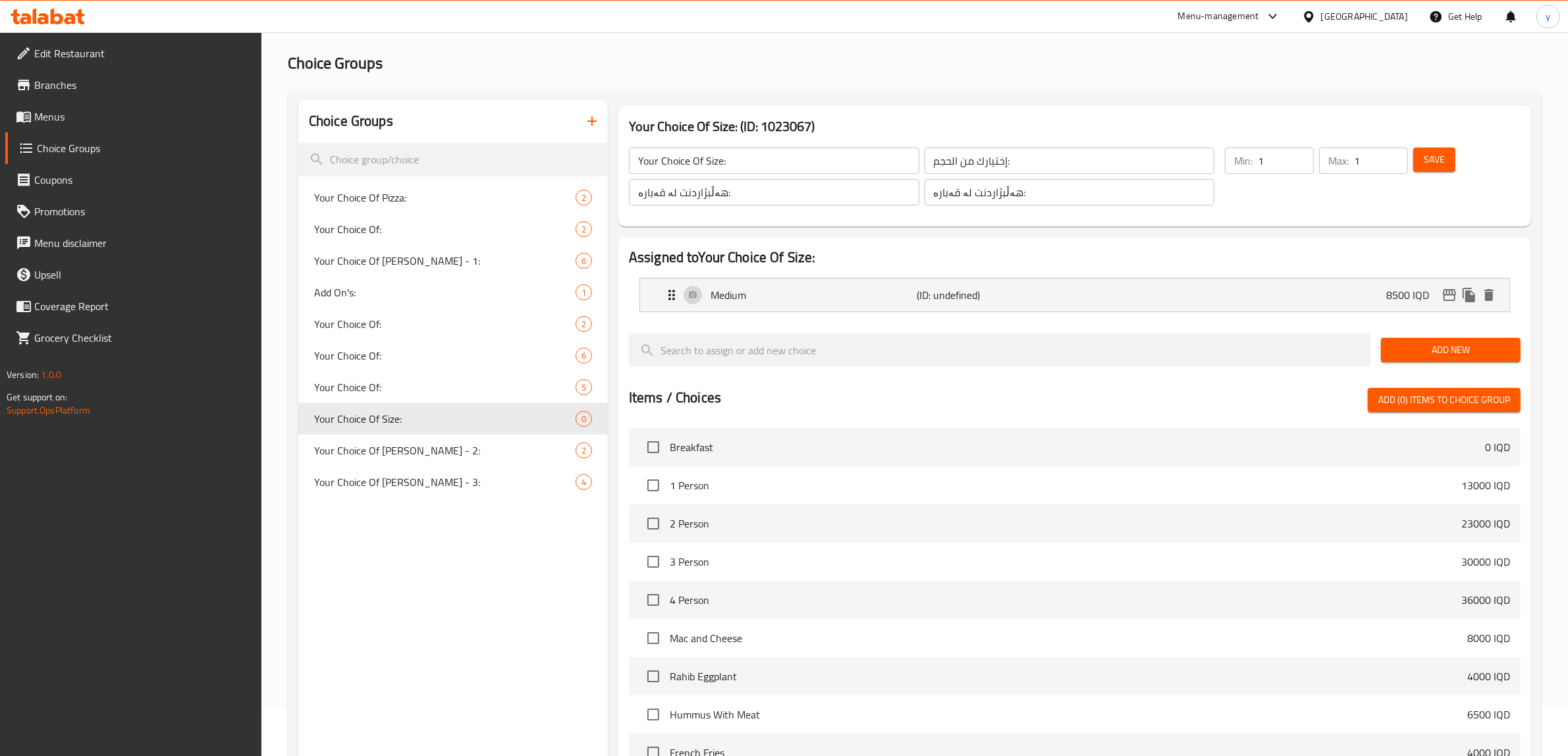
click at [1460, 346] on span "Add New" at bounding box center [1451, 350] width 119 height 16
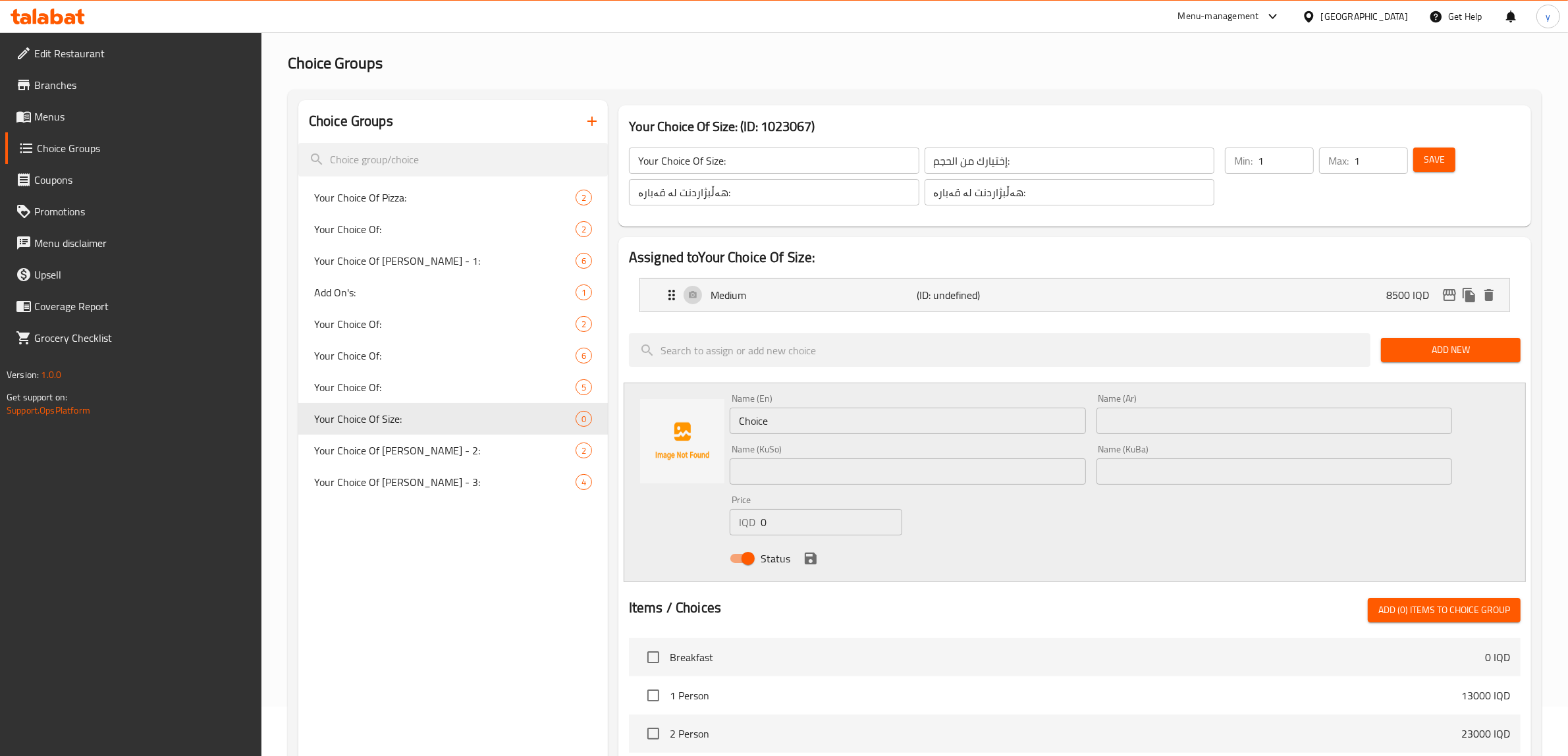
drag, startPoint x: 805, startPoint y: 469, endPoint x: 835, endPoint y: 462, distance: 30.8
click at [805, 469] on input "text" at bounding box center [908, 472] width 356 height 27
paste input "گەورە"
type input "گەورە"
drag, startPoint x: 1156, startPoint y: 422, endPoint x: 1169, endPoint y: 455, distance: 35.5
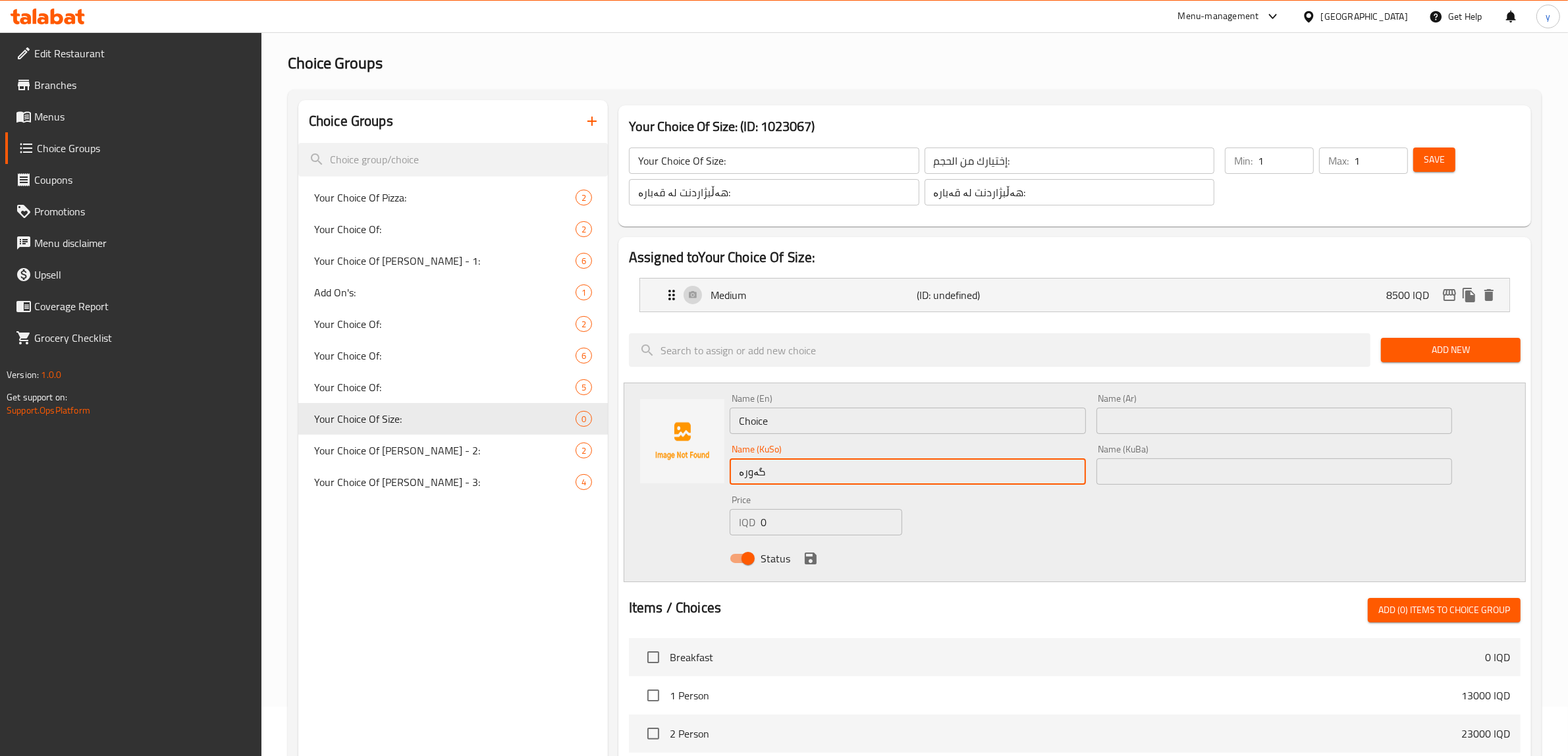
click at [1156, 422] on input "text" at bounding box center [1274, 421] width 356 height 27
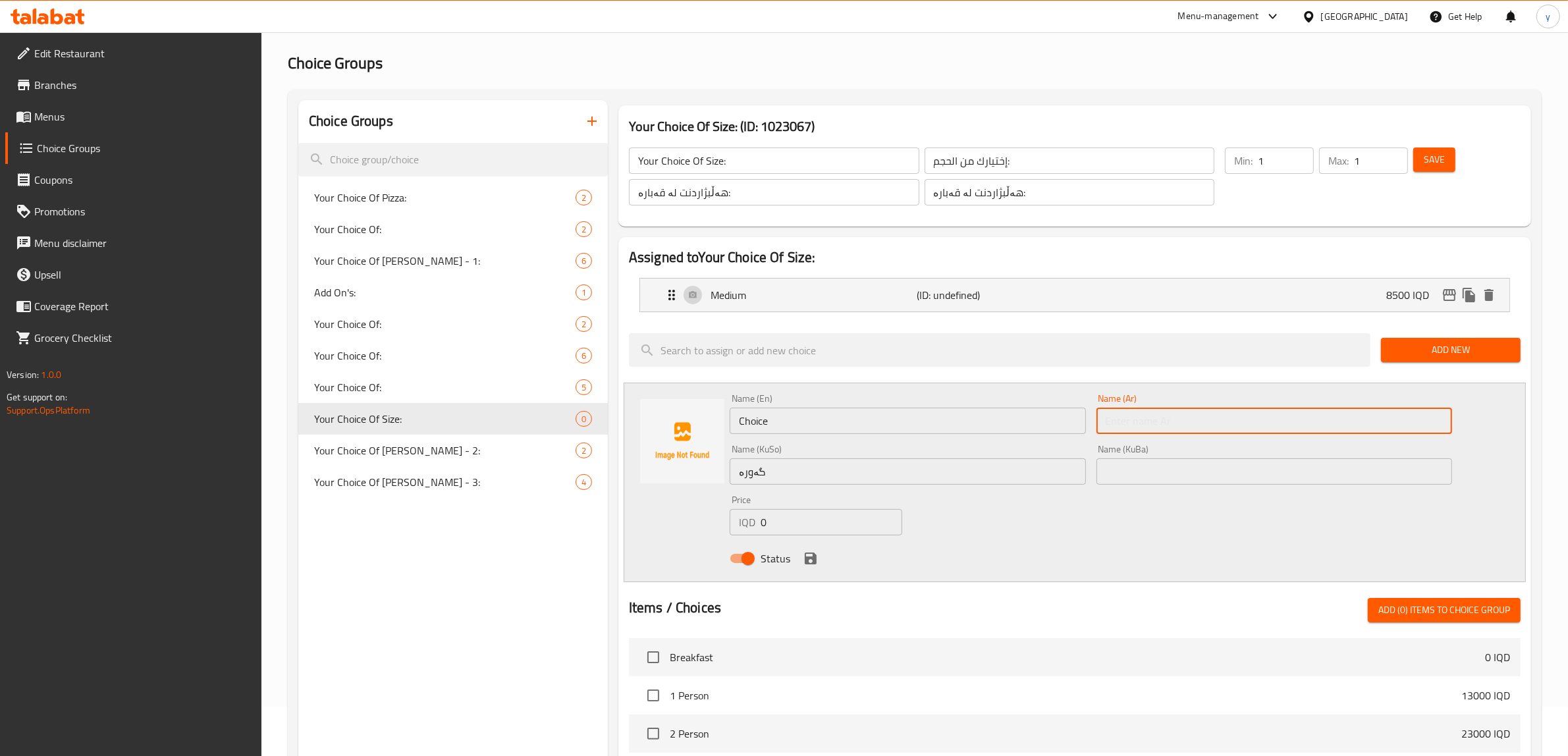
paste input "كبير"
type input "كبير"
drag, startPoint x: 779, startPoint y: 419, endPoint x: 702, endPoint y: 456, distance: 85.4
click at [702, 456] on div "Name (En) Choice Name (En) Name (Ar) كبير Name (Ar) Name (KuSo) گەورە Name (KuS…" at bounding box center [1074, 482] width 902 height 199
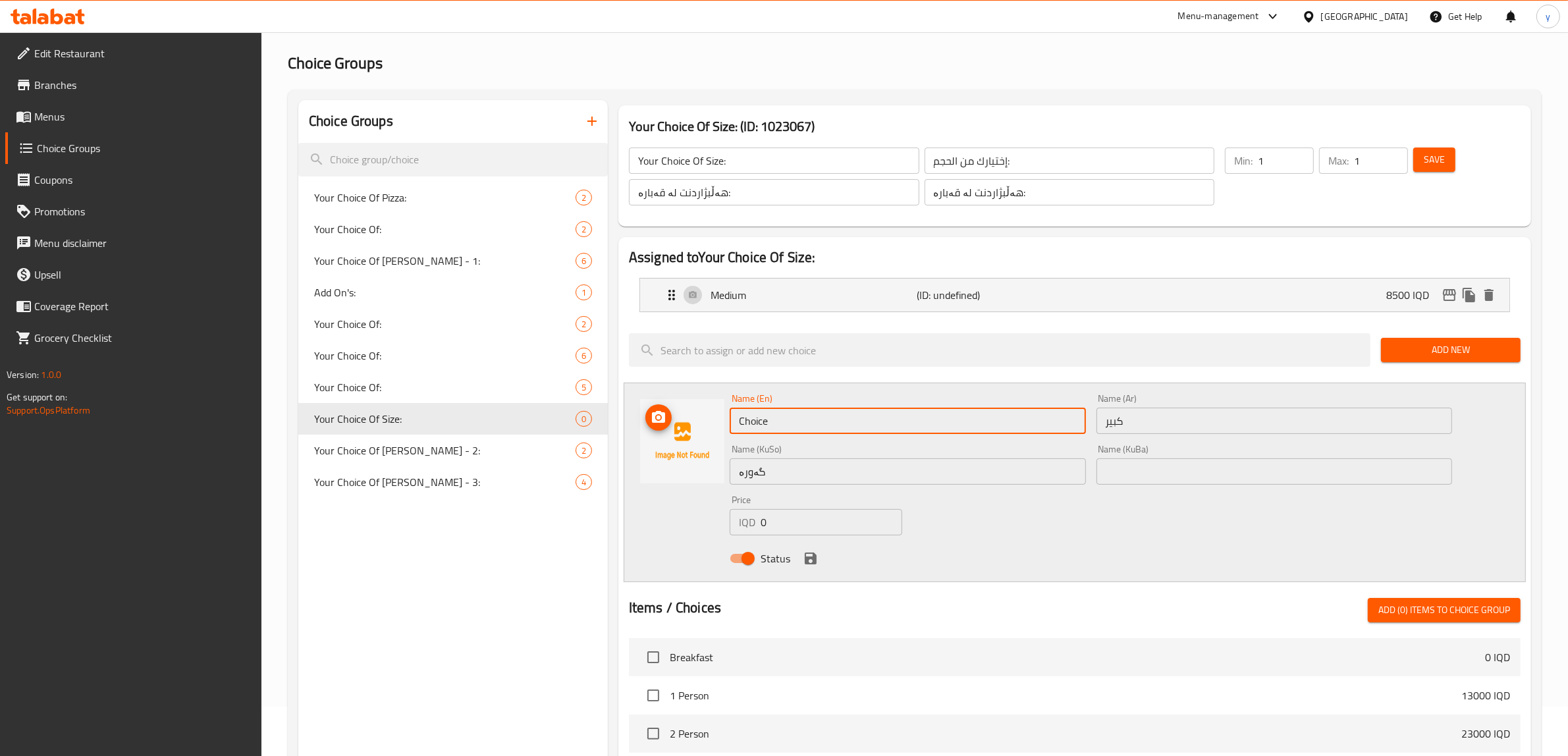
paste input "Larg"
type input "Large"
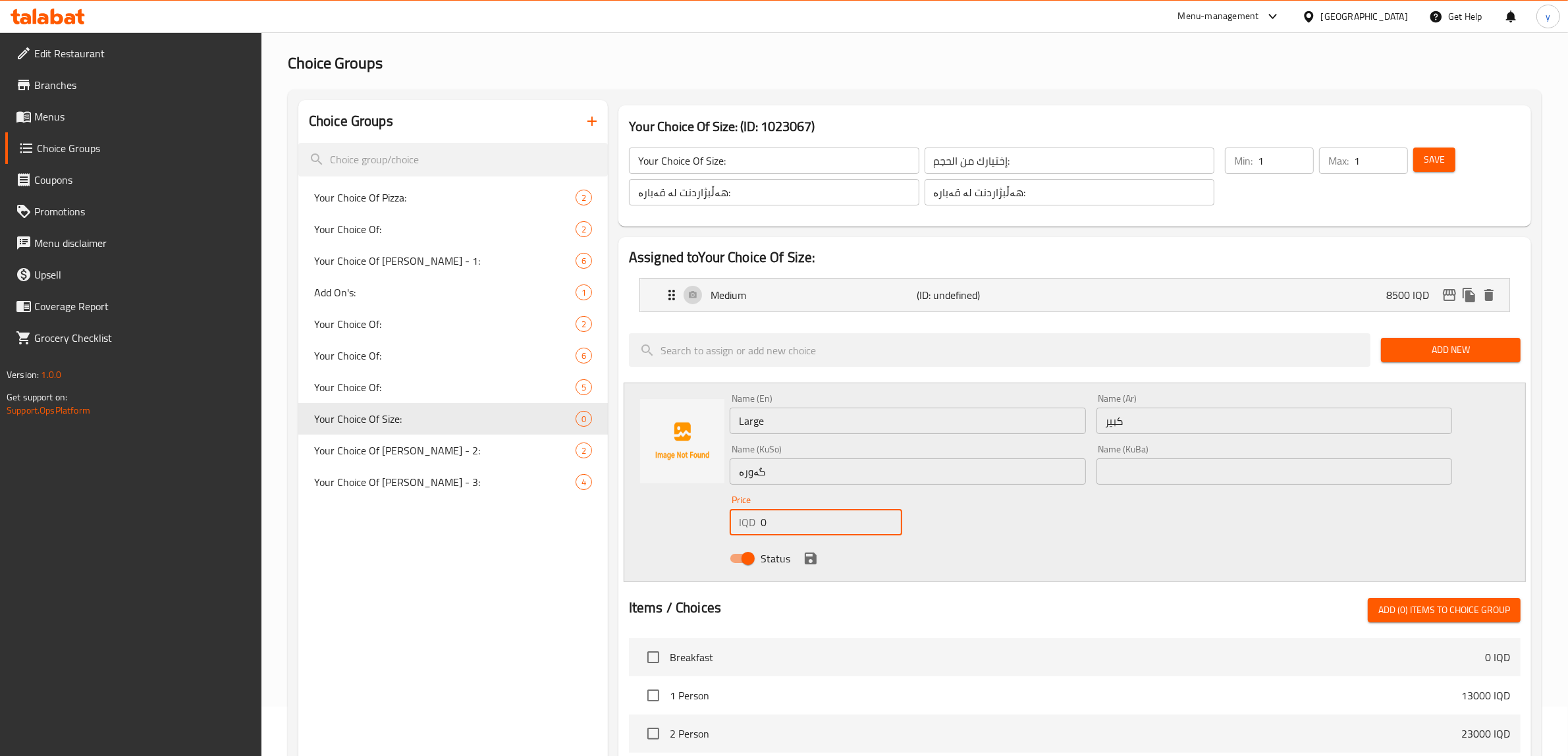
drag, startPoint x: 774, startPoint y: 518, endPoint x: 733, endPoint y: 539, distance: 46.1
click at [736, 532] on div "IQD 0 Price" at bounding box center [816, 523] width 173 height 27
type input "12500"
click at [811, 564] on icon "save" at bounding box center [811, 559] width 12 height 12
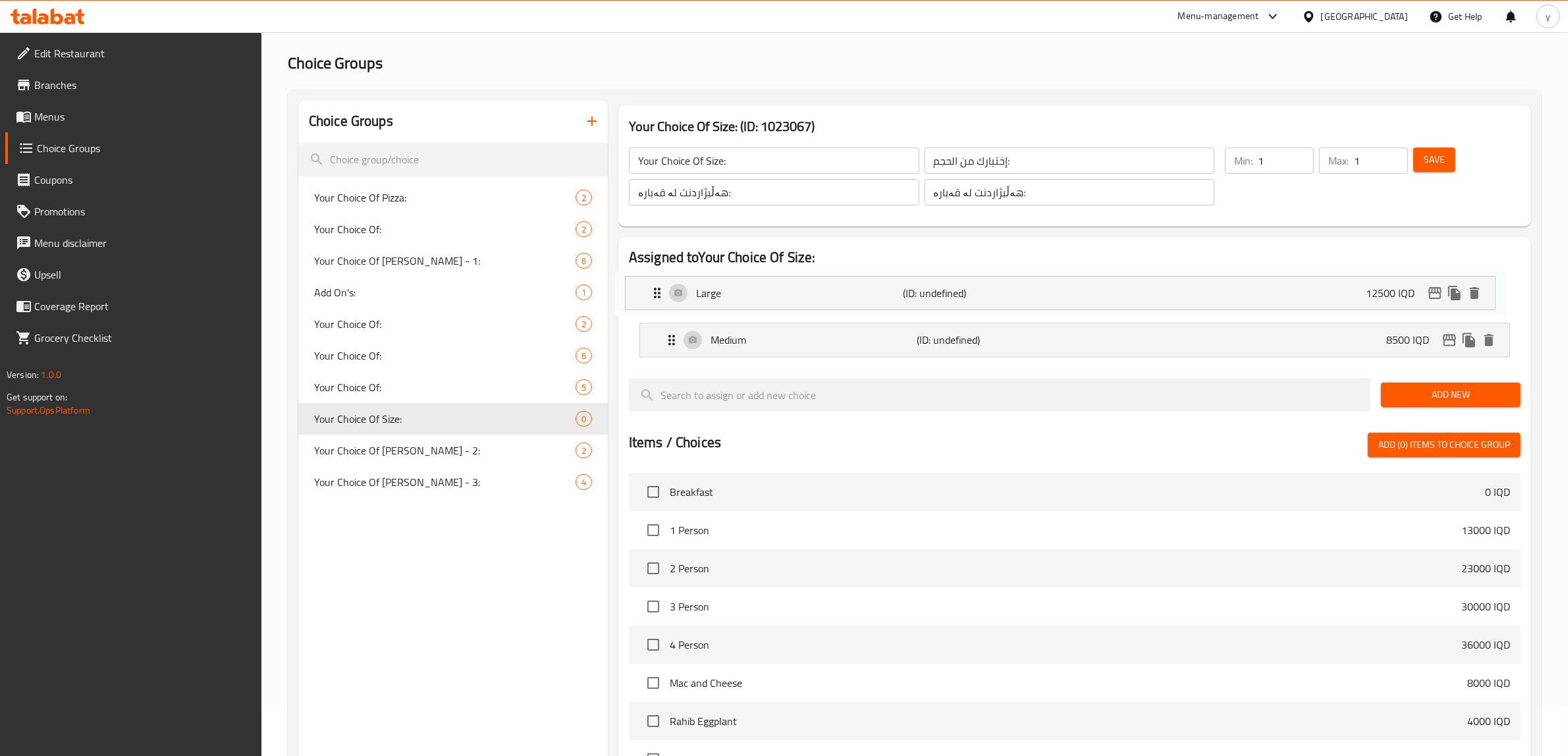
drag, startPoint x: 1341, startPoint y: 338, endPoint x: 1322, endPoint y: 284, distance: 57.2
click at [1322, 284] on nav "Medium (ID: undefined) 8500 IQD Name (En) Medium Name (En) Name (Ar) وسط Name (…" at bounding box center [1074, 317] width 891 height 100
click at [1426, 157] on span "Save" at bounding box center [1434, 159] width 21 height 16
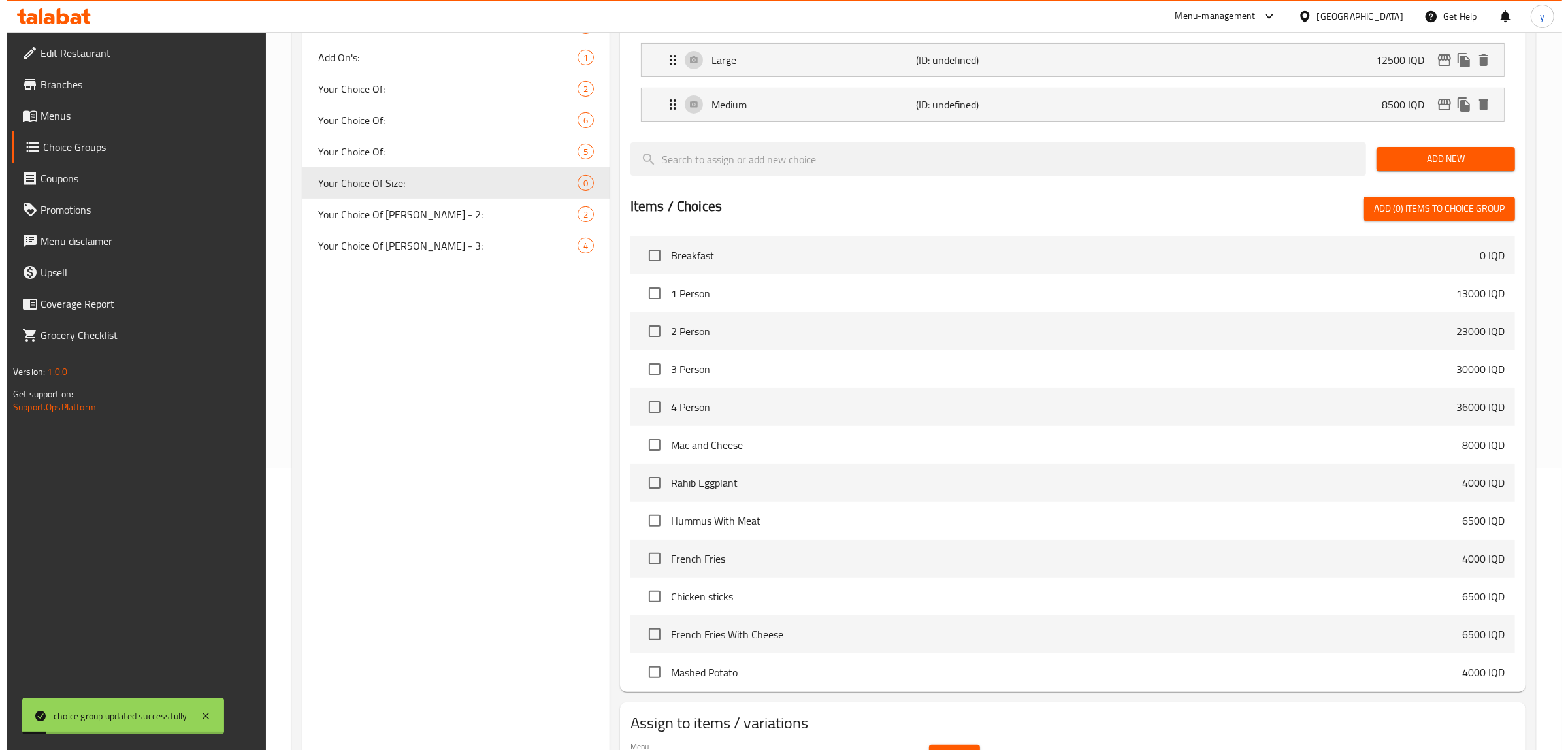
scroll to position [357, 0]
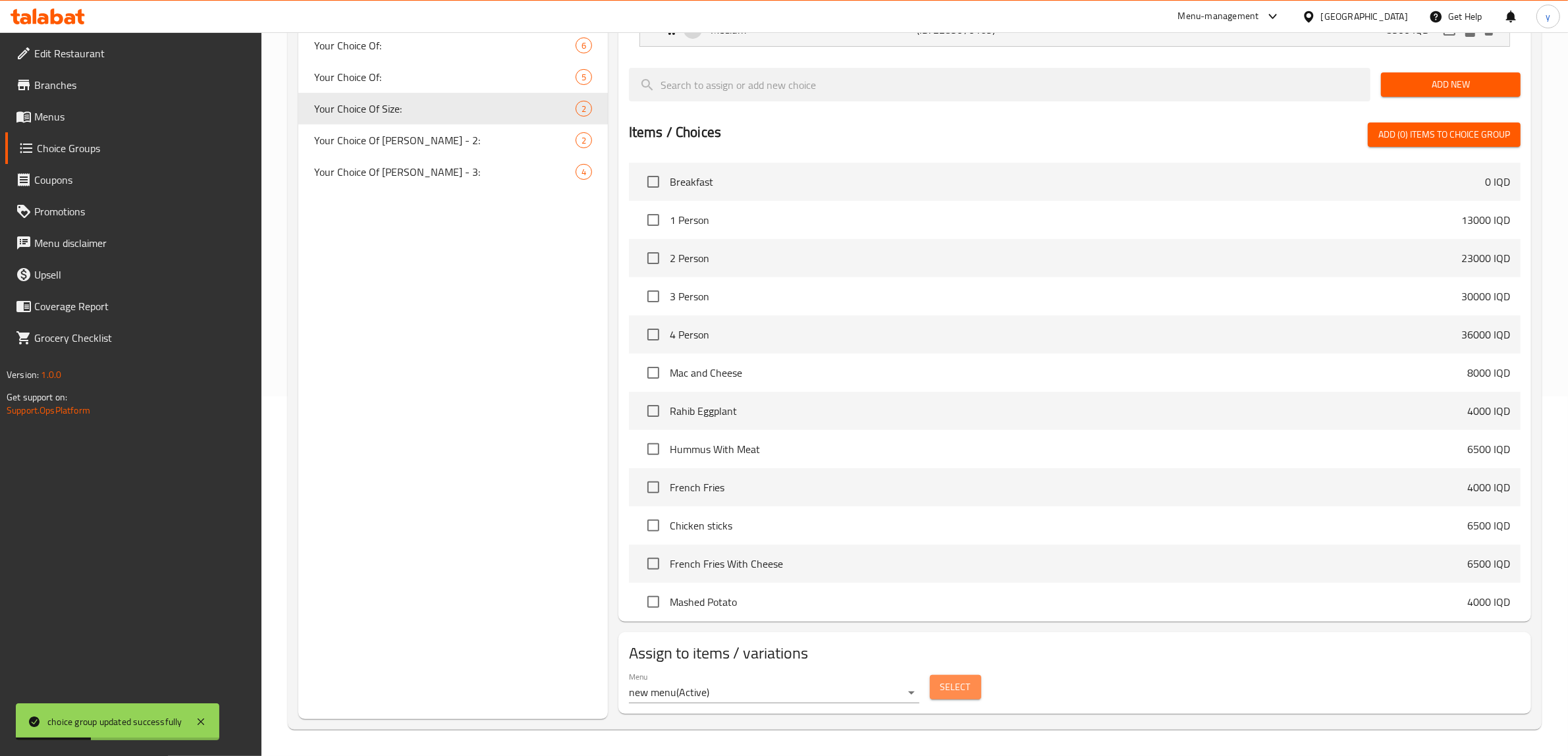
click at [946, 687] on span "Select" at bounding box center [955, 687] width 30 height 16
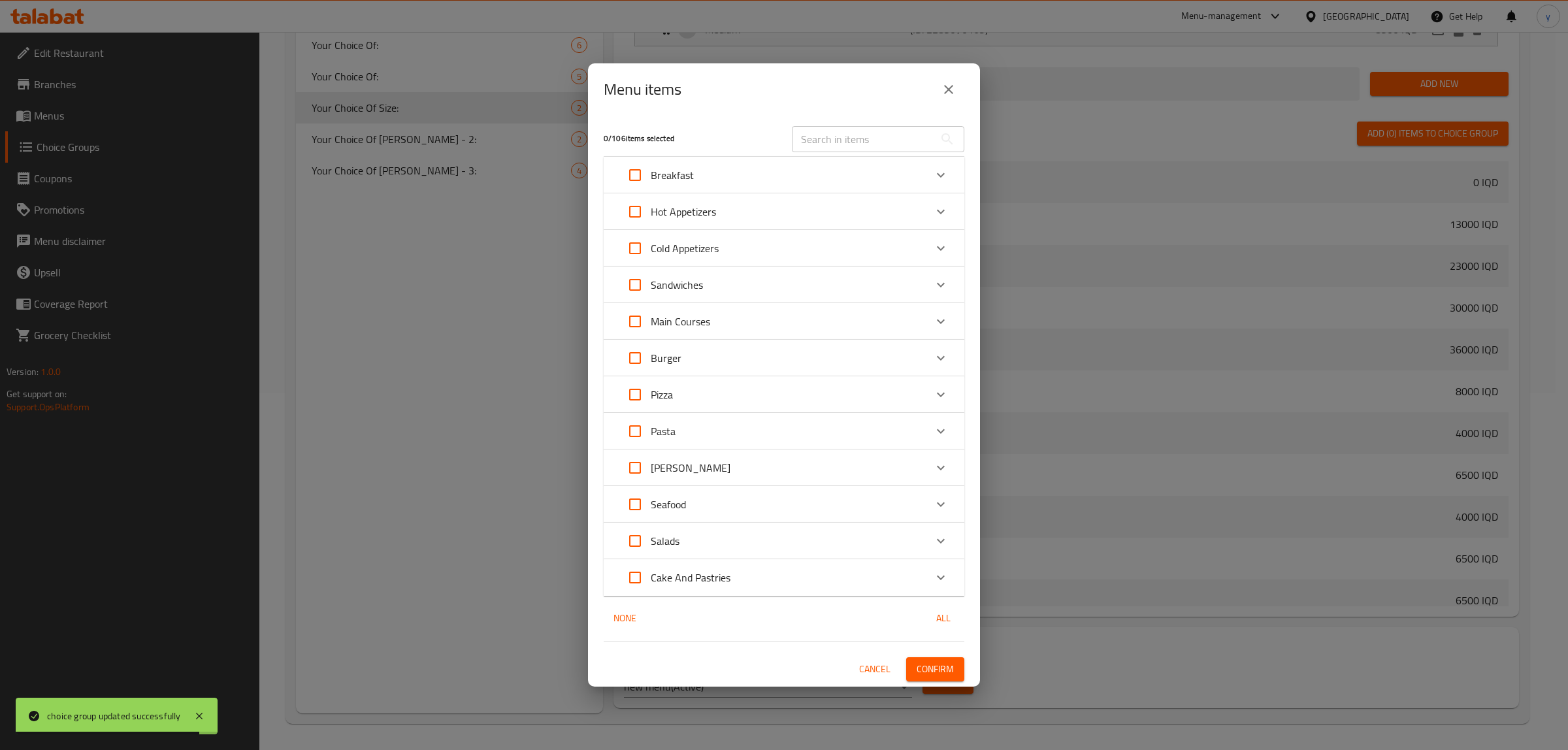
click at [766, 382] on div "Pizza" at bounding box center [772, 395] width 306 height 31
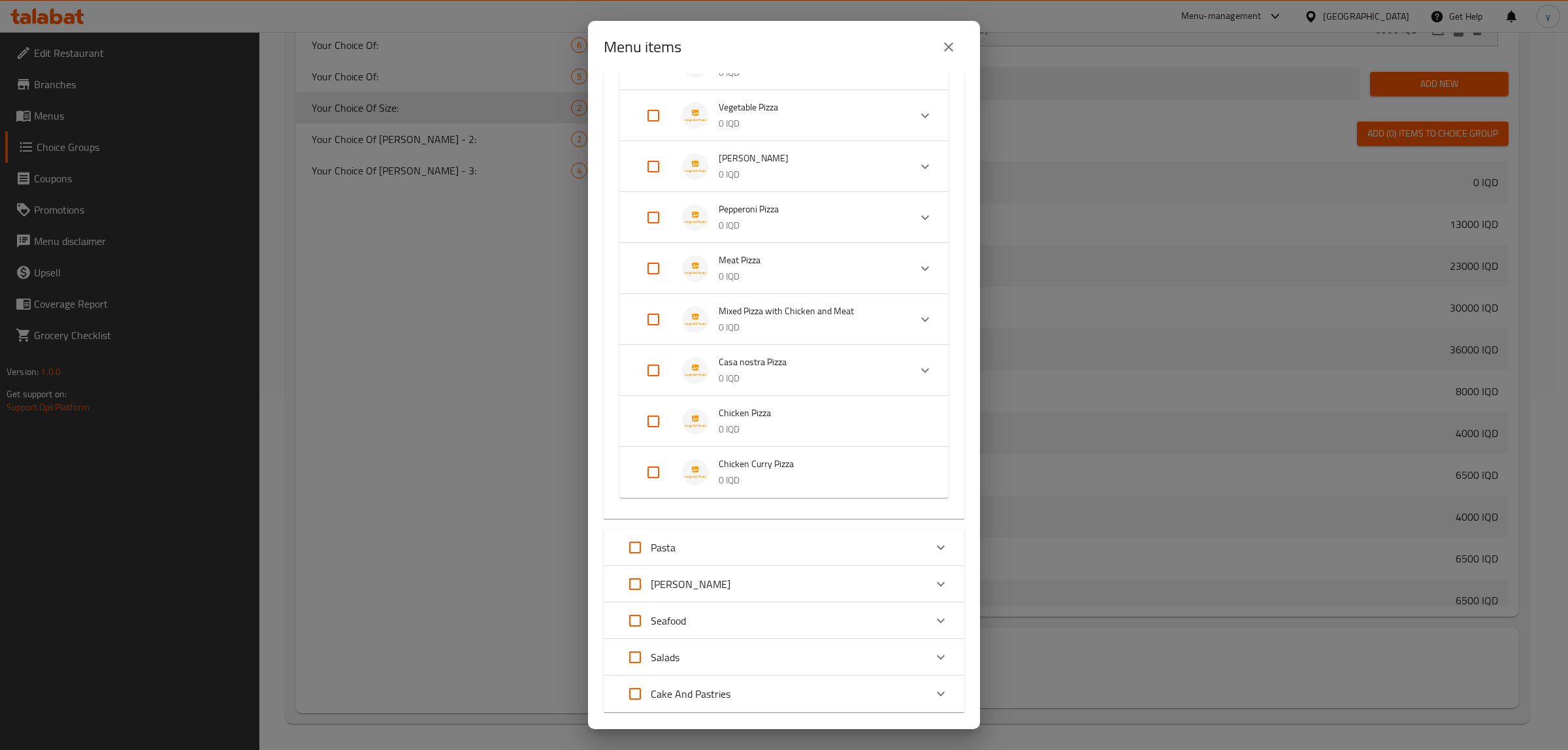
scroll to position [480, 0]
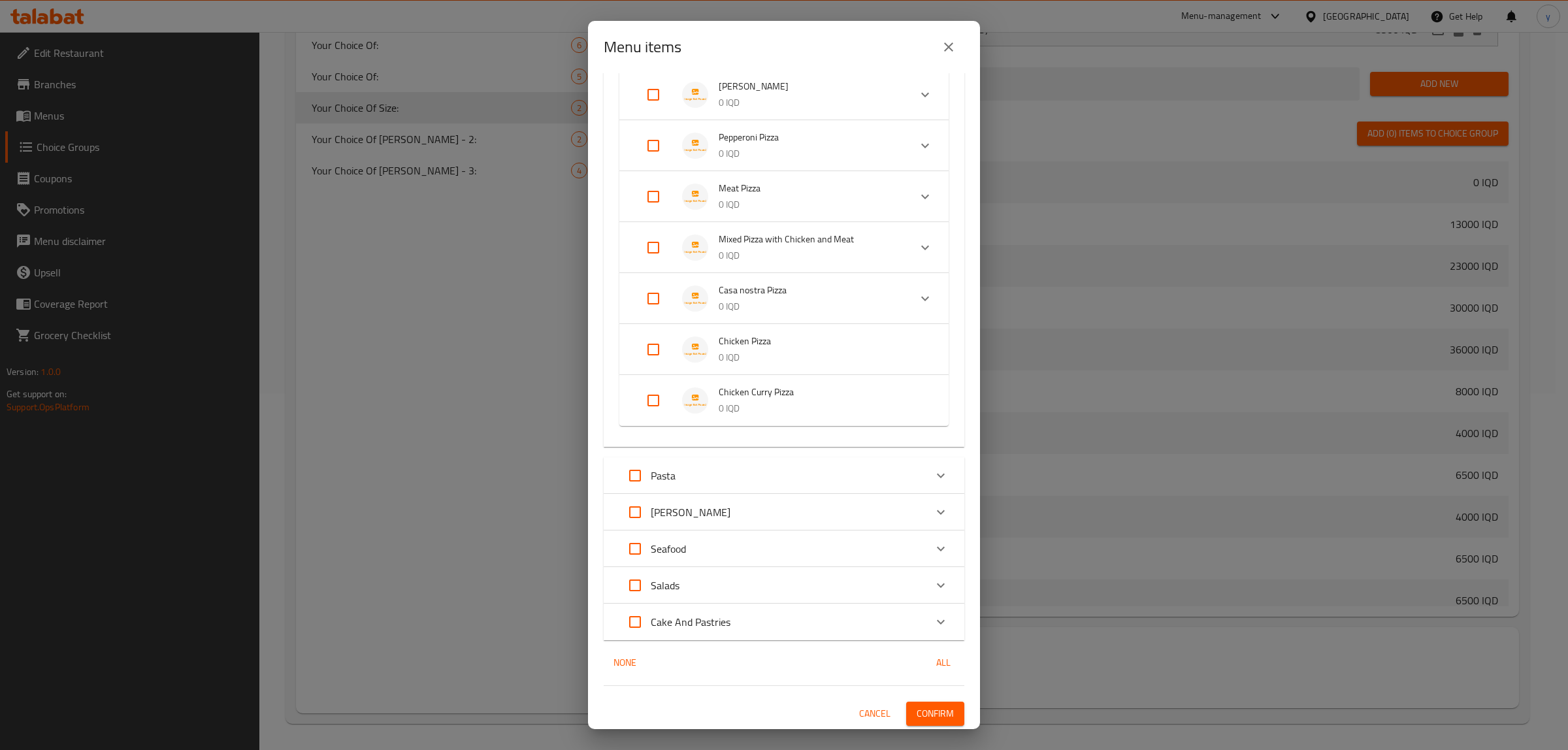
click at [646, 394] on input "Expand" at bounding box center [653, 401] width 31 height 31
checkbox input "true"
click at [652, 354] on input "Expand" at bounding box center [653, 349] width 31 height 31
checkbox input "true"
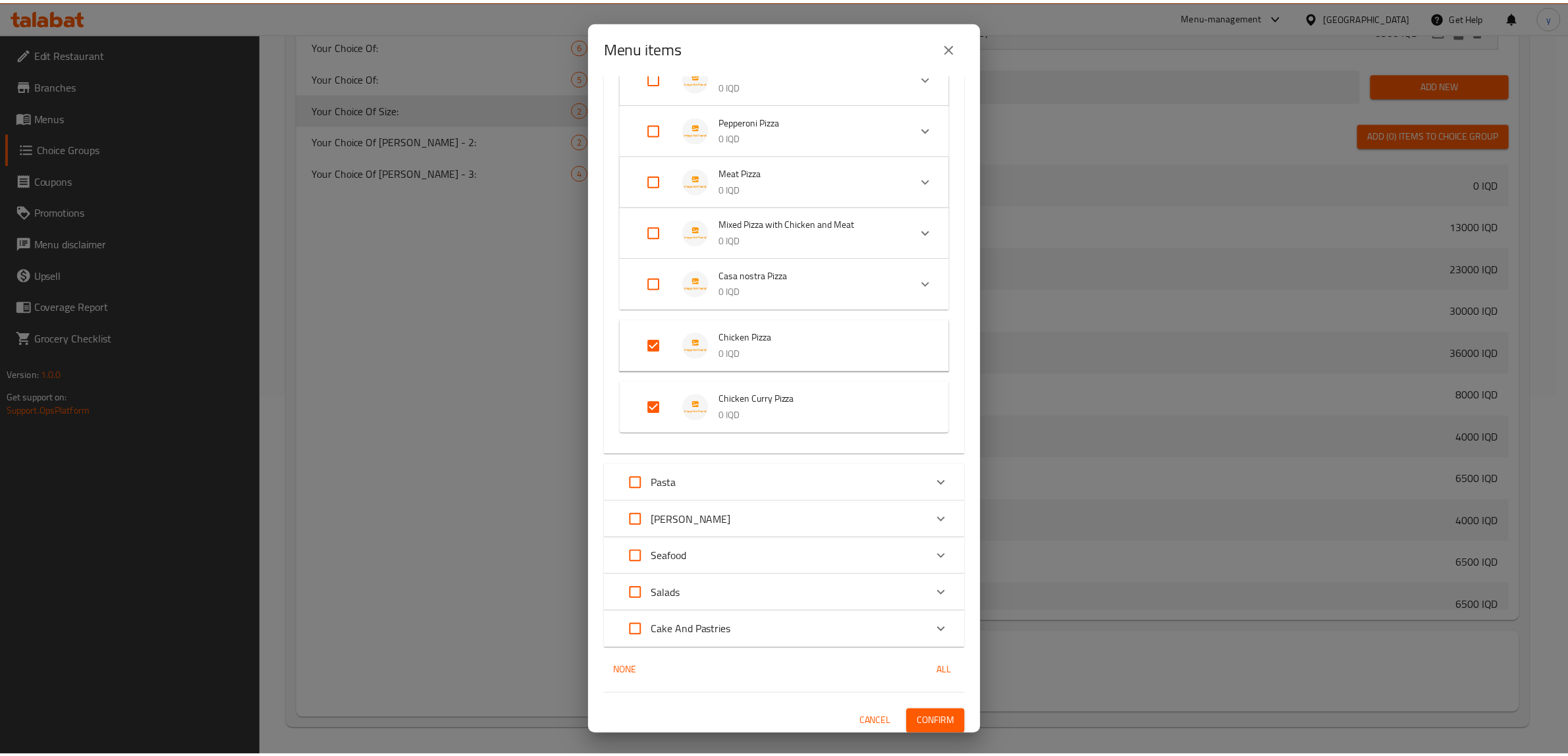
scroll to position [505, 0]
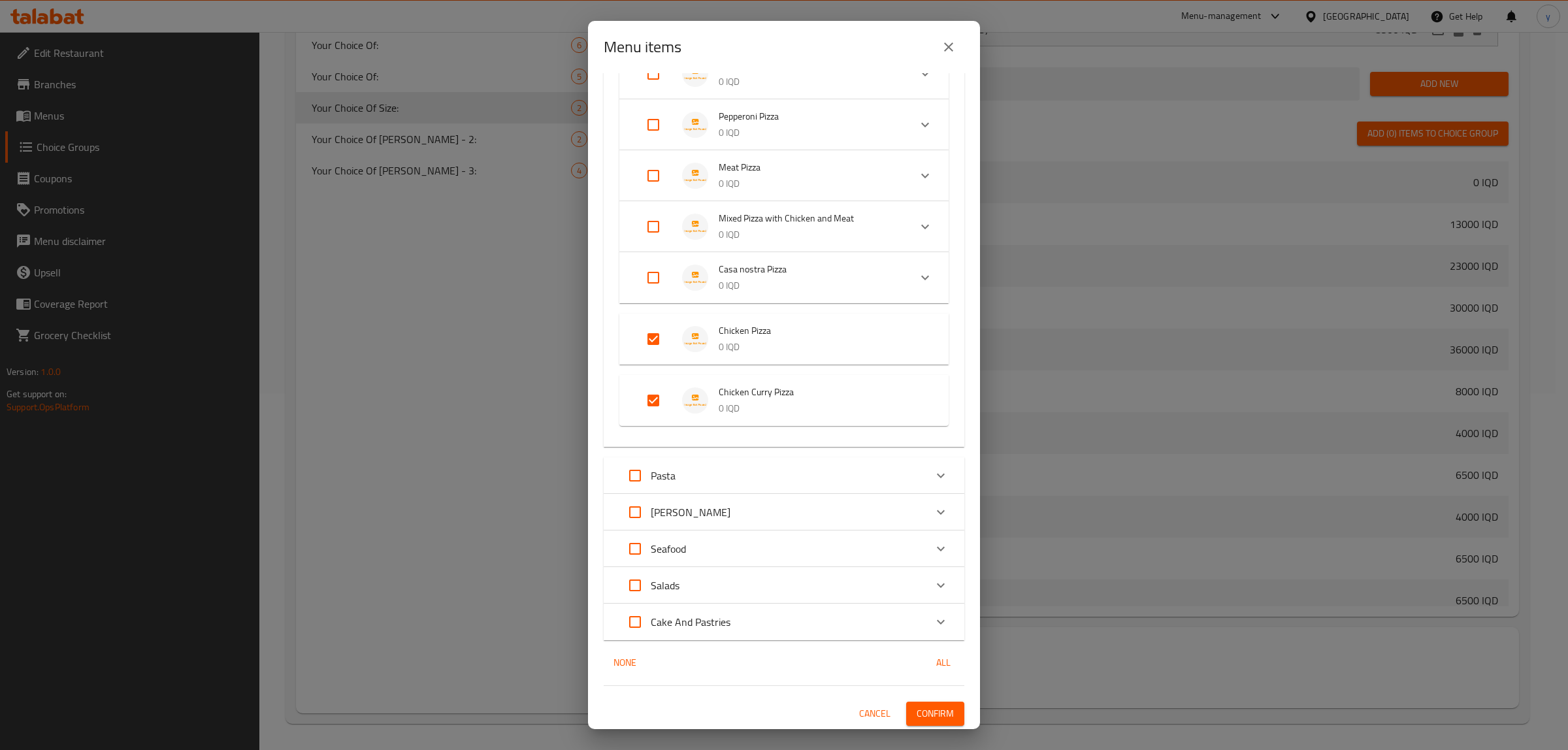
click at [942, 709] on button "Confirm" at bounding box center [935, 713] width 58 height 24
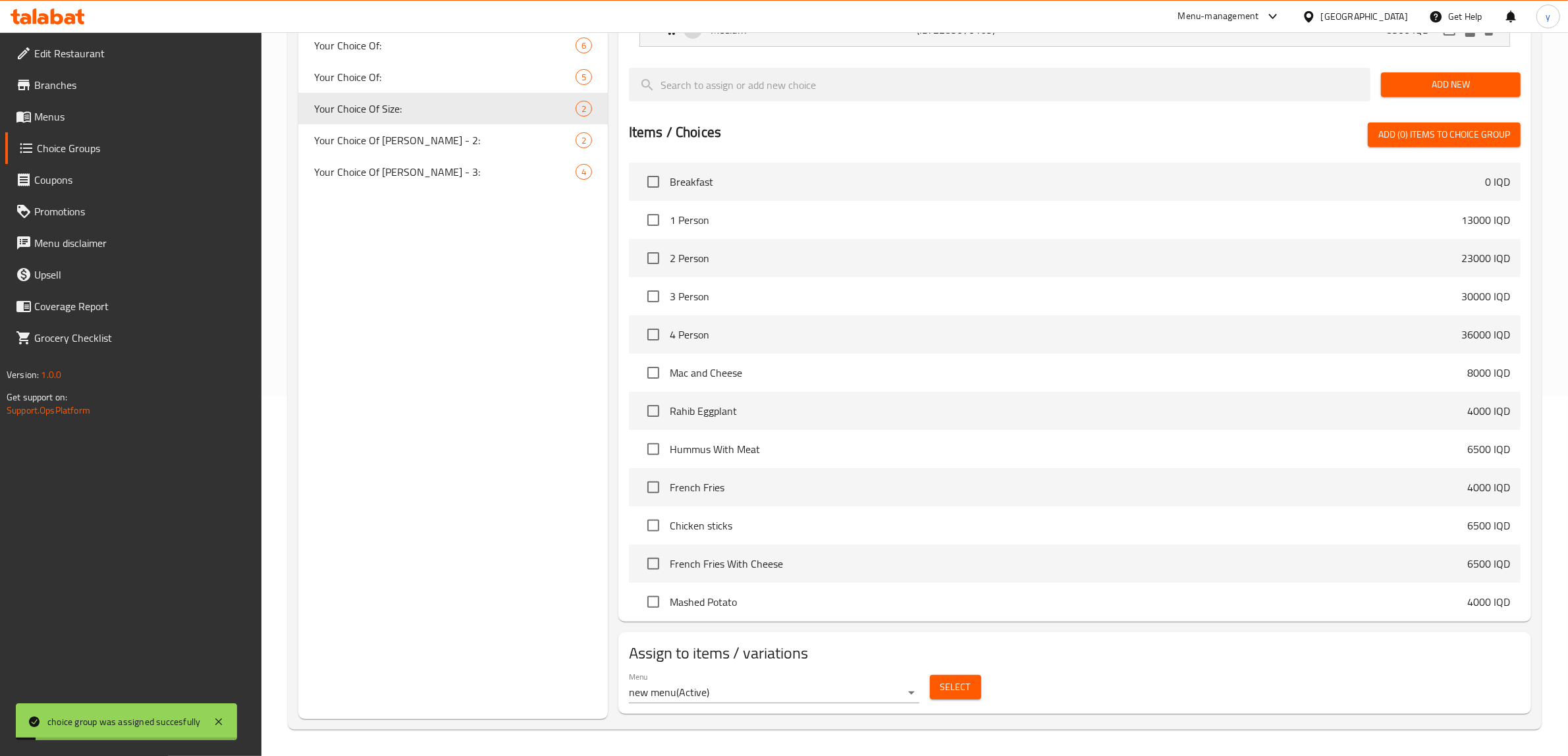
click at [230, 112] on span "Menus" at bounding box center [142, 116] width 217 height 16
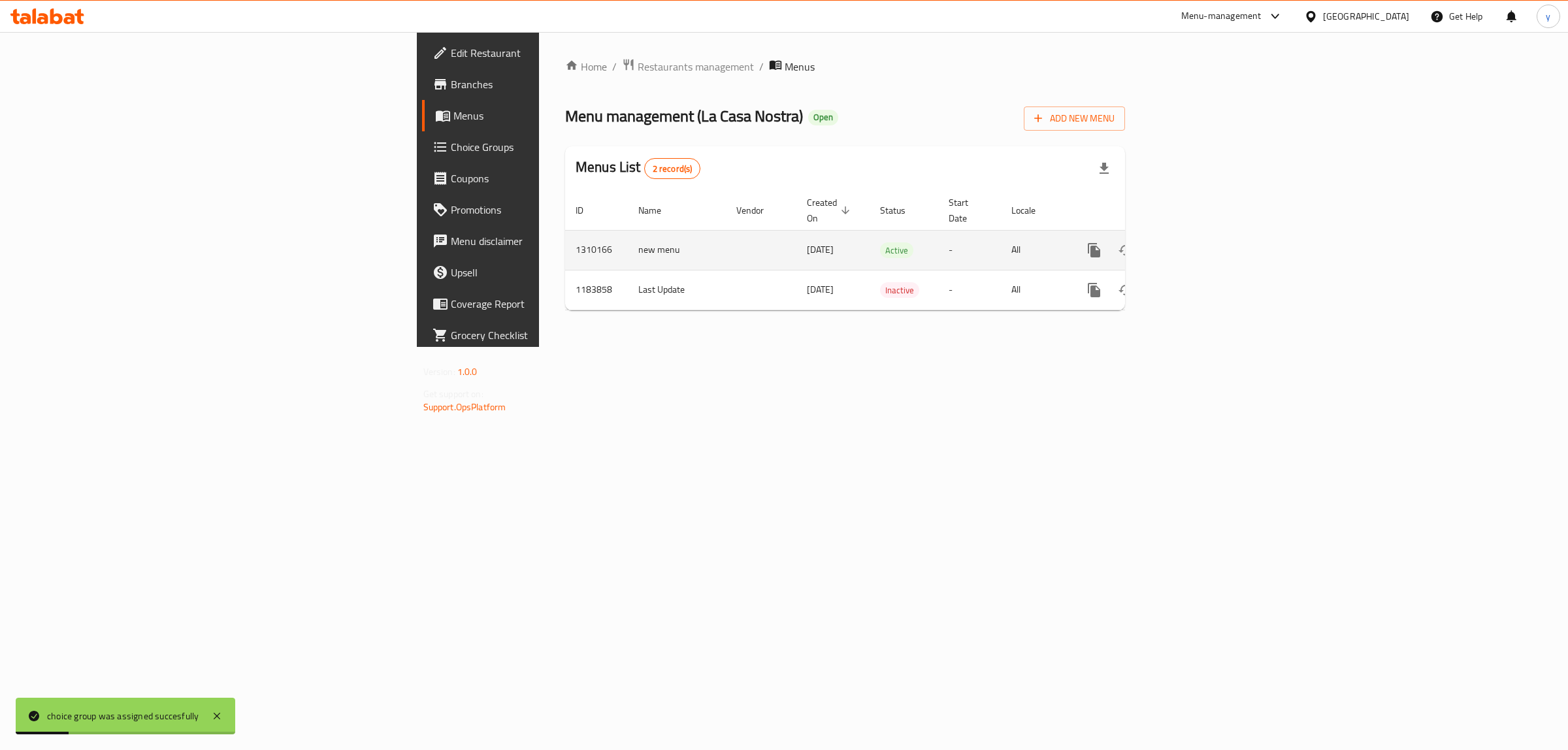
click at [1204, 234] on link "enhanced table" at bounding box center [1188, 250] width 31 height 31
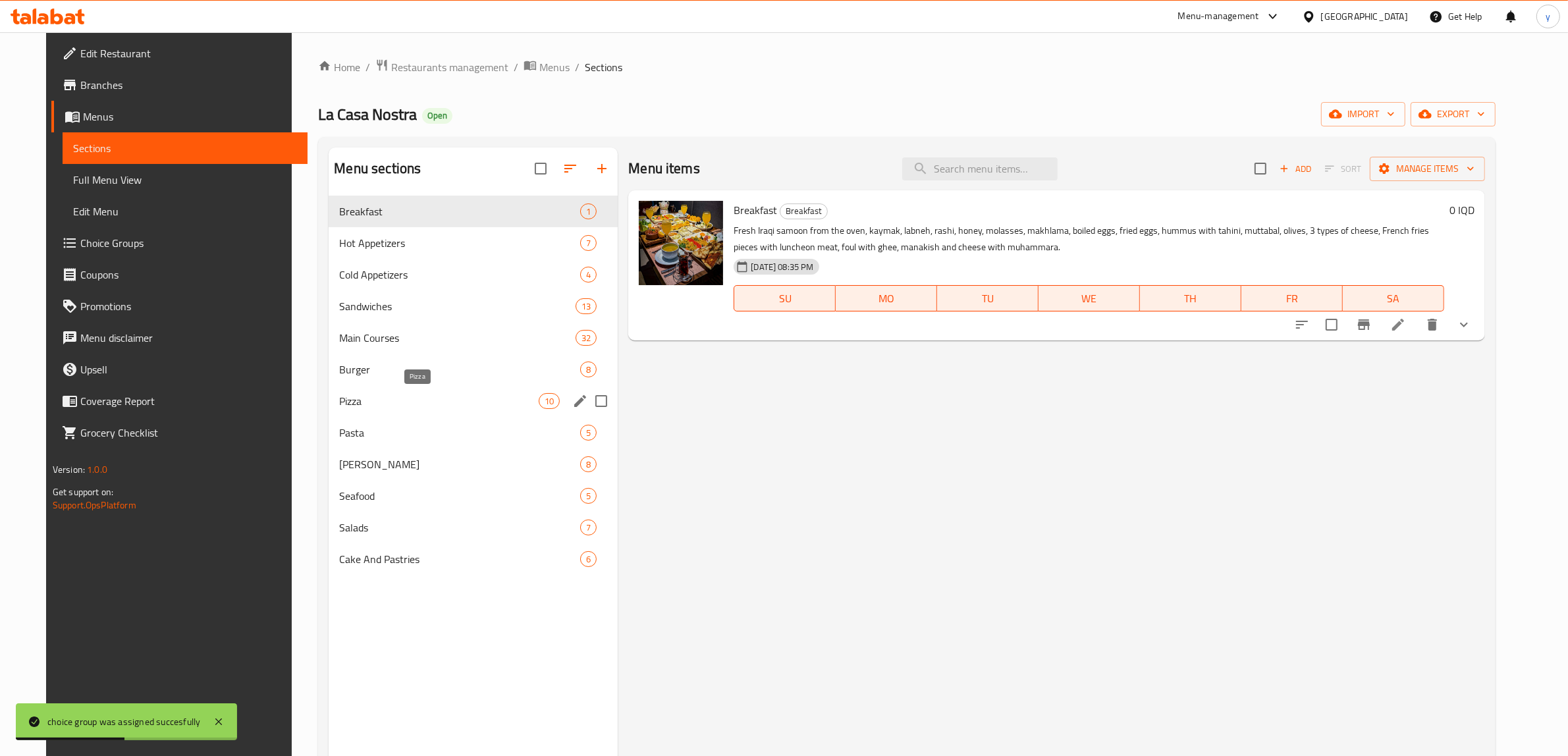
click at [366, 415] on div "Pizza 10" at bounding box center [473, 401] width 289 height 32
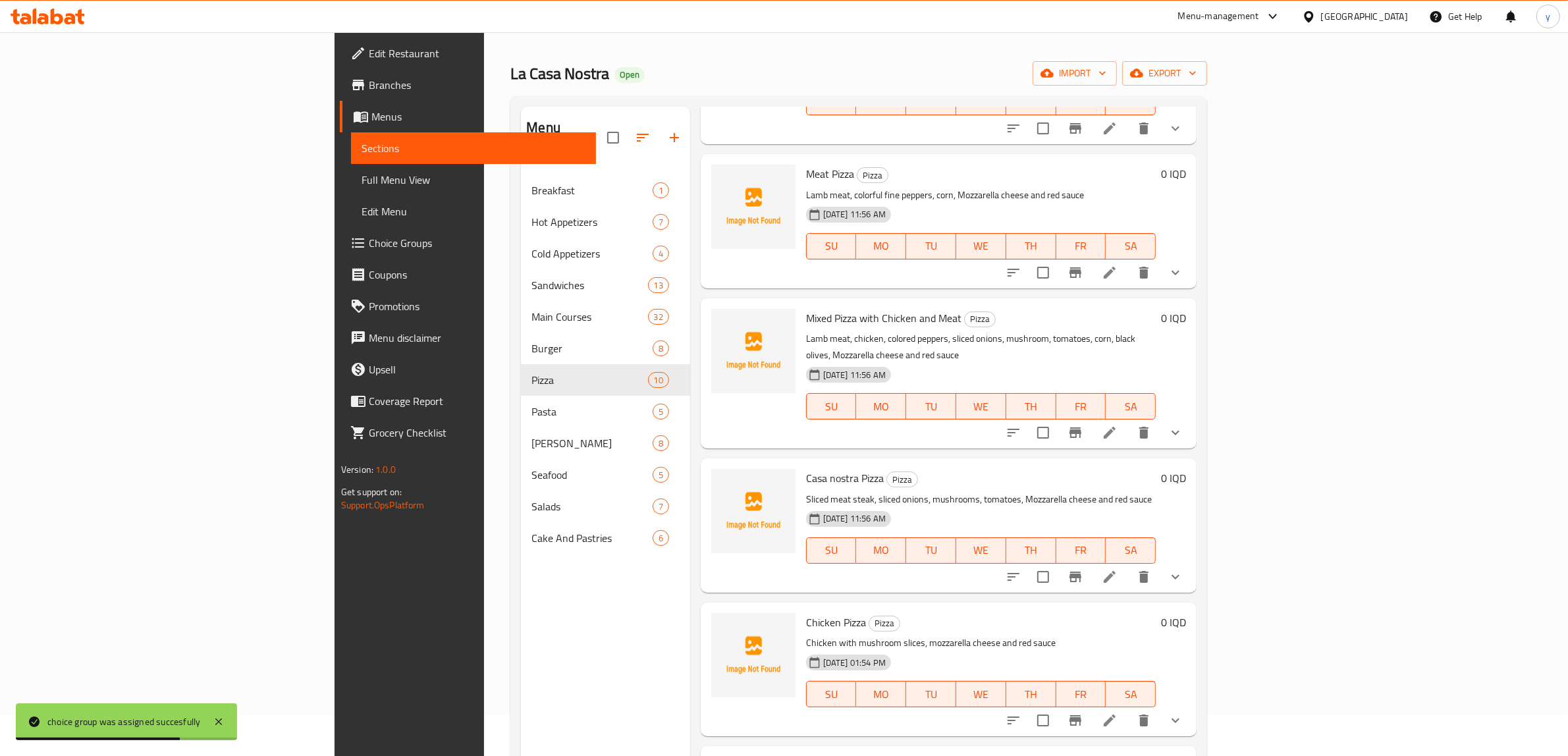
scroll to position [137, 0]
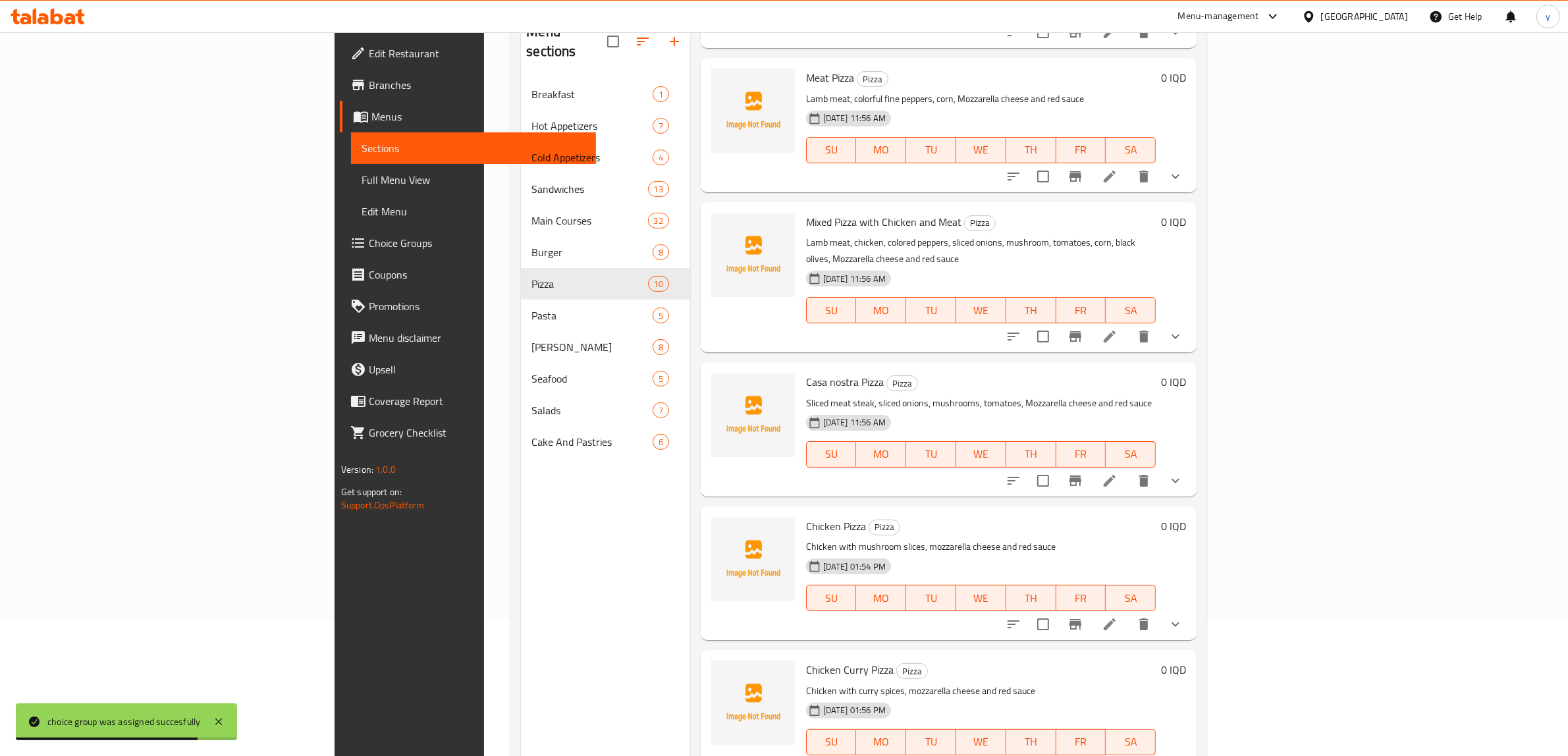
click at [806, 517] on span "Chicken Pizza" at bounding box center [835, 526] width 60 height 20
copy h6 "Chicken Pizza"
click at [362, 185] on span "Full Menu View" at bounding box center [474, 179] width 224 height 16
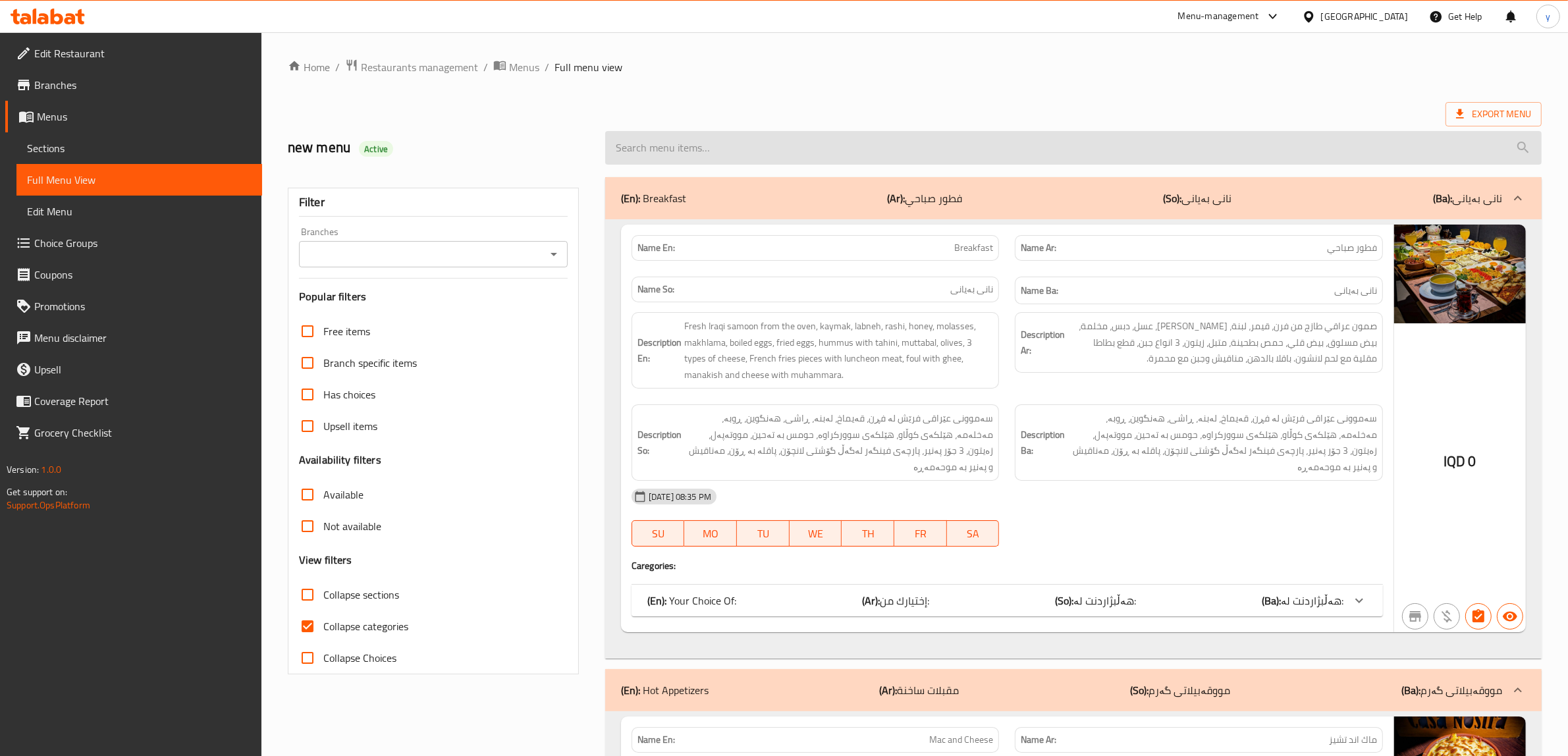
click at [779, 142] on input "search" at bounding box center [1073, 148] width 936 height 34
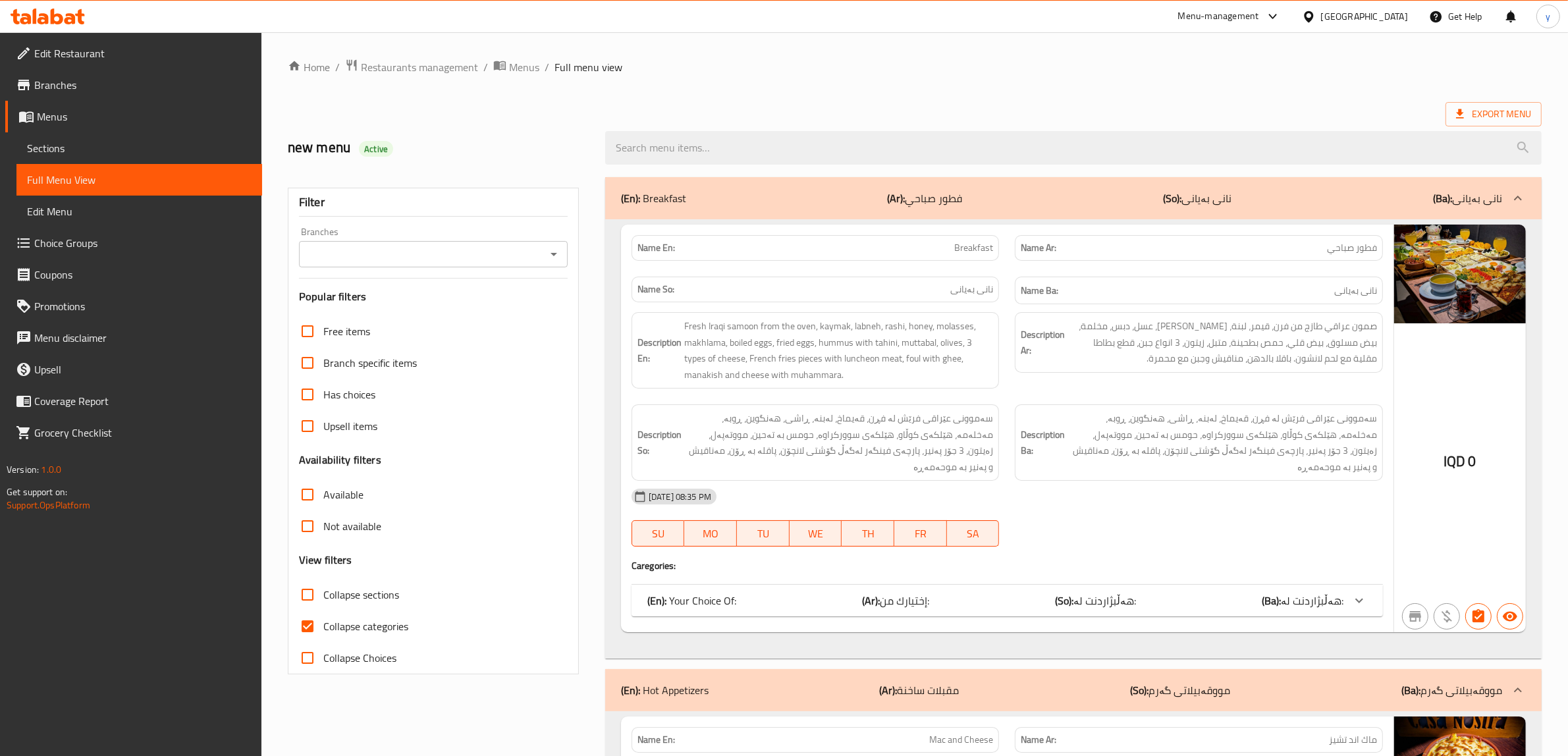
paste input "Chicken Pizza"
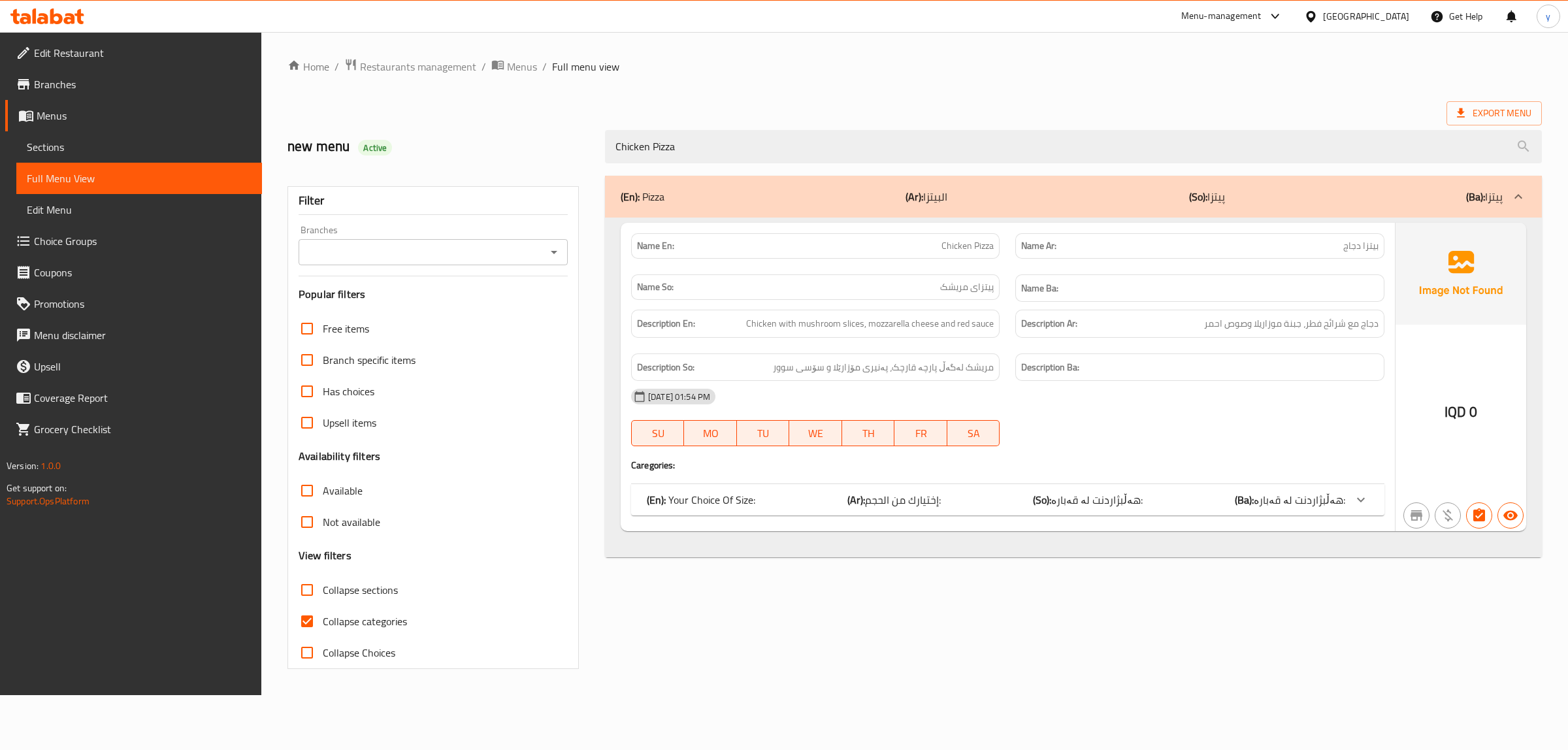
click at [552, 256] on icon "Open" at bounding box center [553, 252] width 15 height 15
type input "Chicken Pizza"
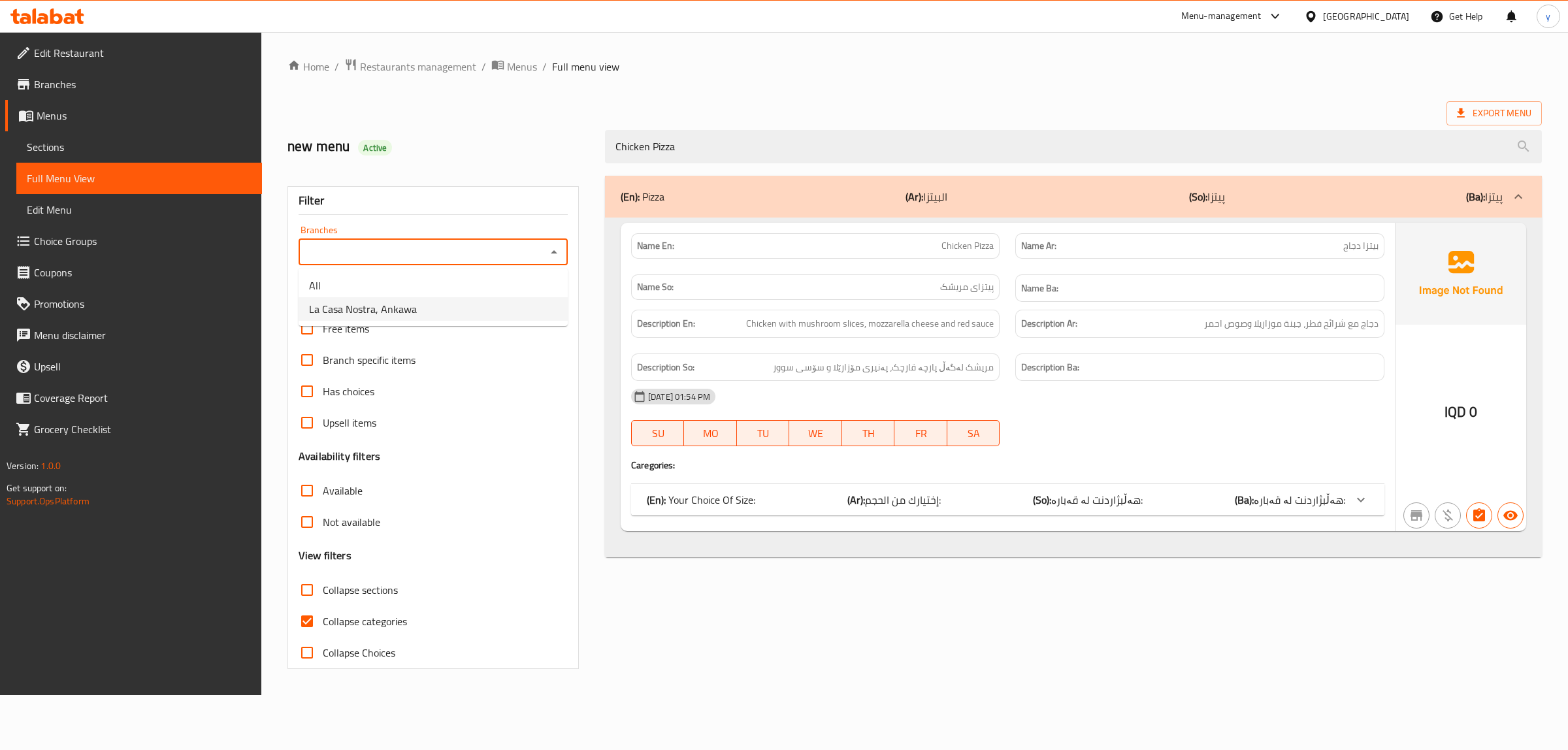
click at [504, 314] on li "La Casa Nostra, Ankawa" at bounding box center [433, 309] width 269 height 23
type input "La Casa Nostra, Ankawa"
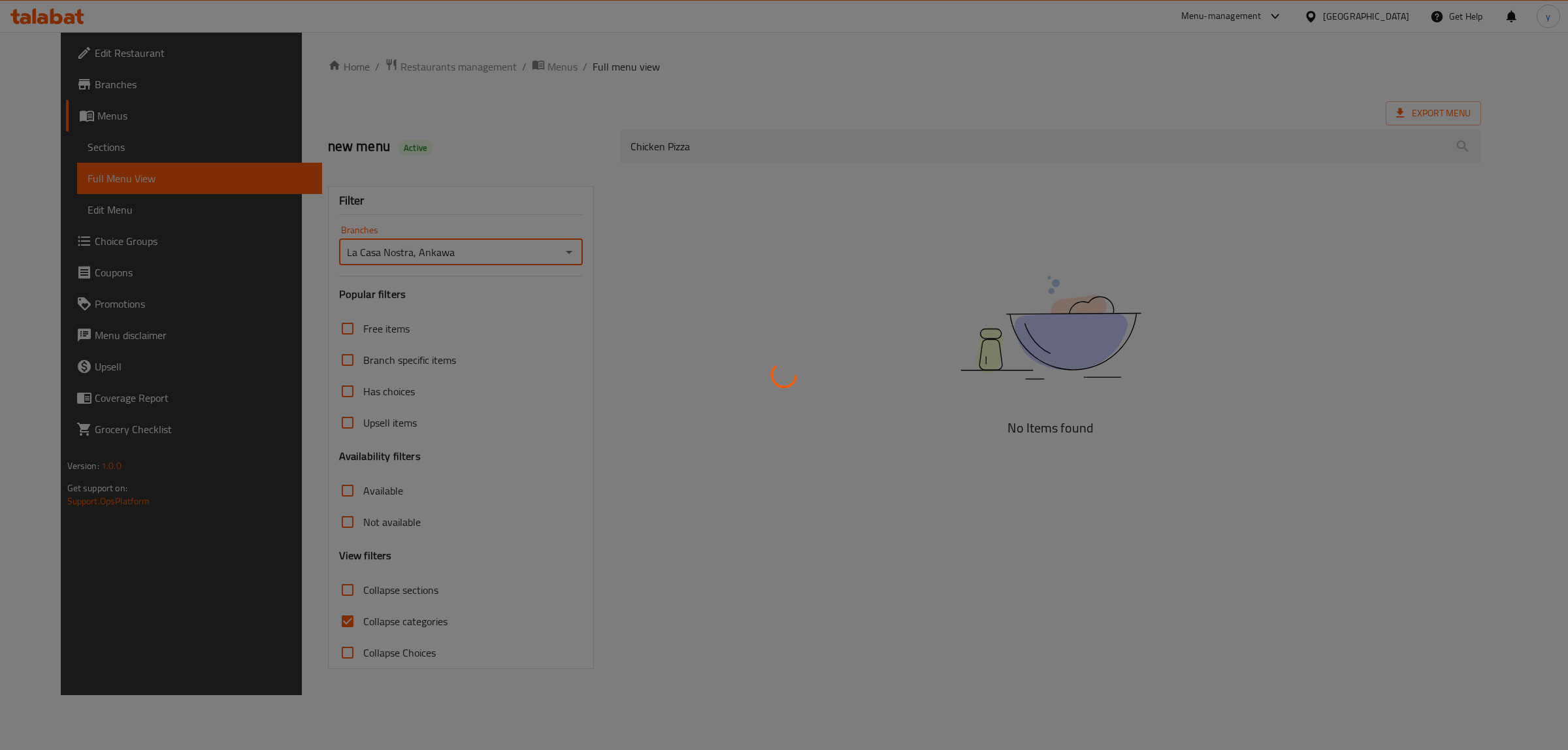
click at [694, 145] on div at bounding box center [784, 375] width 1568 height 750
click at [654, 149] on div at bounding box center [784, 375] width 1568 height 750
click at [670, 146] on div at bounding box center [784, 375] width 1568 height 750
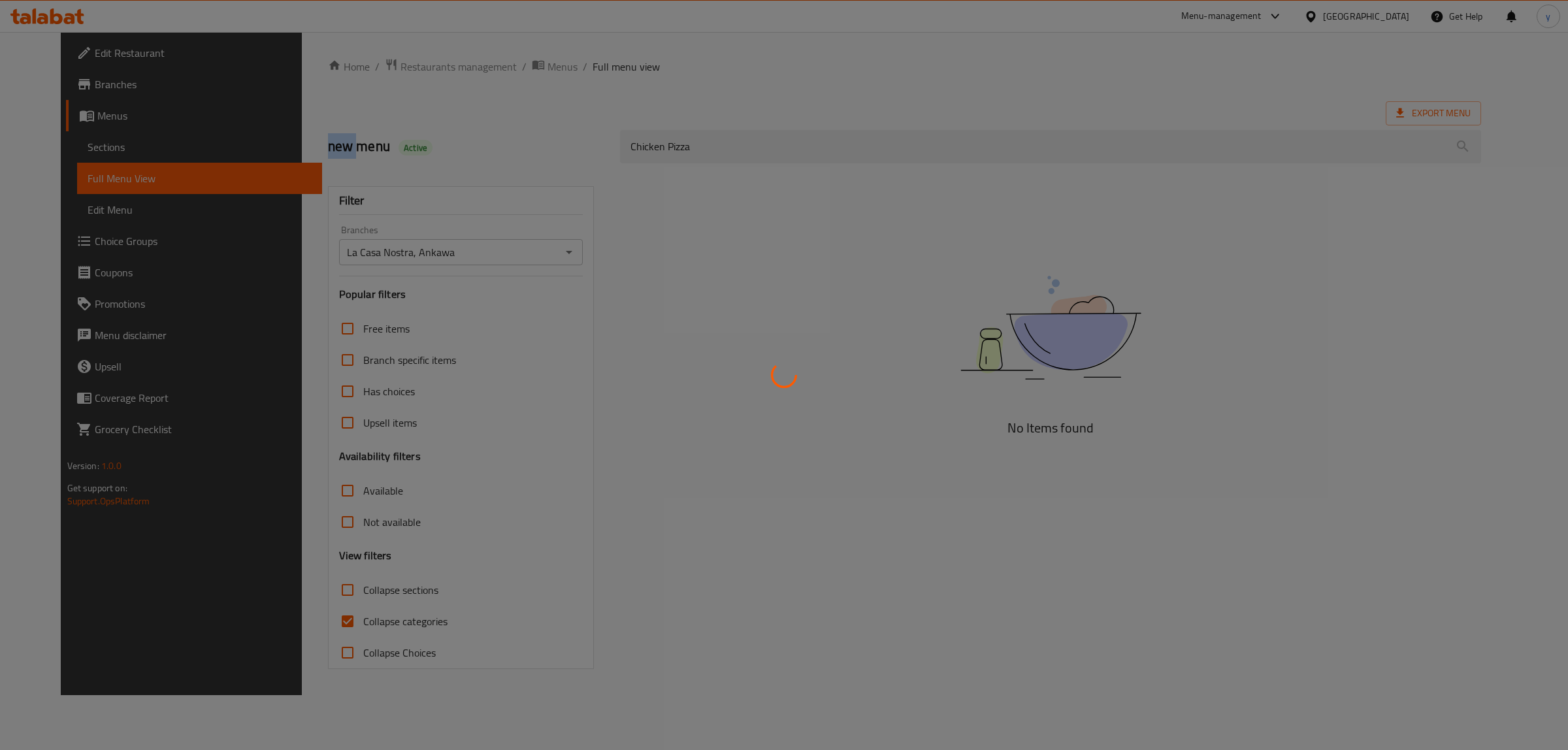
click at [670, 146] on div at bounding box center [784, 375] width 1568 height 750
click at [687, 143] on div at bounding box center [784, 375] width 1568 height 750
click at [693, 143] on div at bounding box center [784, 375] width 1568 height 750
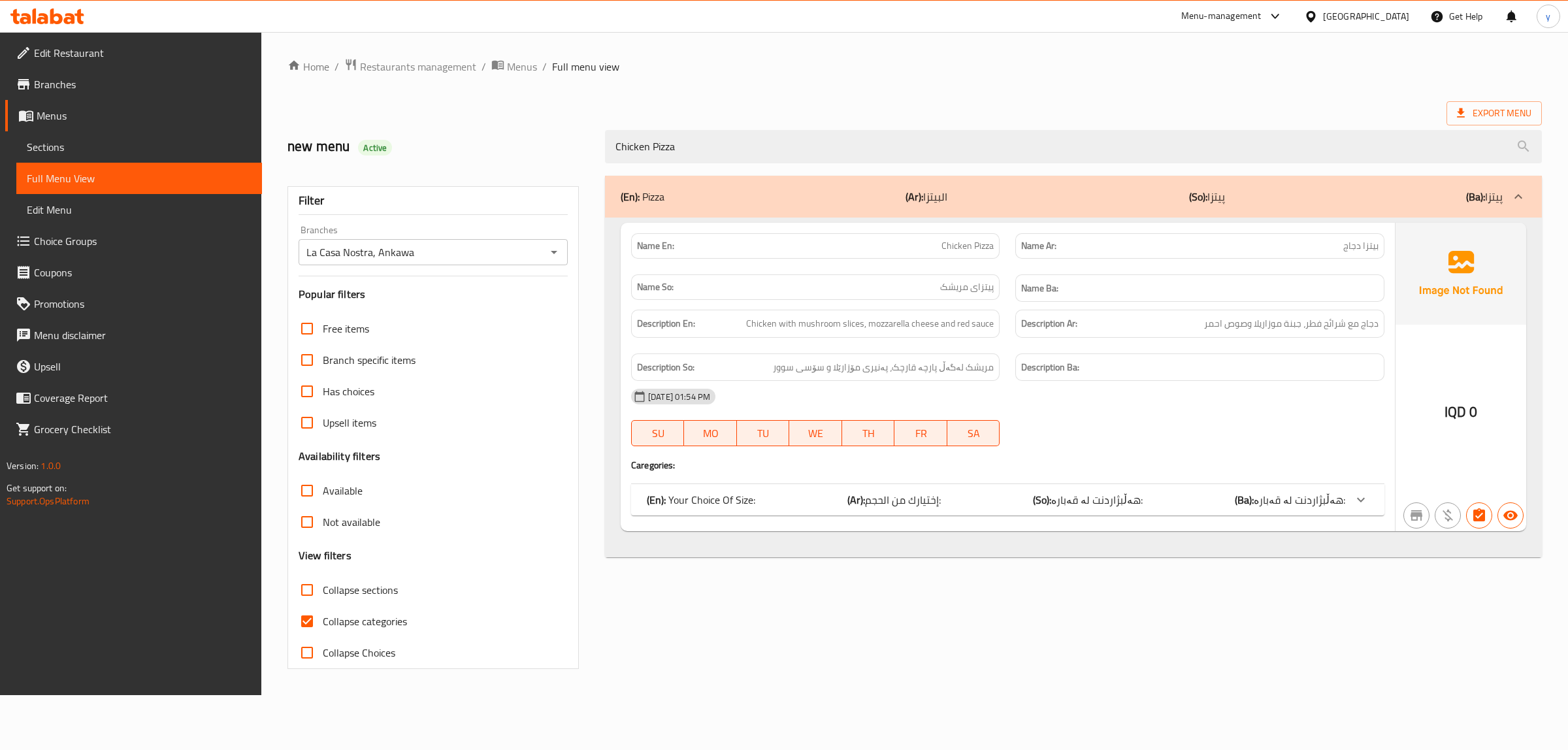
click at [693, 143] on div at bounding box center [784, 375] width 1568 height 750
click at [693, 143] on input "Chicken Pizza" at bounding box center [1073, 147] width 937 height 34
click at [654, 322] on strong "Description En:" at bounding box center [665, 324] width 58 height 16
click at [893, 491] on span "إختيارك من الحجم:" at bounding box center [903, 500] width 76 height 20
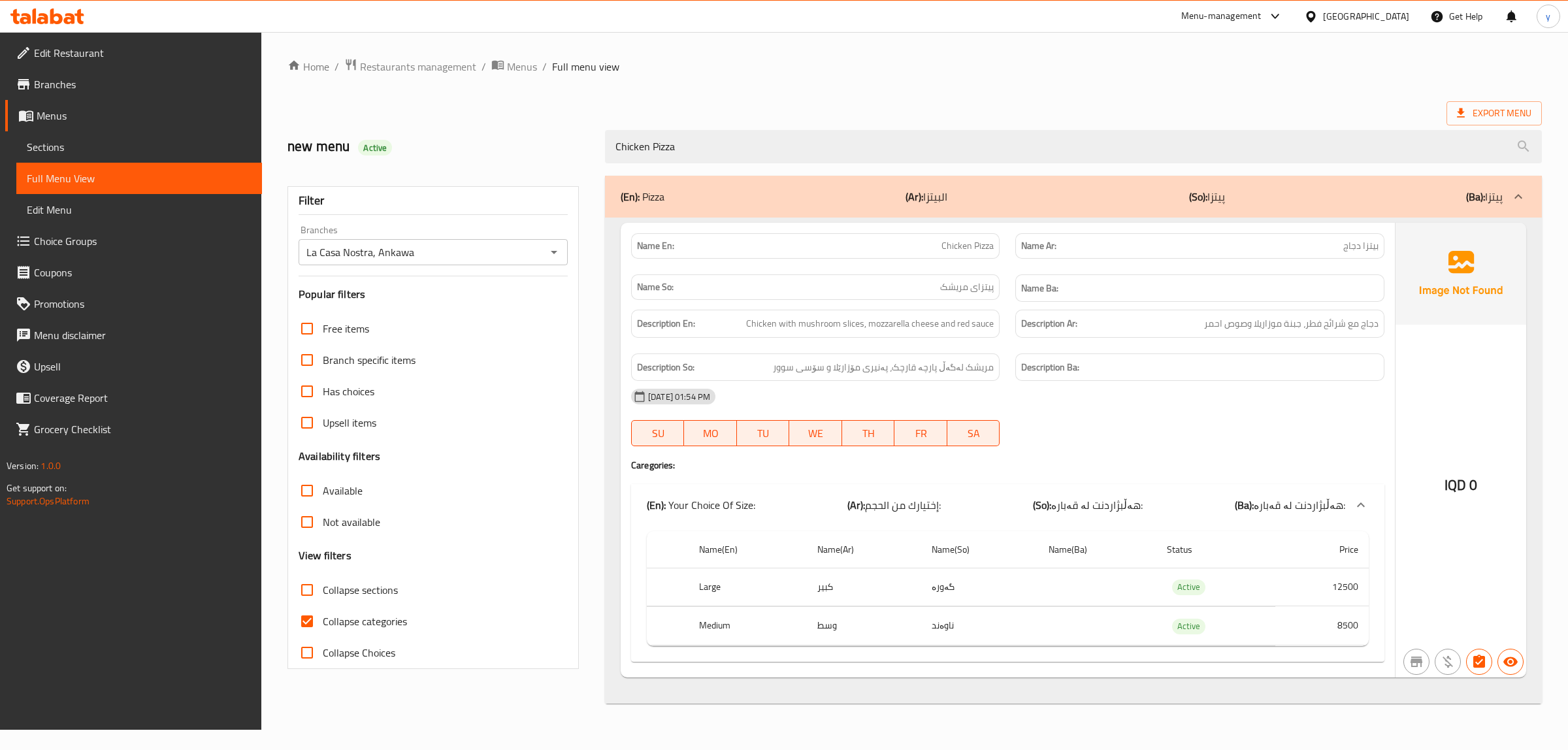
click at [296, 628] on input "Collapse categories" at bounding box center [307, 621] width 31 height 31
checkbox input "false"
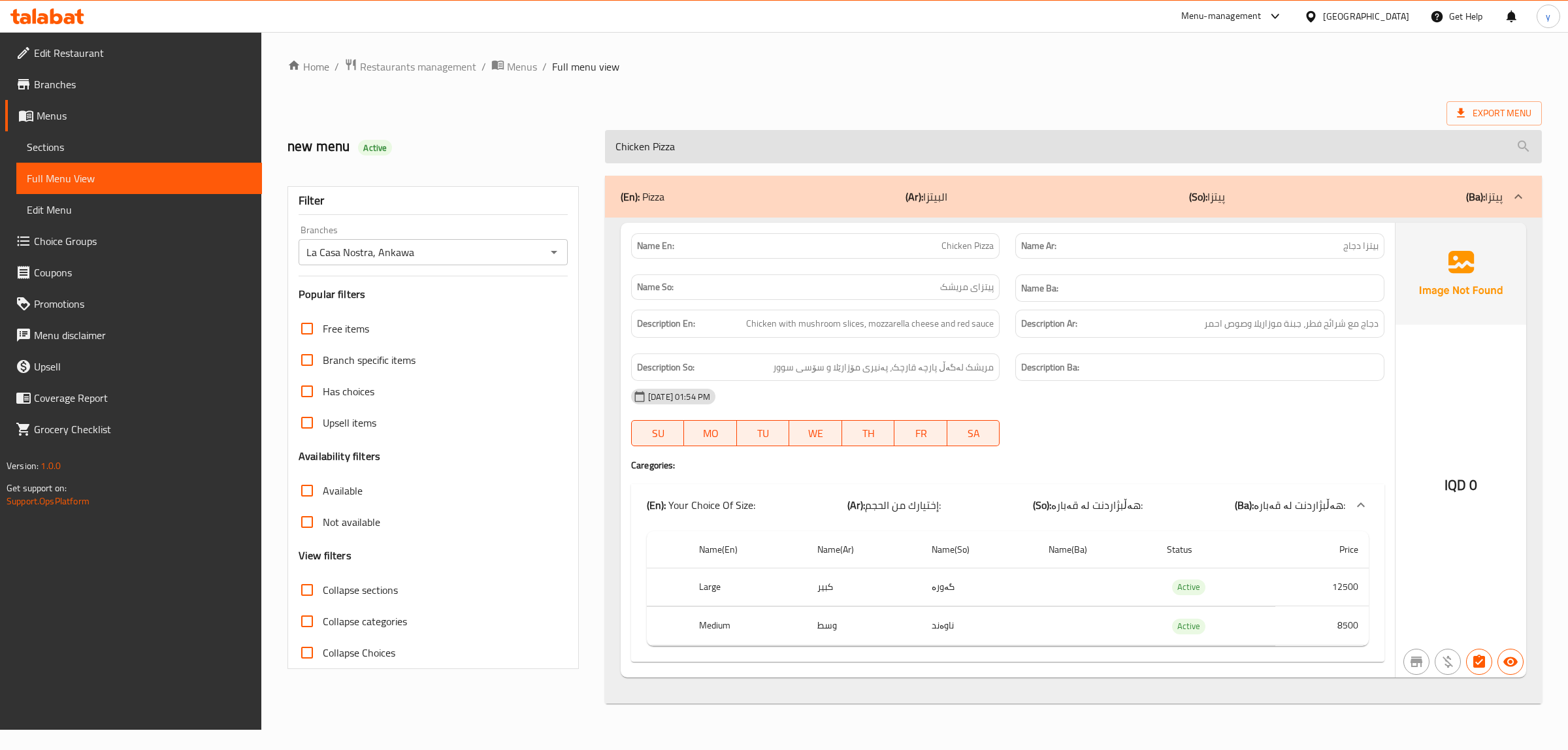
click at [644, 152] on input "Chicken Pizza" at bounding box center [1073, 147] width 937 height 34
click at [651, 151] on input "Chicken Pizza" at bounding box center [1073, 147] width 937 height 34
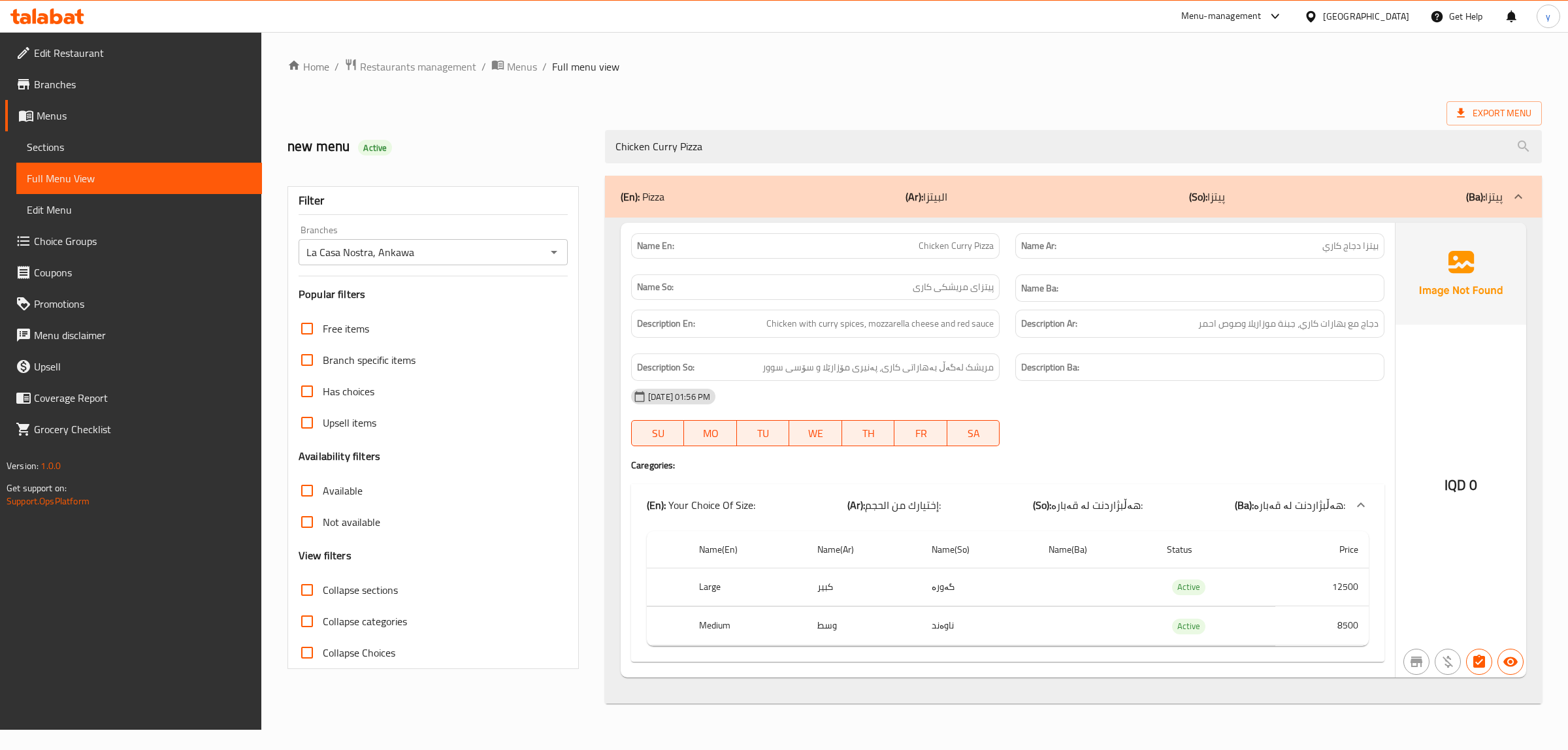
type input "Chicken Curry Pizza"
